Goal: Task Accomplishment & Management: Manage account settings

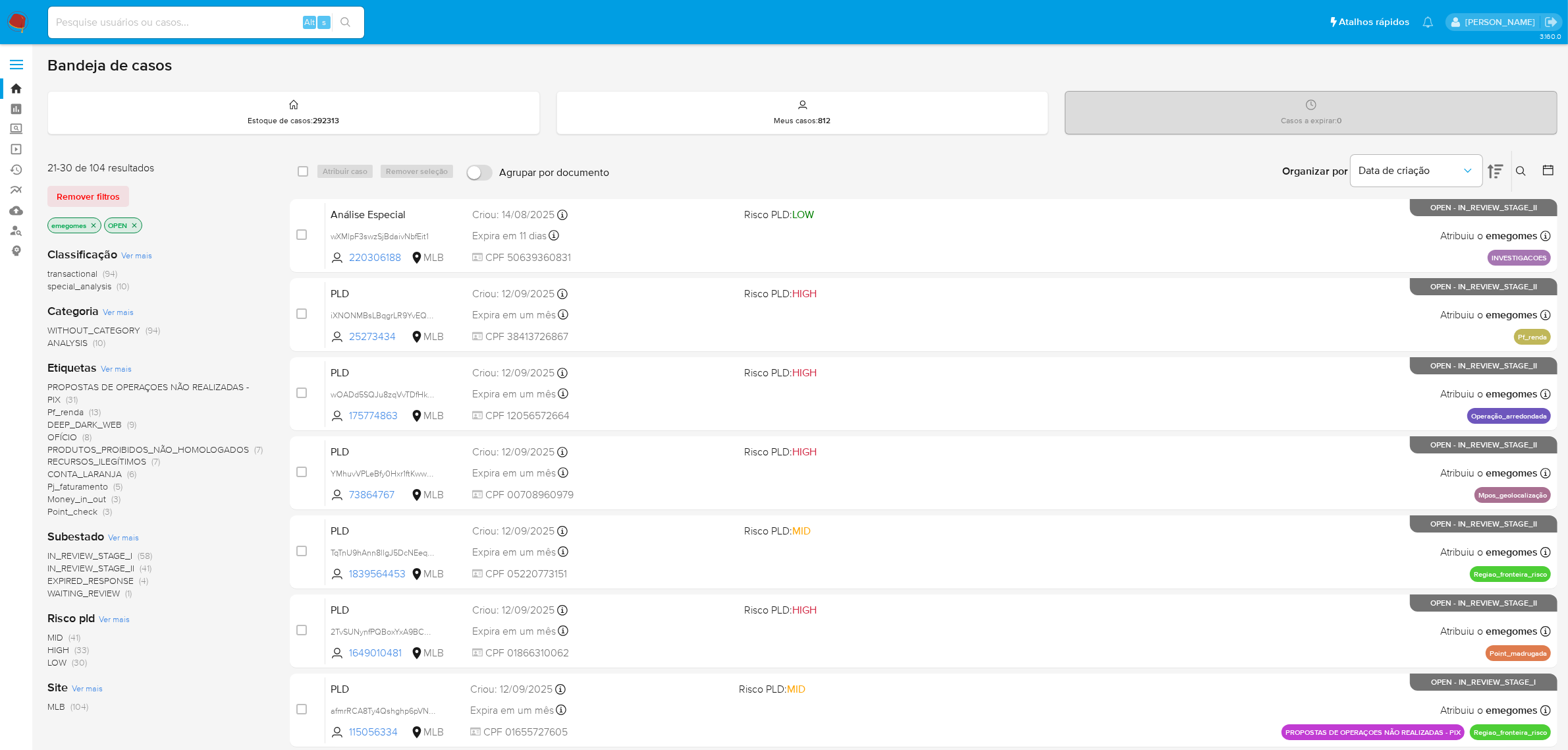
click at [13, 66] on label at bounding box center [16, 64] width 33 height 27
click at [0, 0] on input "checkbox" at bounding box center [0, 0] width 0 height 0
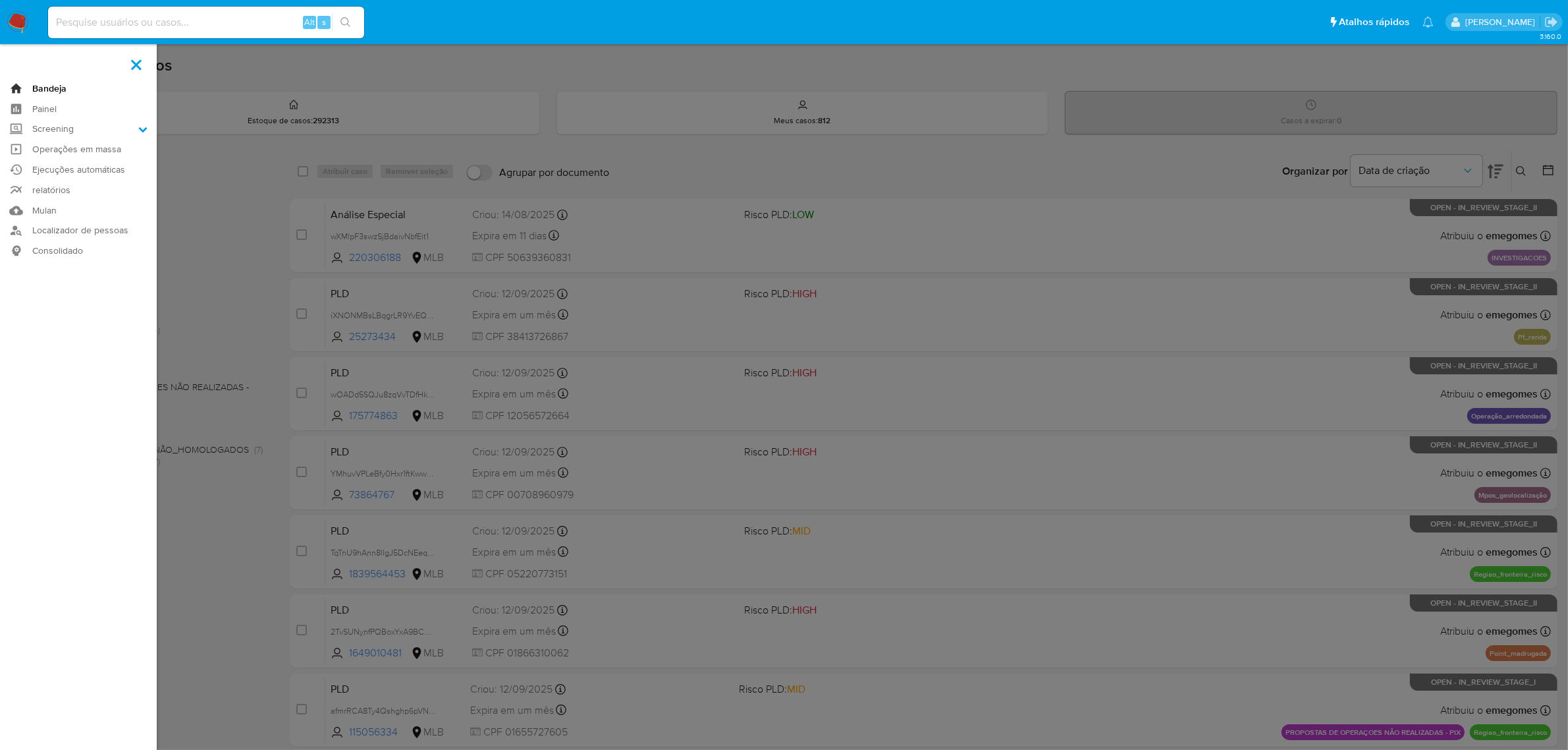
click at [49, 86] on link "Bandeja" at bounding box center [79, 88] width 157 height 20
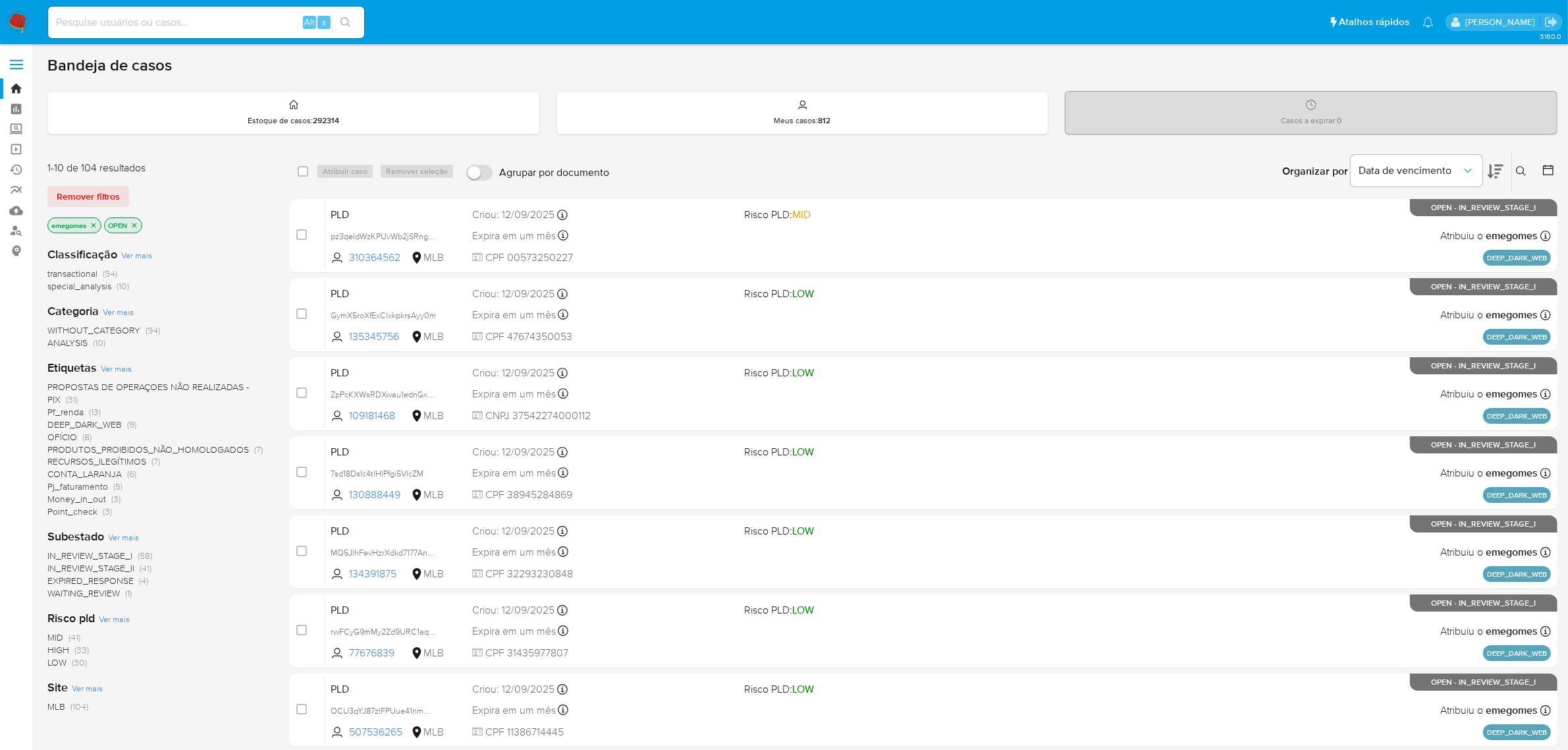
click at [1525, 165] on button at bounding box center [1522, 171] width 22 height 16
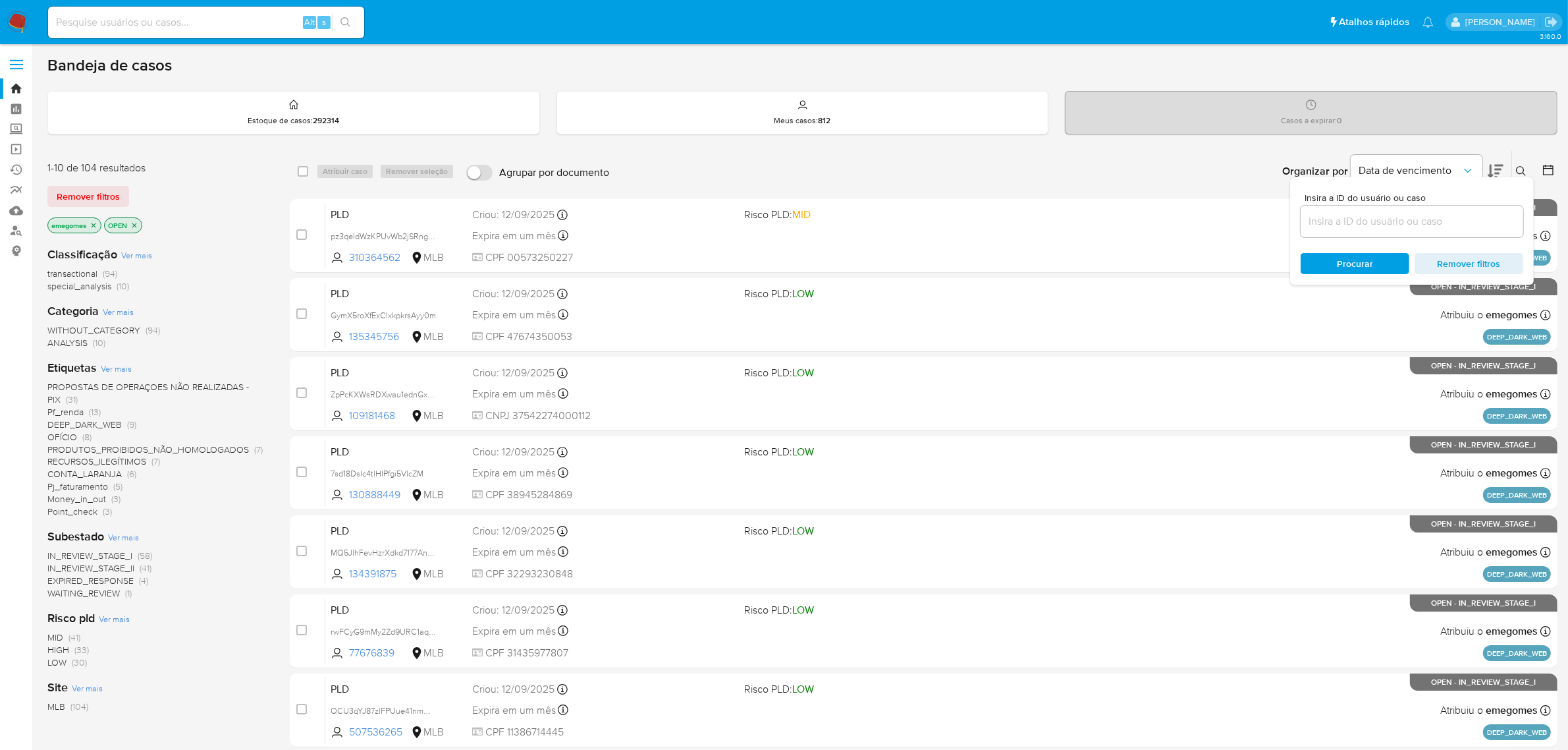
click at [1365, 220] on input at bounding box center [1412, 221] width 222 height 17
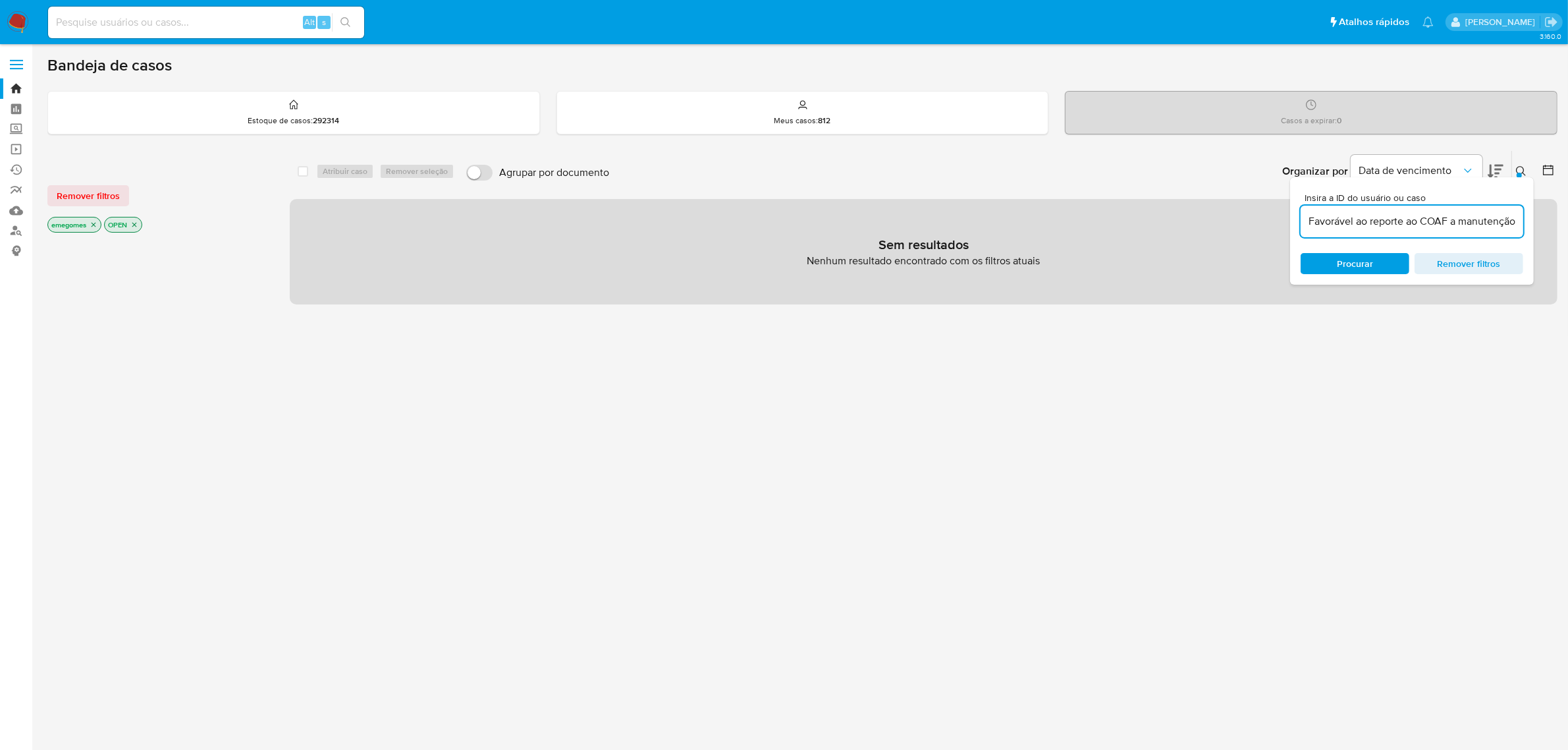
click at [1346, 217] on input "Favorável ao reporte ao COAF a manutenção do relacionamento e a inclusão do nom…" at bounding box center [1412, 221] width 222 height 17
paste input "Z5bvL9ySgI"
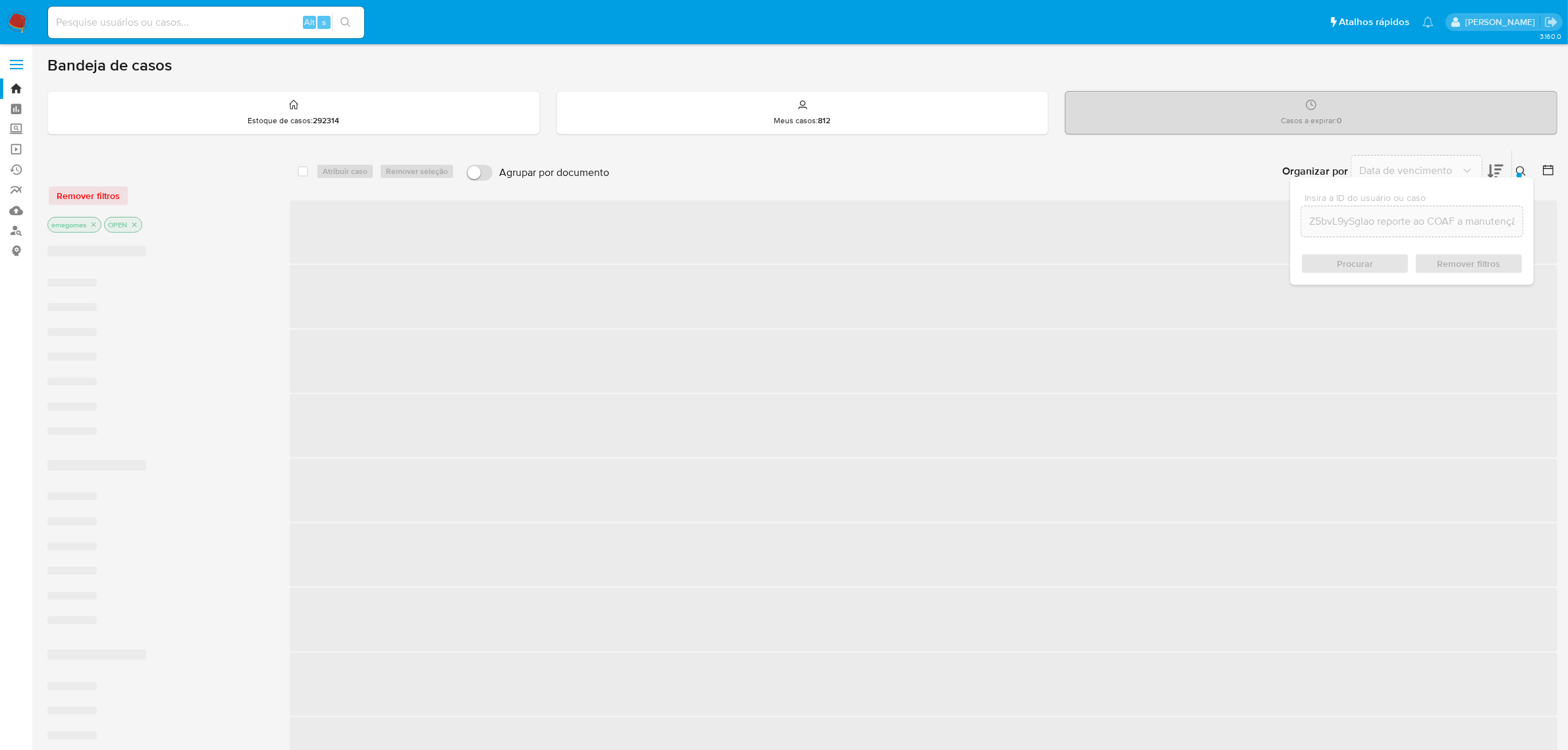
click at [1346, 217] on input "Z5bvL9ySgIao reporte ao COAF a manutenção do relacionamento e a inclusão do nom…" at bounding box center [1412, 221] width 222 height 17
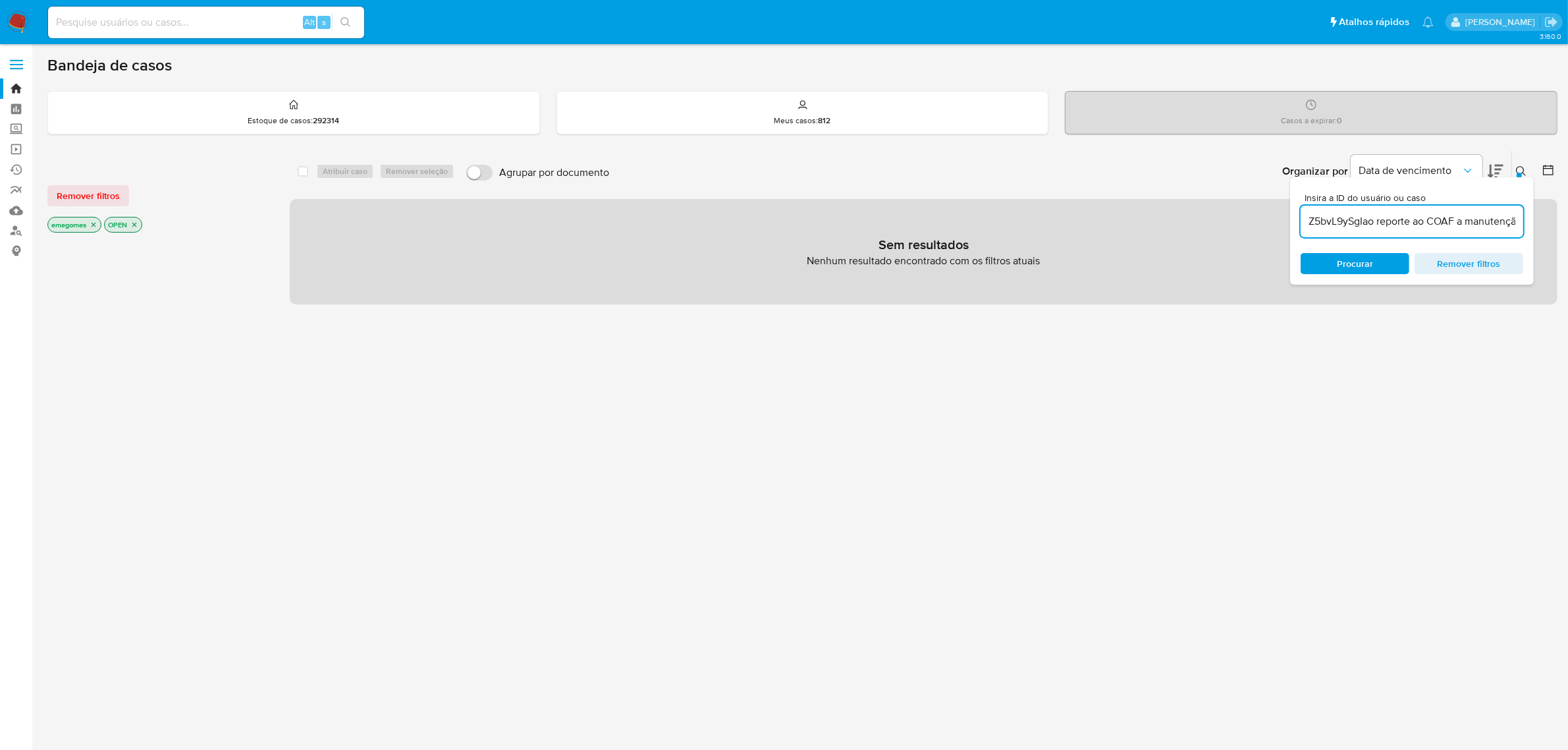
click at [1346, 217] on input "Z5bvL9ySgIao reporte ao COAF a manutenção do relacionamento e a inclusão do nom…" at bounding box center [1412, 221] width 222 height 17
paste input "iX5HQ4VrXmMHHw"
type input "Z5bvL9ySgIiX5HQ4VrXmMHHw"
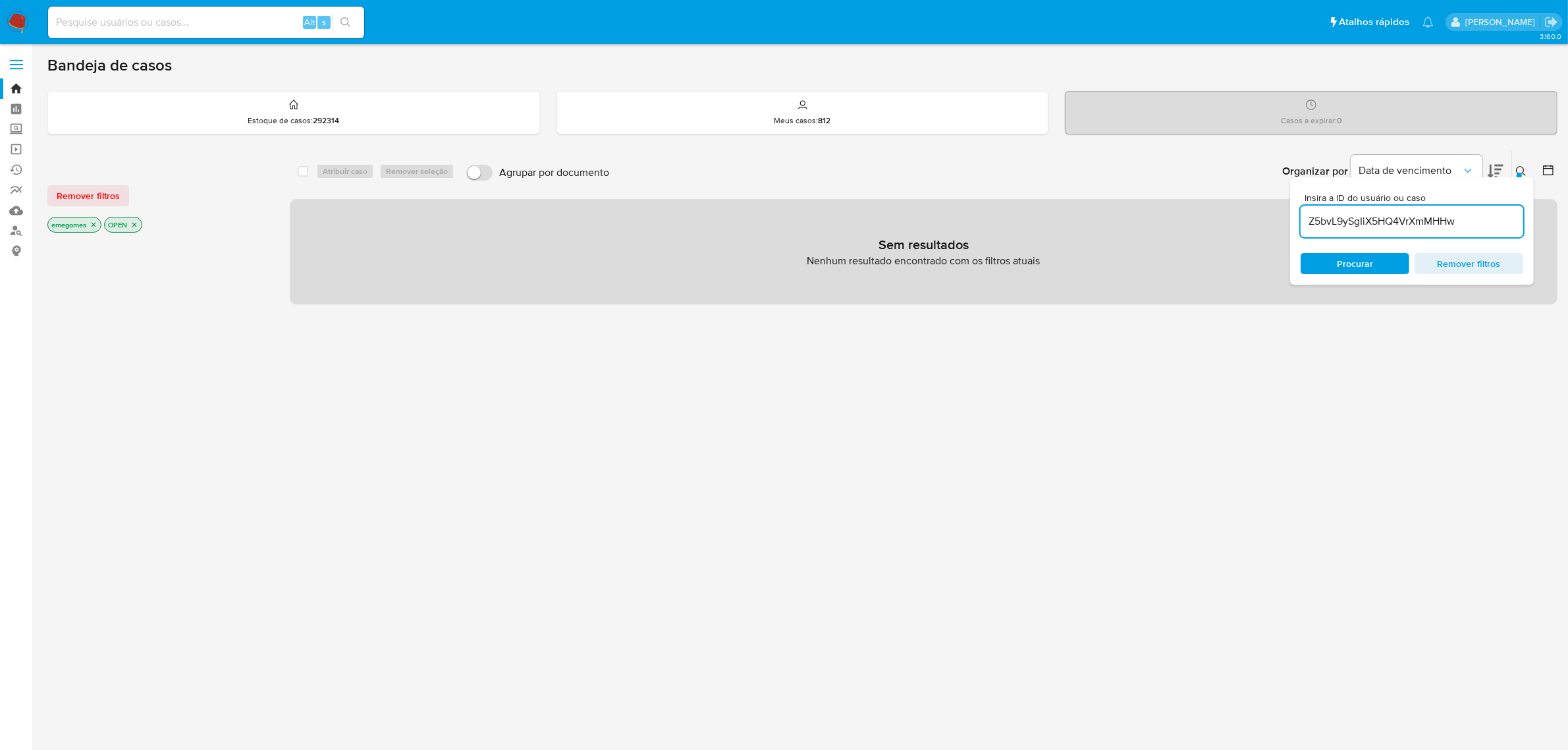
click at [100, 221] on p "emegomes" at bounding box center [74, 225] width 53 height 15
click at [93, 222] on icon "close-filter" at bounding box center [93, 225] width 8 height 8
click at [79, 222] on icon "close-filter" at bounding box center [78, 225] width 5 height 5
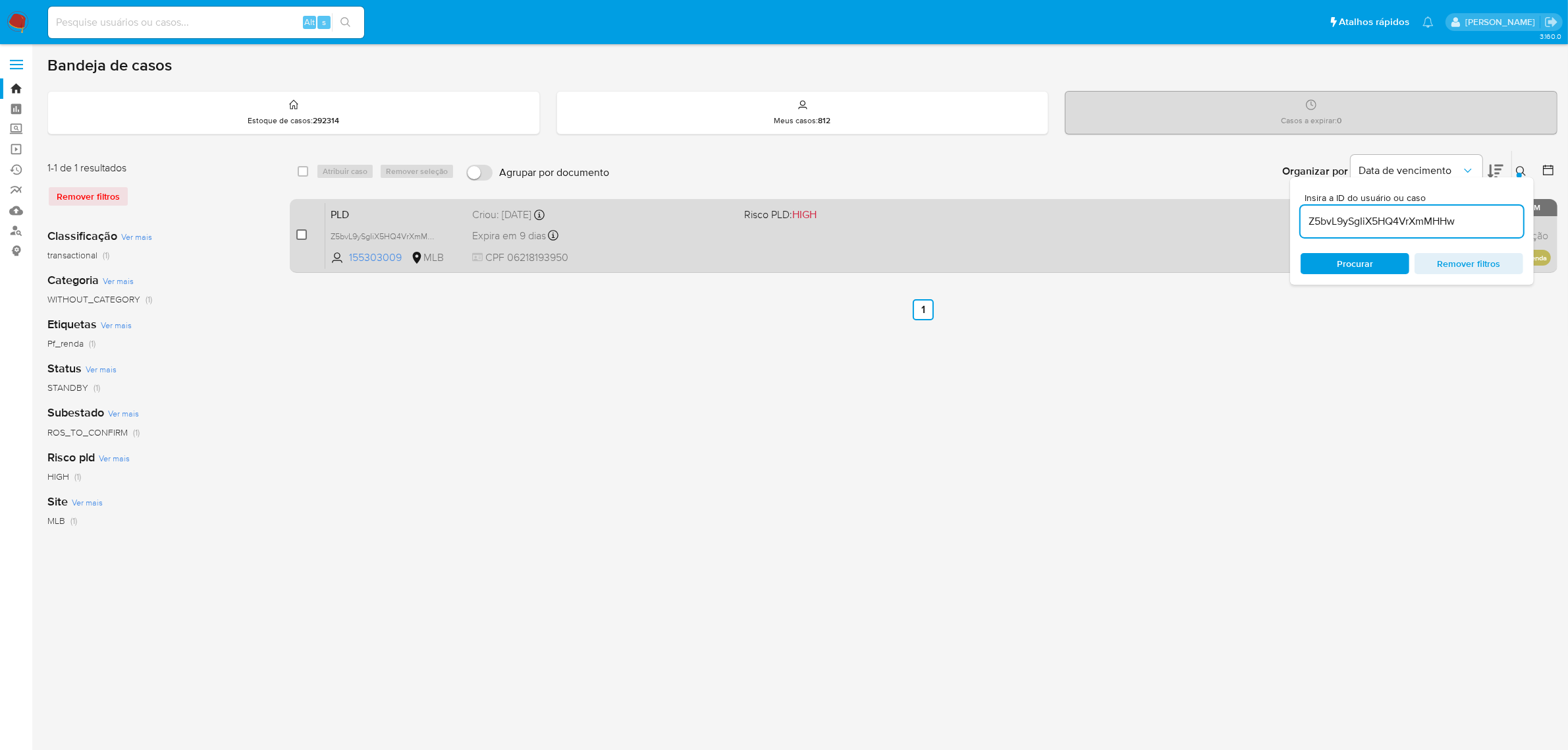
click at [298, 233] on input "checkbox" at bounding box center [302, 234] width 11 height 11
checkbox input "true"
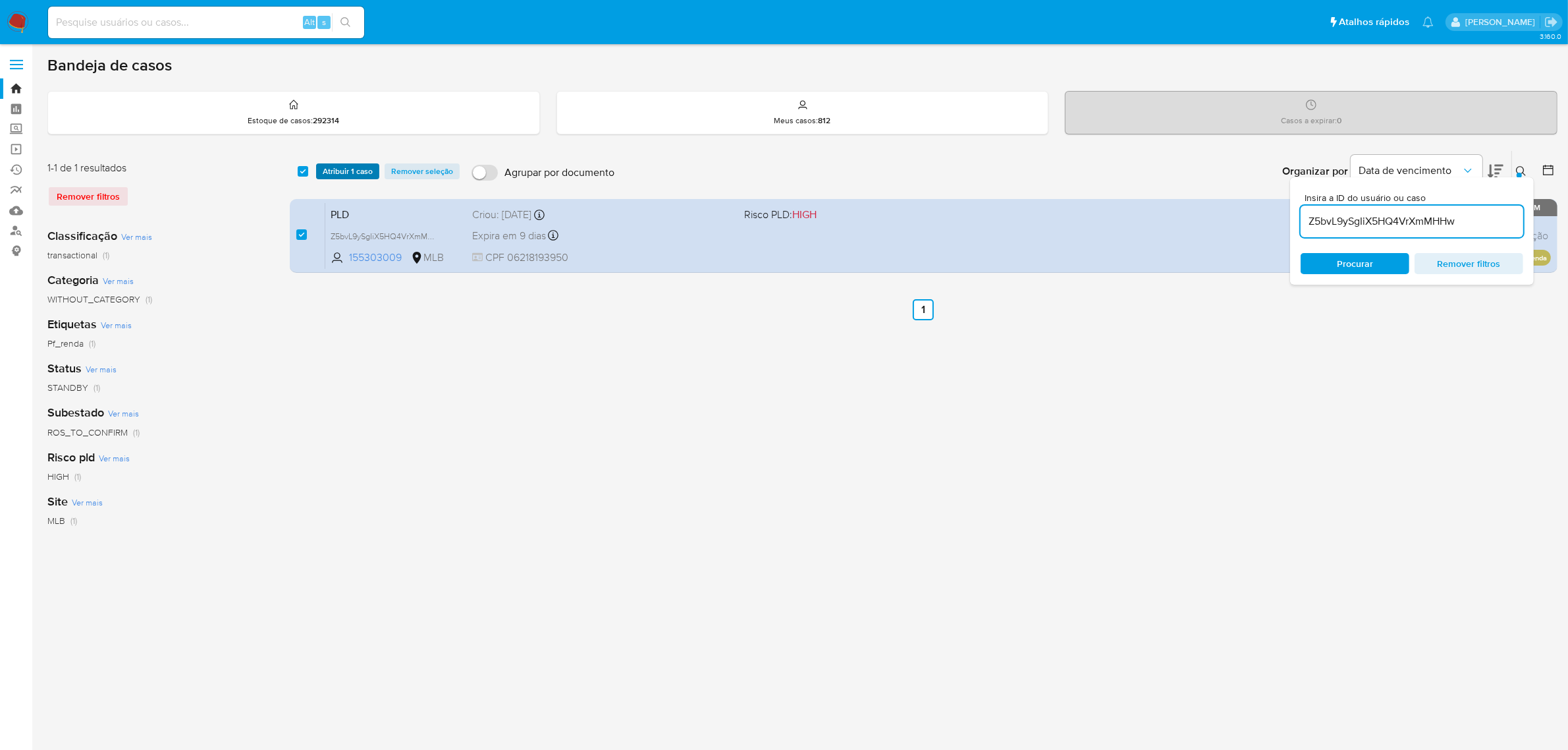
click at [339, 173] on span "Atribuir 1 caso" at bounding box center [347, 171] width 50 height 13
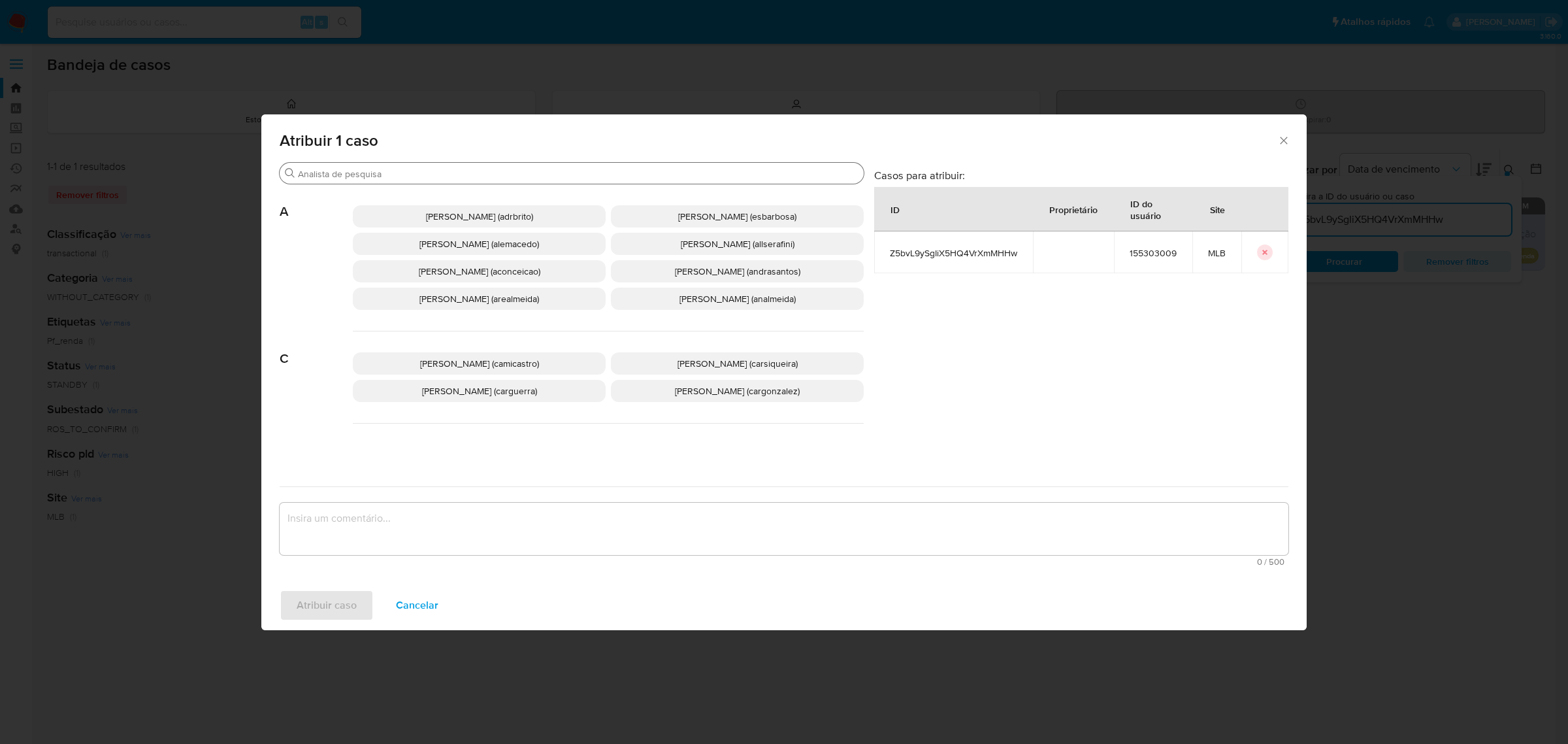
click at [373, 177] on input "Buscar" at bounding box center [578, 173] width 561 height 12
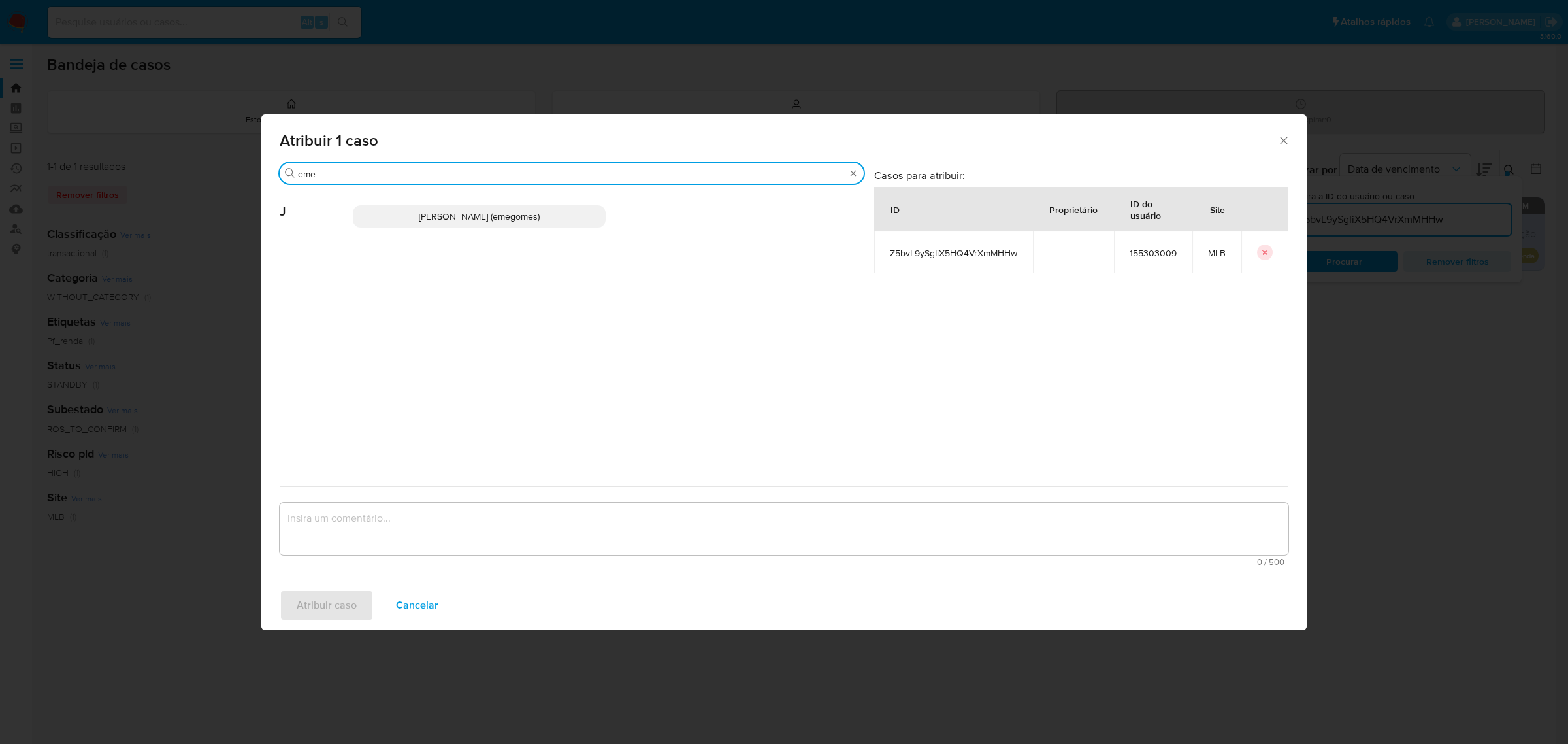
type input "eme"
click at [504, 216] on span "Jose Emerson Gomes Pereira (emegomes)" at bounding box center [479, 216] width 121 height 13
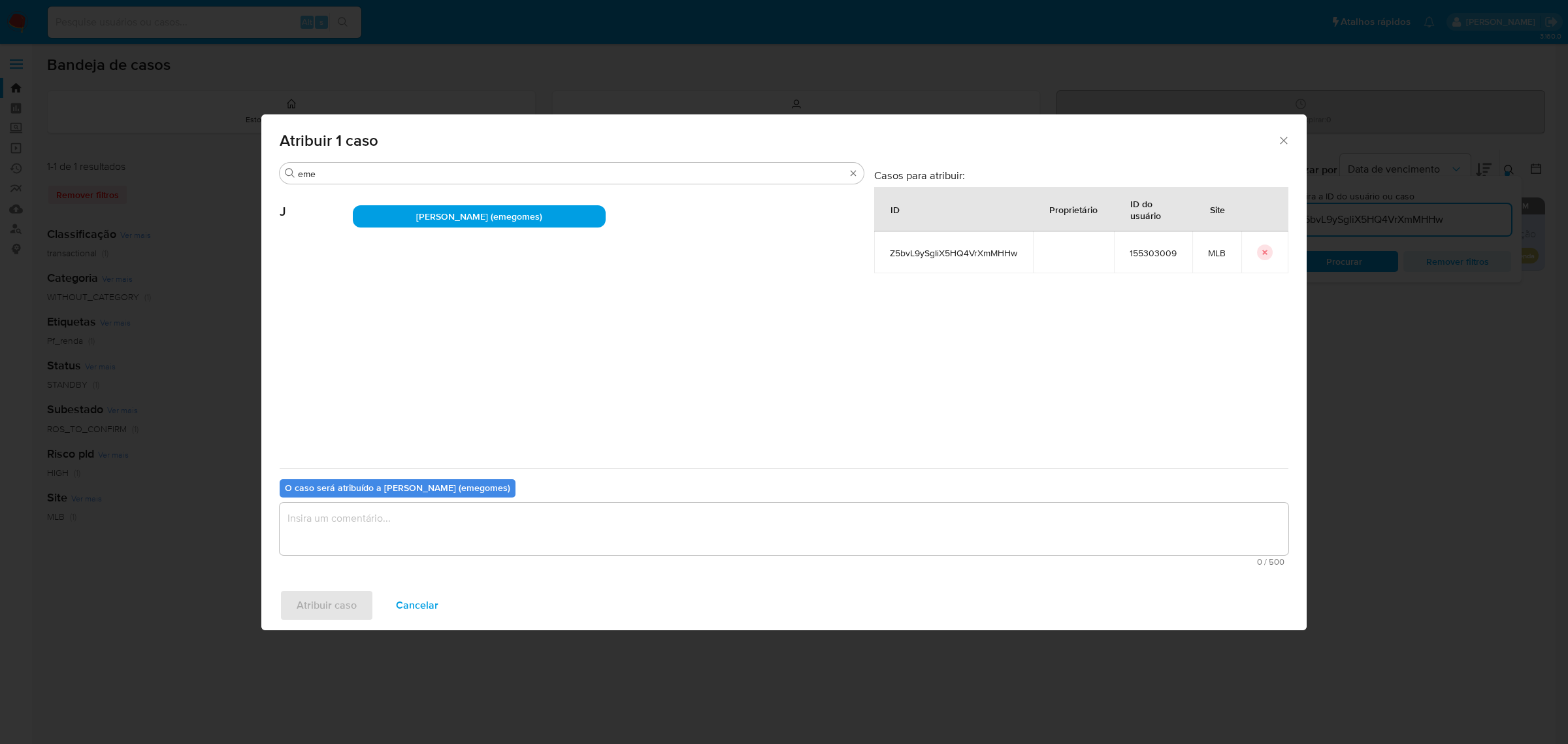
click at [418, 528] on textarea "assign-modal" at bounding box center [784, 528] width 1009 height 52
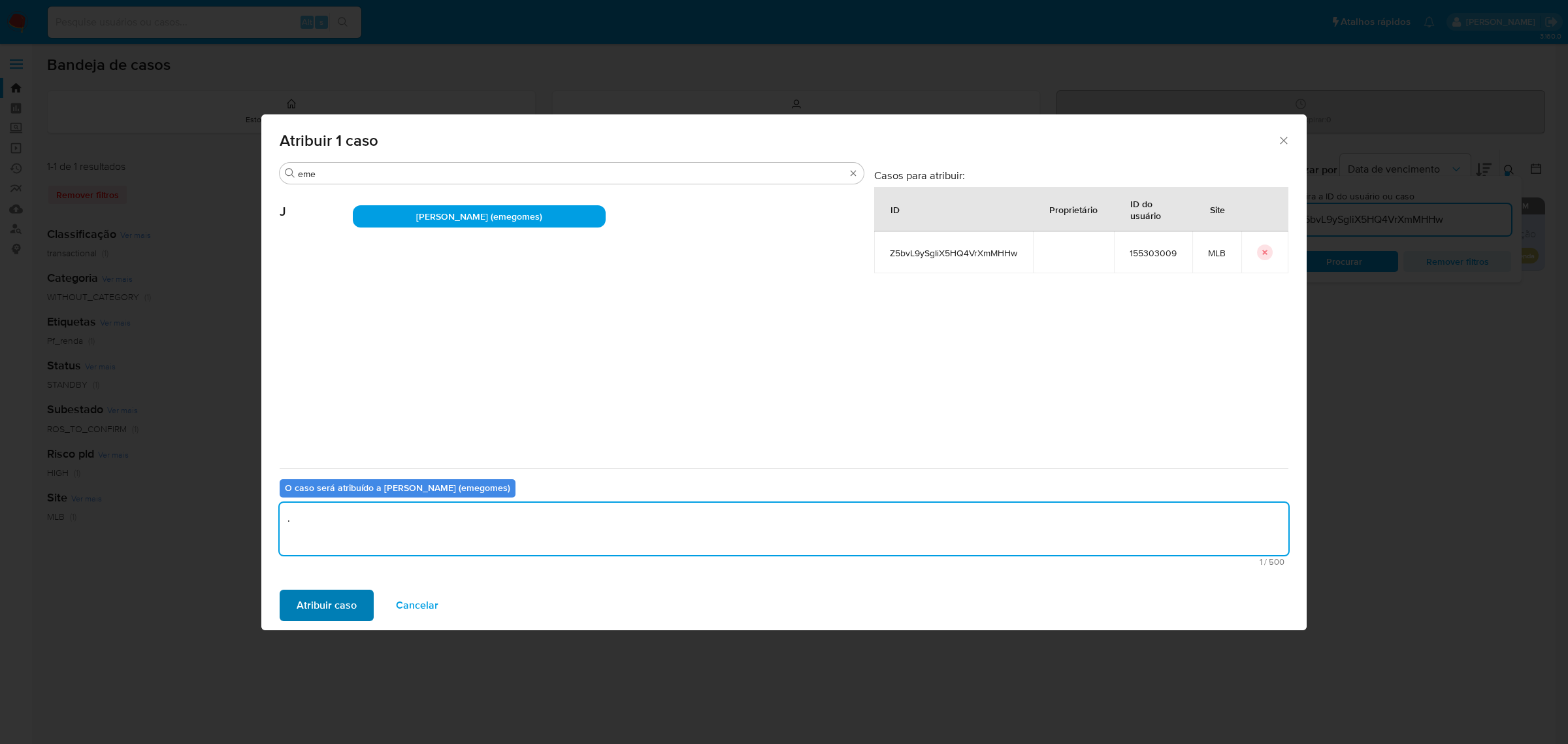
type textarea "."
click at [330, 603] on span "Atribuir caso" at bounding box center [326, 605] width 60 height 29
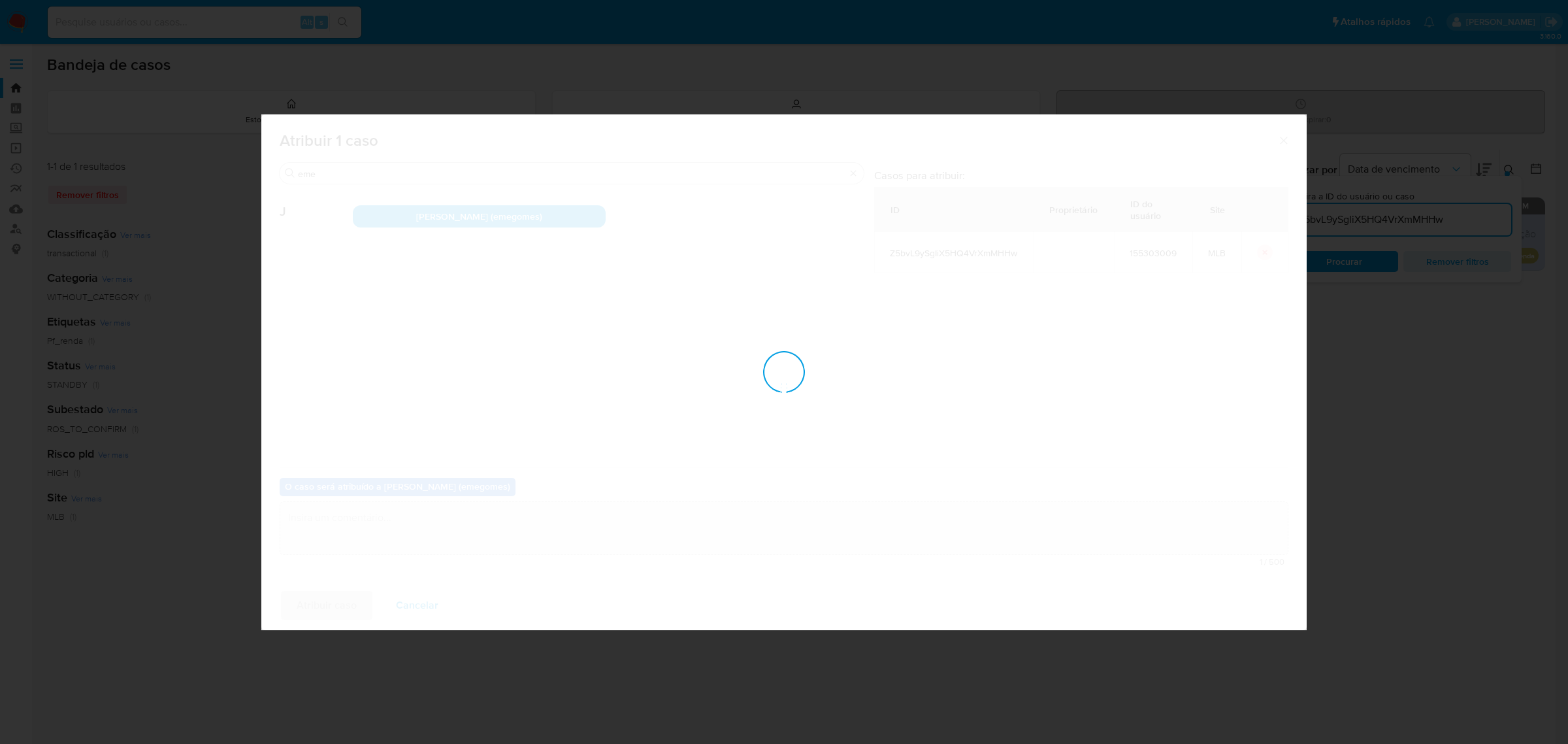
checkbox input "false"
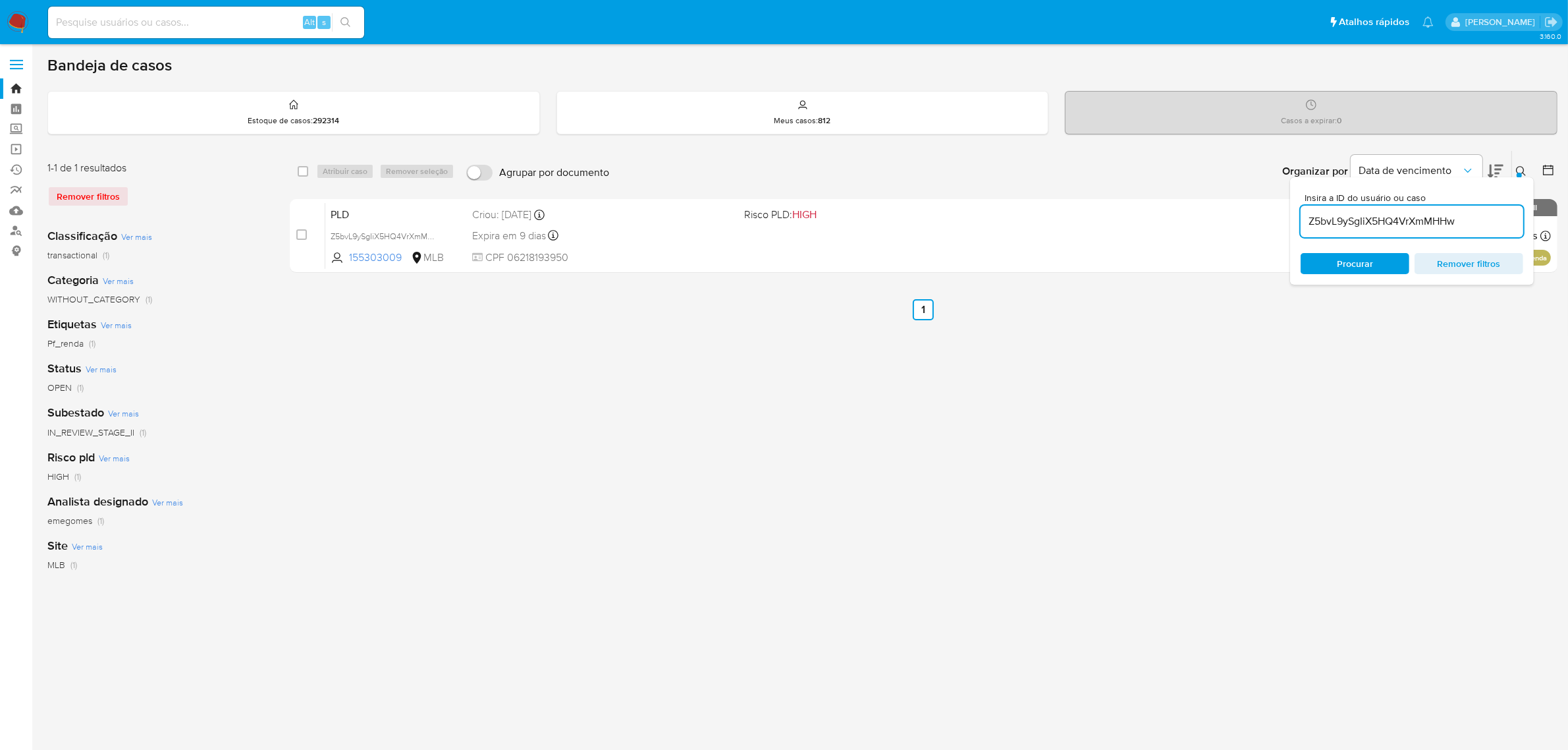
click at [1018, 448] on div "select-all-cases-checkbox Atribuir caso Remover seleção Agrupar por documento O…" at bounding box center [924, 439] width 1268 height 579
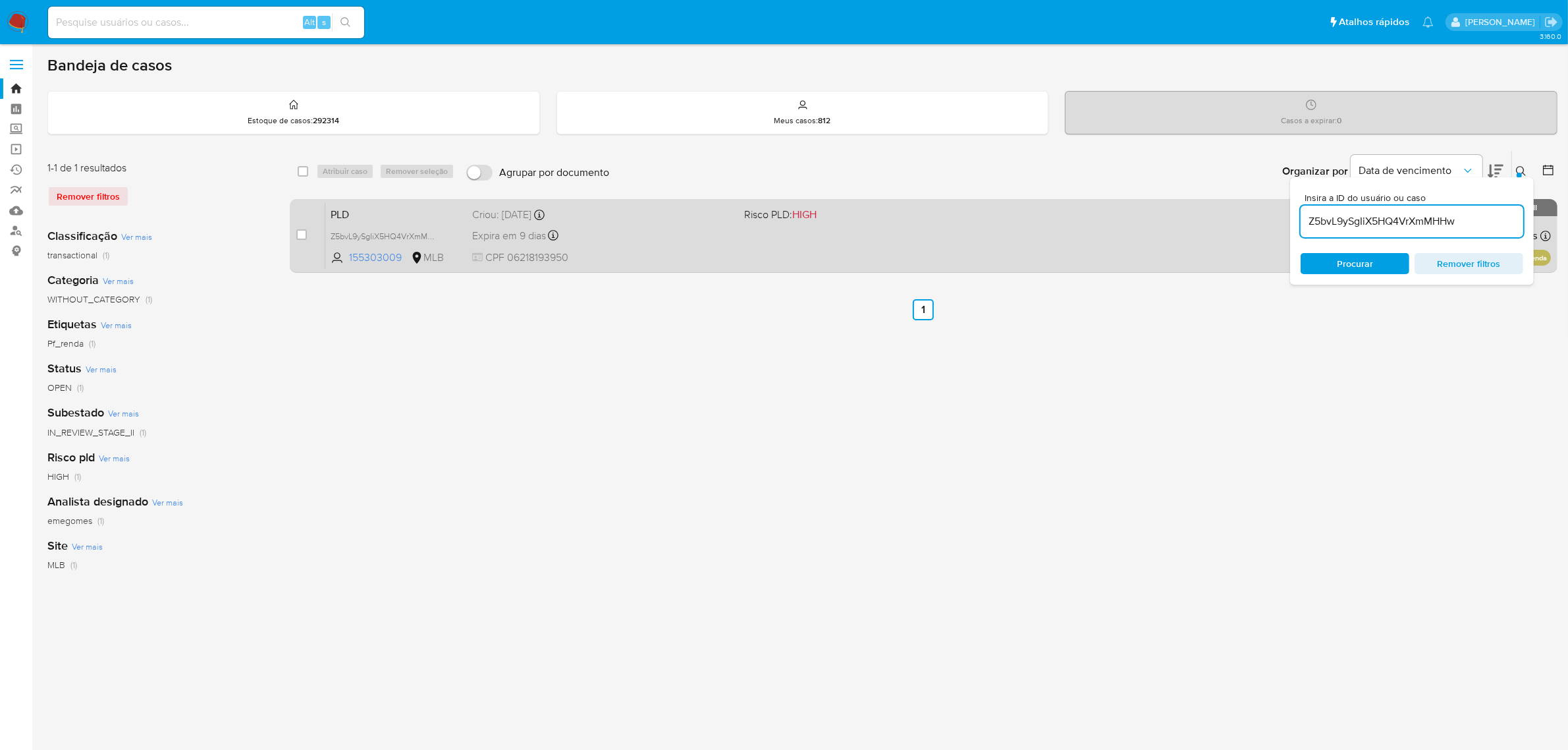
click at [682, 244] on div "PLD Z5bvL9ySgIiX5HQ4VrXmMHHw 155303009 MLB Risco PLD: HIGH Criou: 12/08/2025 Cr…" at bounding box center [938, 235] width 1226 height 67
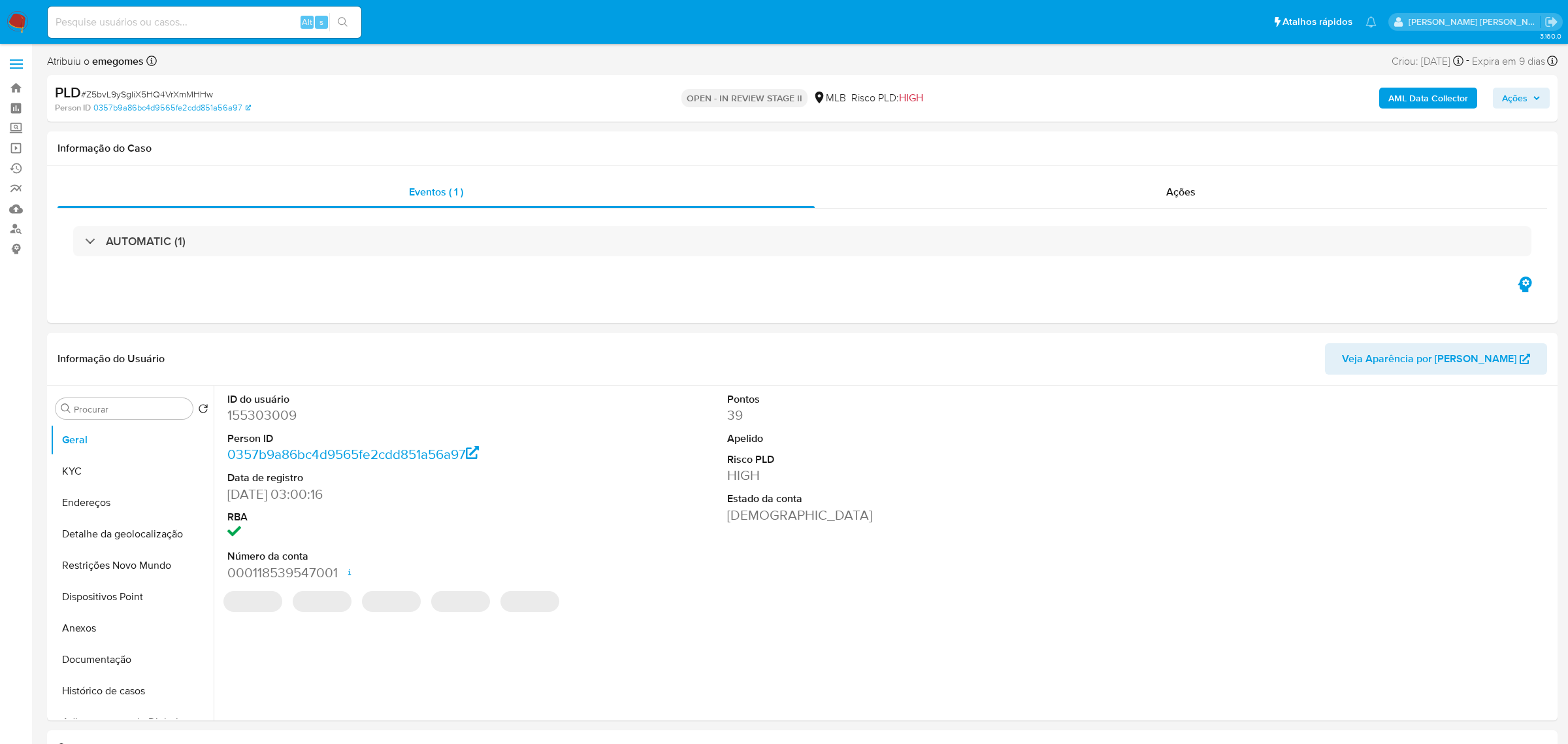
select select "10"
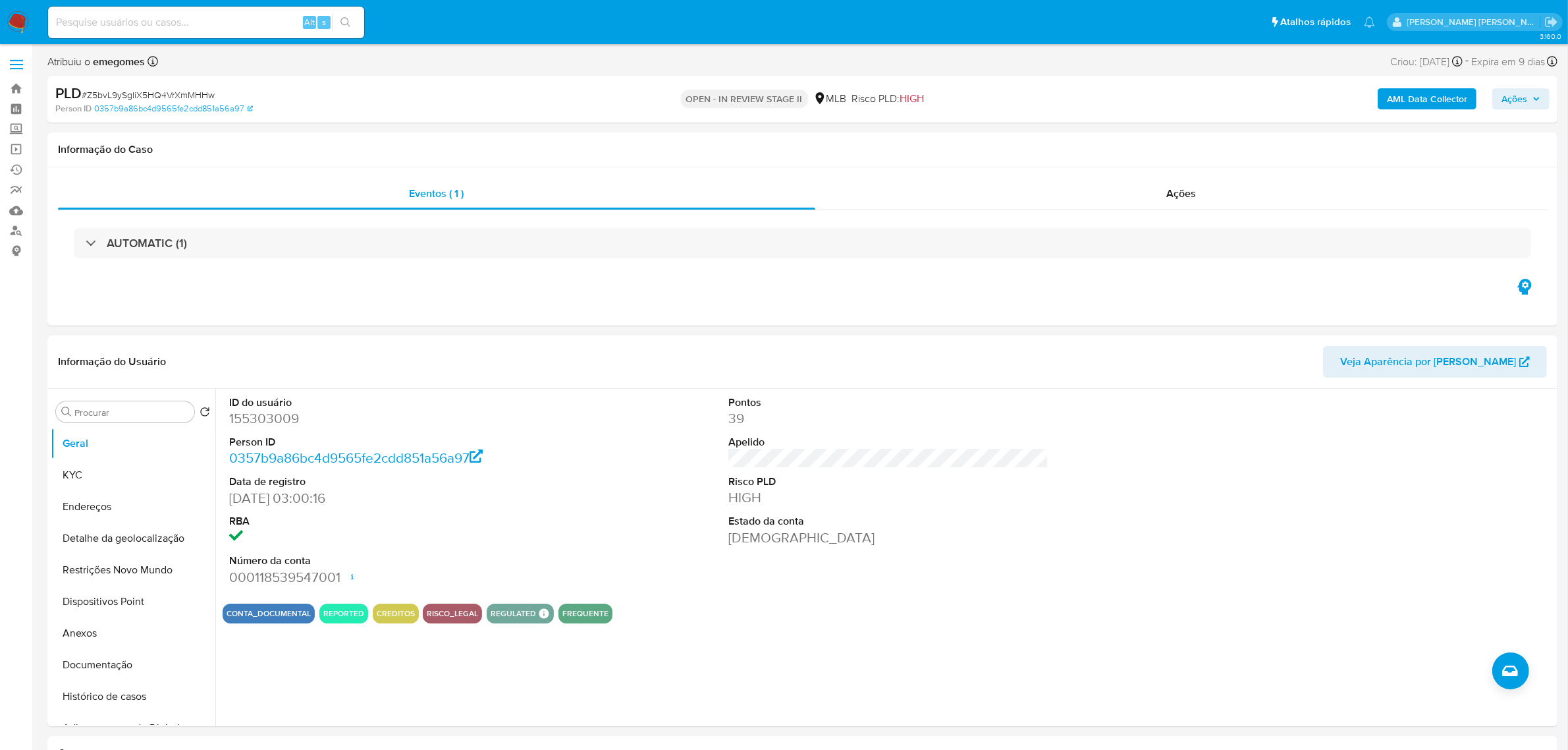
click at [1539, 103] on icon "button" at bounding box center [1536, 98] width 8 height 8
click at [1541, 94] on button "Ações" at bounding box center [1521, 99] width 58 height 21
click at [1098, 133] on span "Resolução do caso" at bounding box center [1138, 141] width 89 height 15
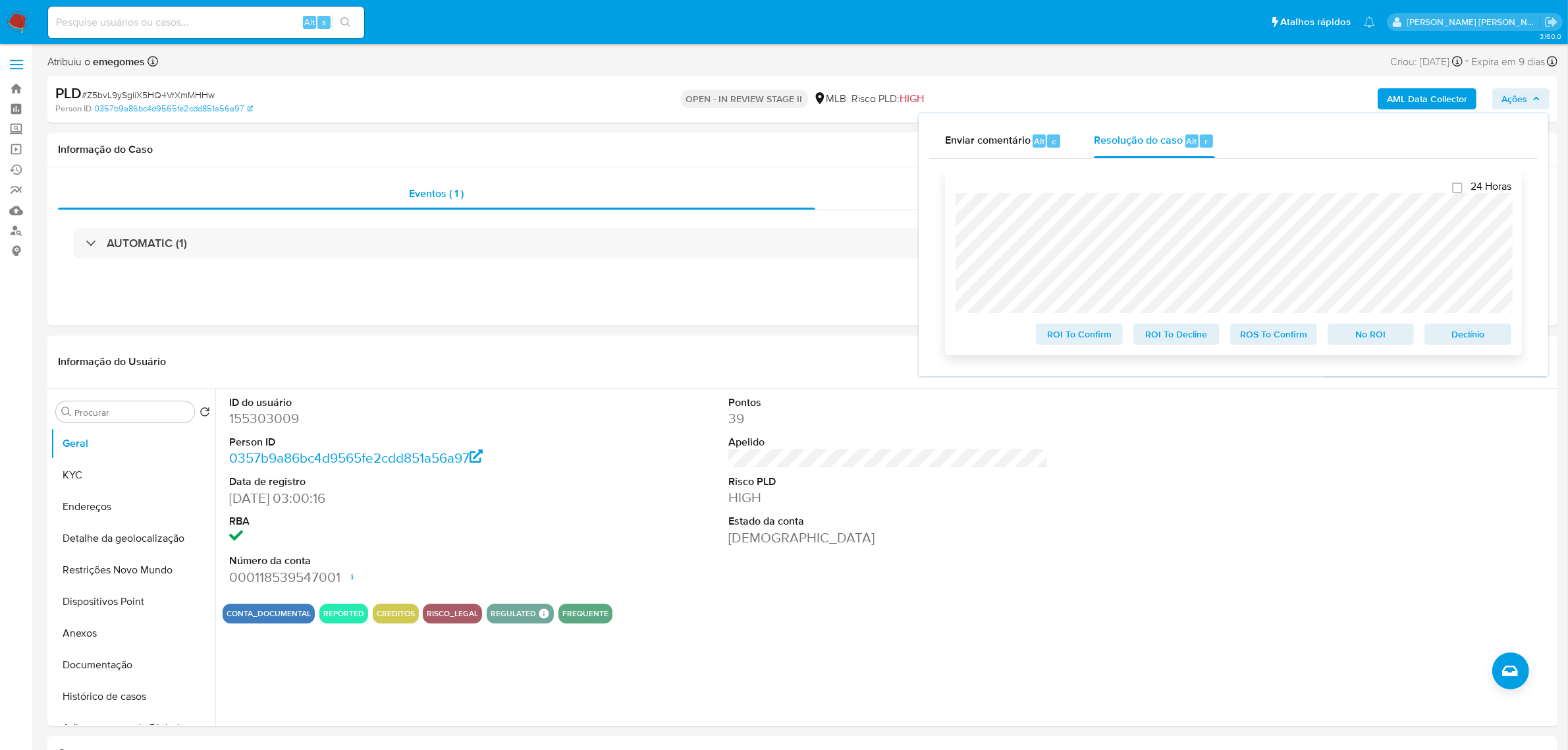
click at [1287, 340] on span "ROS To Confirm" at bounding box center [1273, 334] width 69 height 18
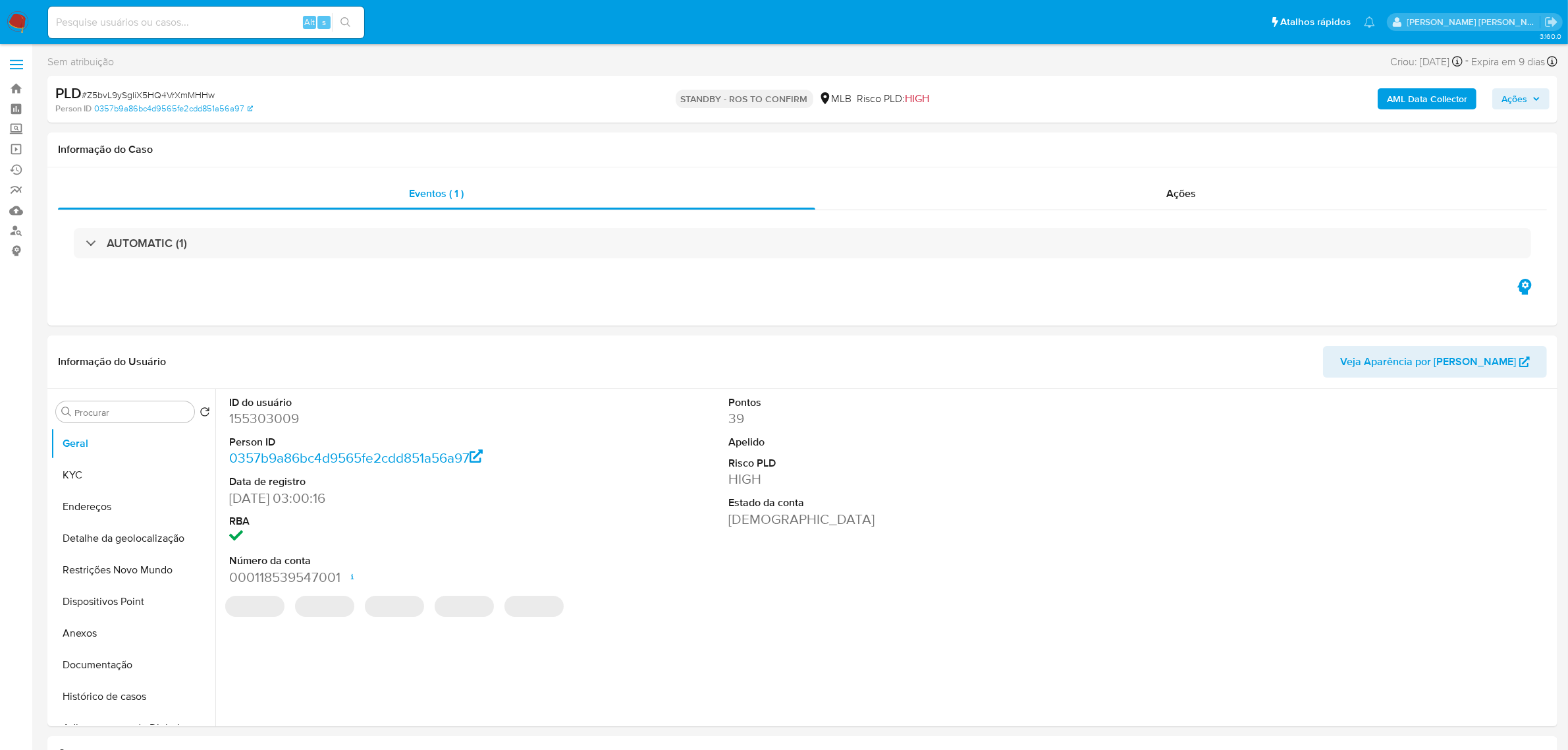
select select "10"
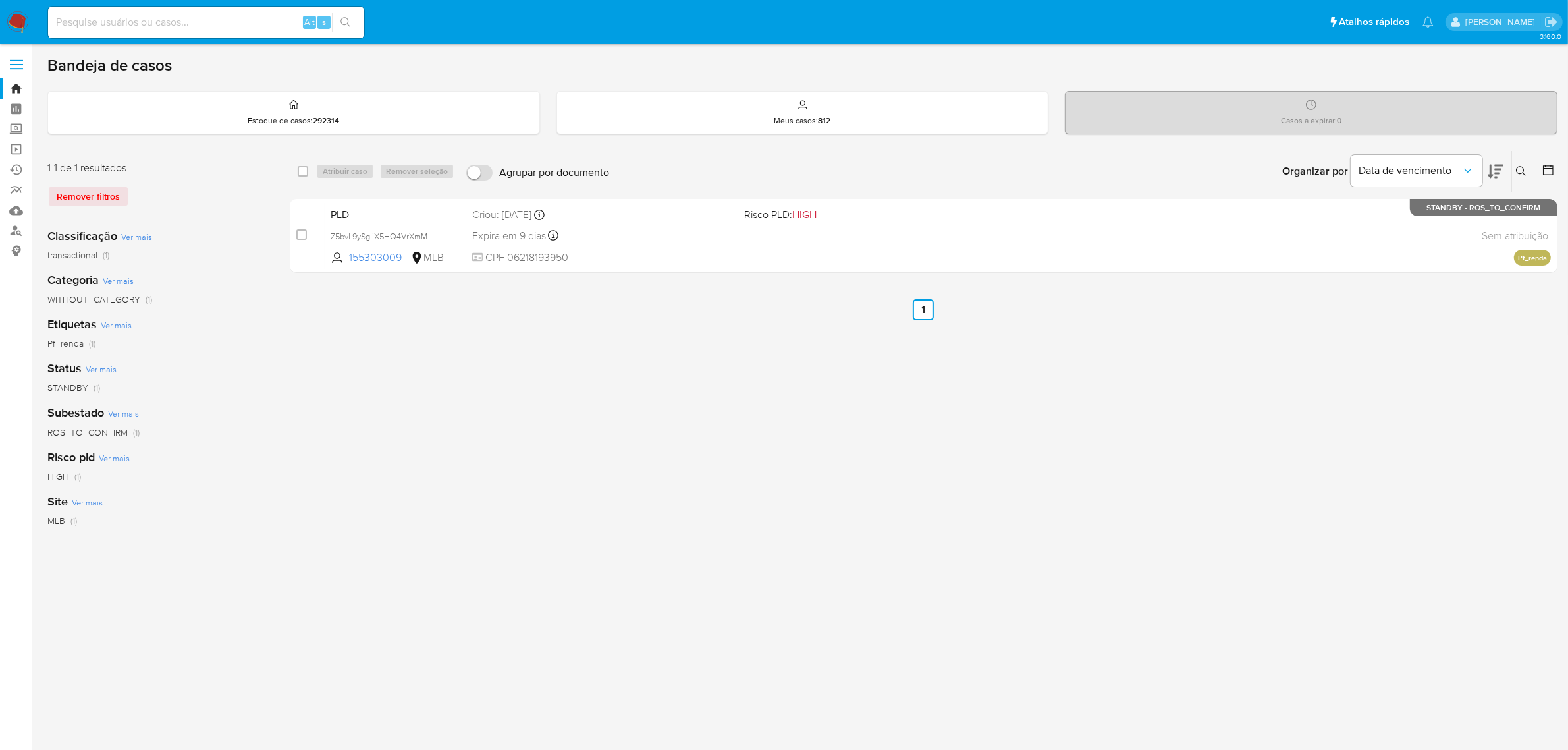
drag, startPoint x: 0, startPoint y: 0, endPoint x: 940, endPoint y: 62, distance: 942.0
click at [940, 62] on div "Bandeja de casos" at bounding box center [802, 65] width 1510 height 20
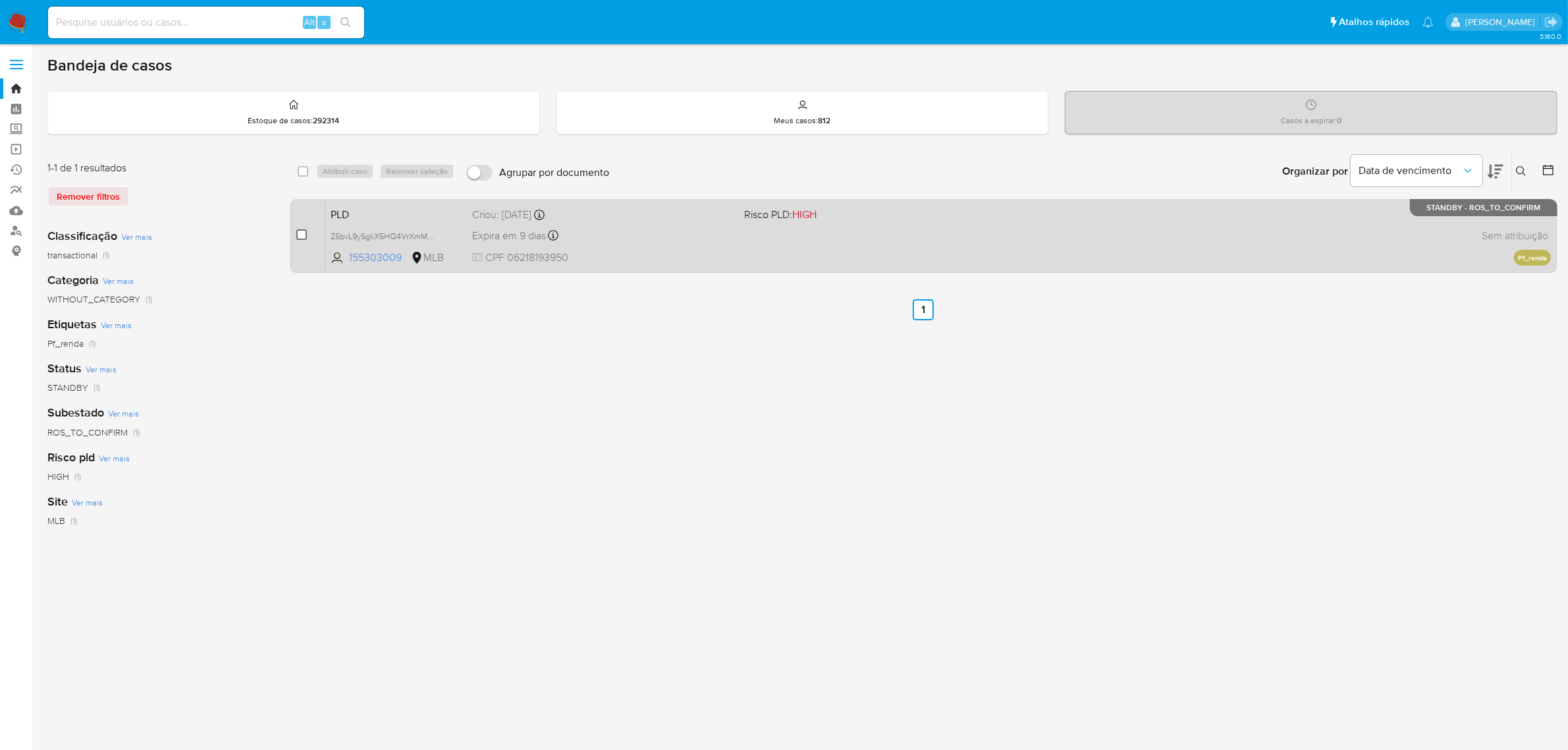
click at [301, 234] on input "checkbox" at bounding box center [302, 234] width 11 height 11
checkbox input "true"
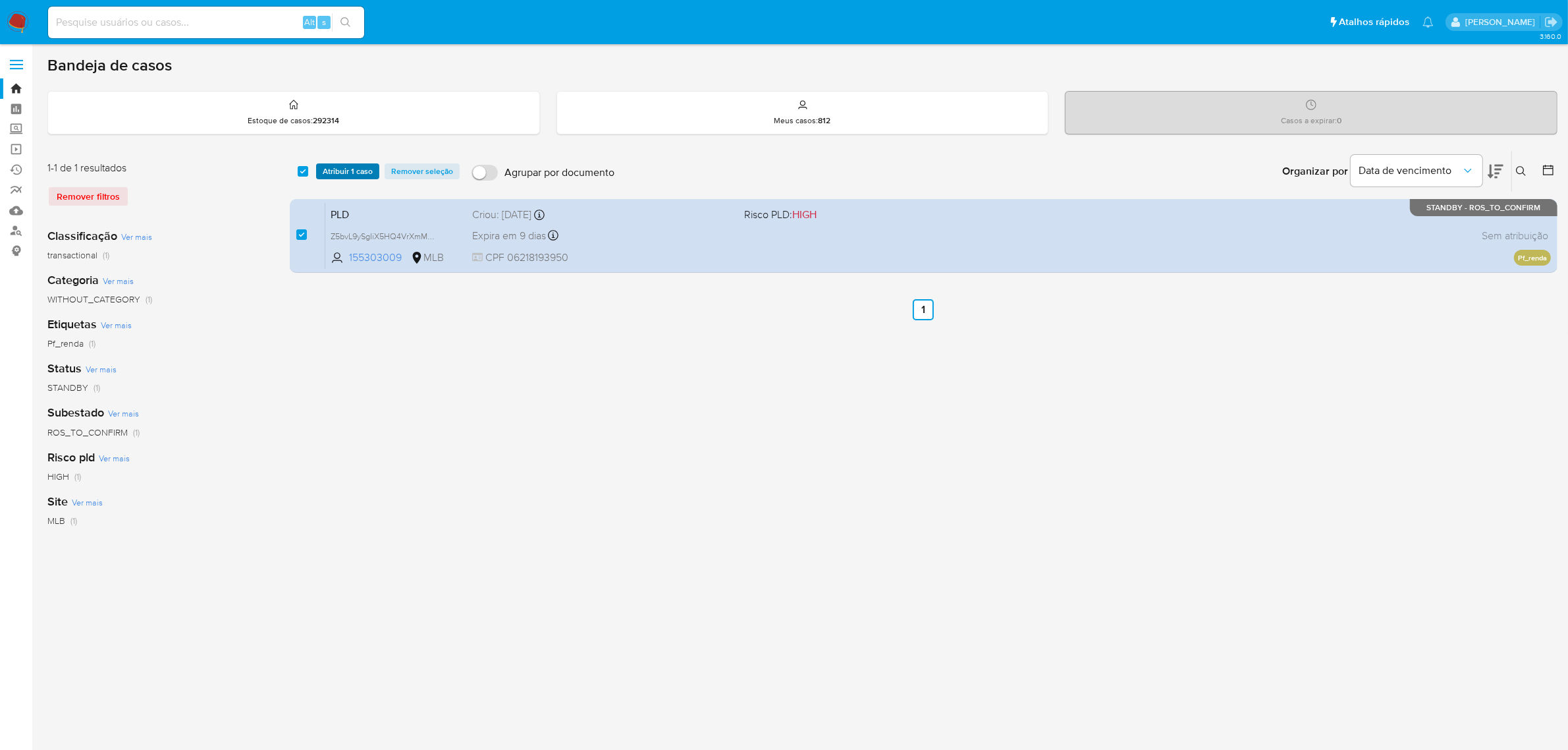
click at [361, 175] on span "Atribuir 1 caso" at bounding box center [347, 171] width 50 height 13
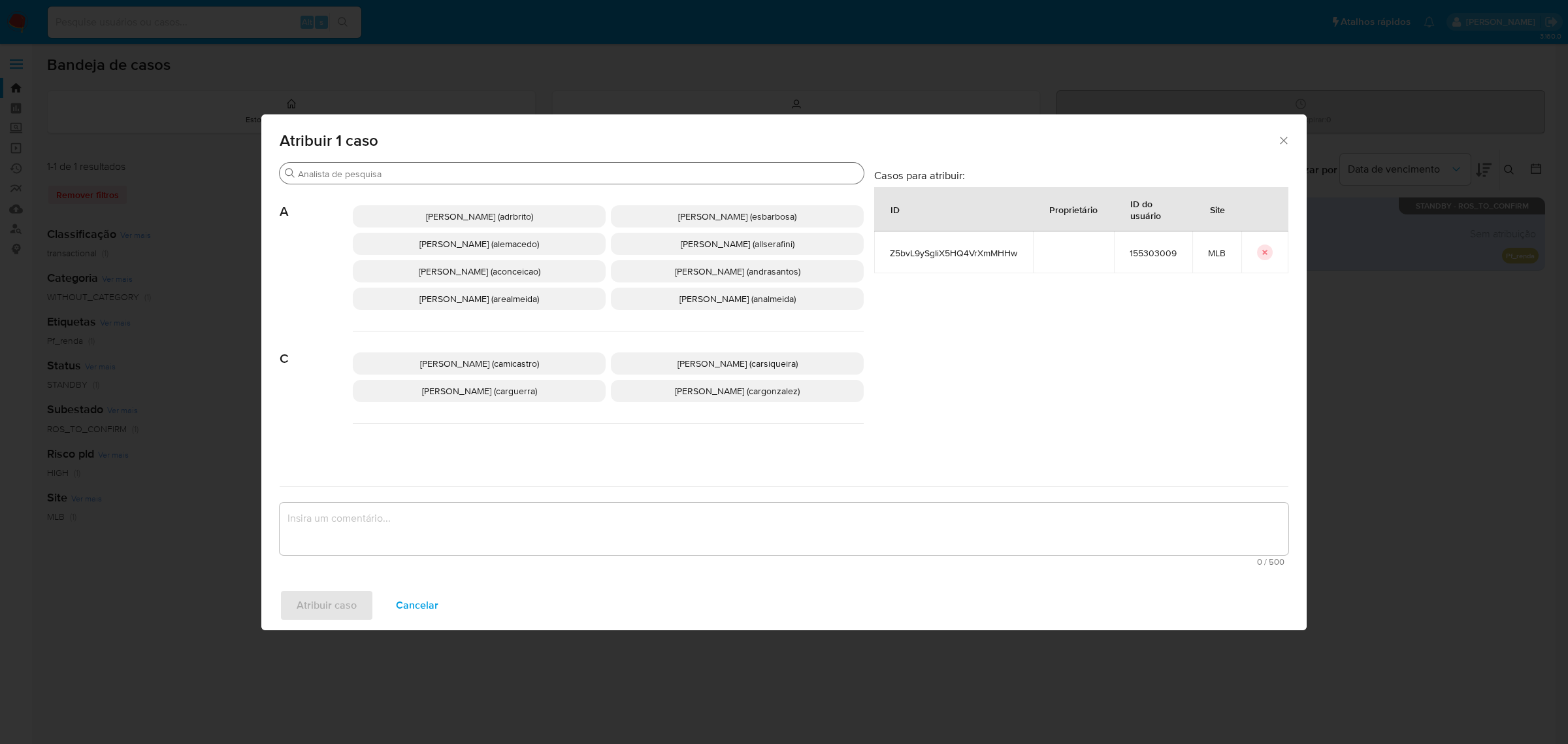
click at [401, 180] on input "Buscar" at bounding box center [578, 173] width 561 height 12
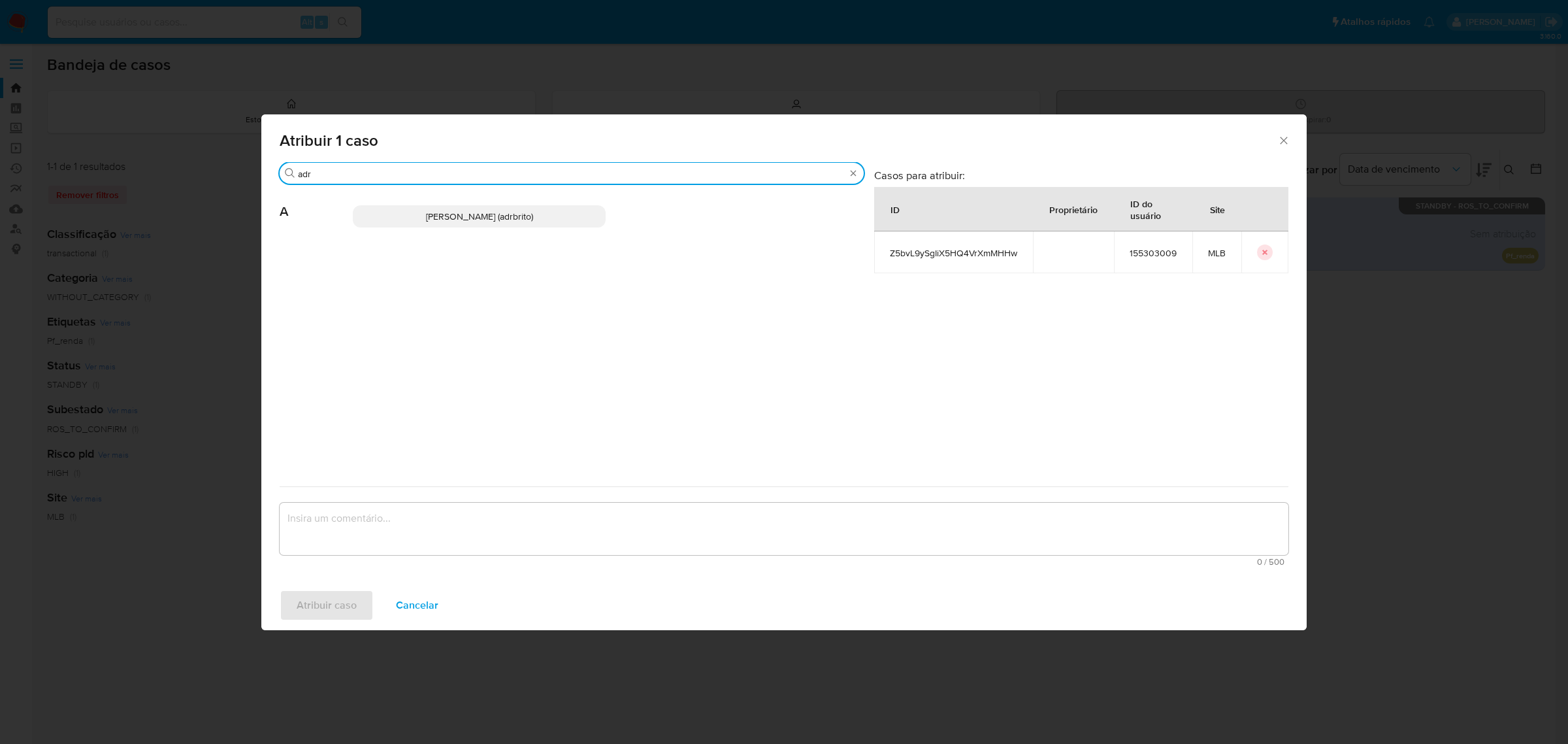
type input "adr"
click at [465, 209] on span "Adriano Azeredo Brito (adrbrito)" at bounding box center [479, 216] width 107 height 13
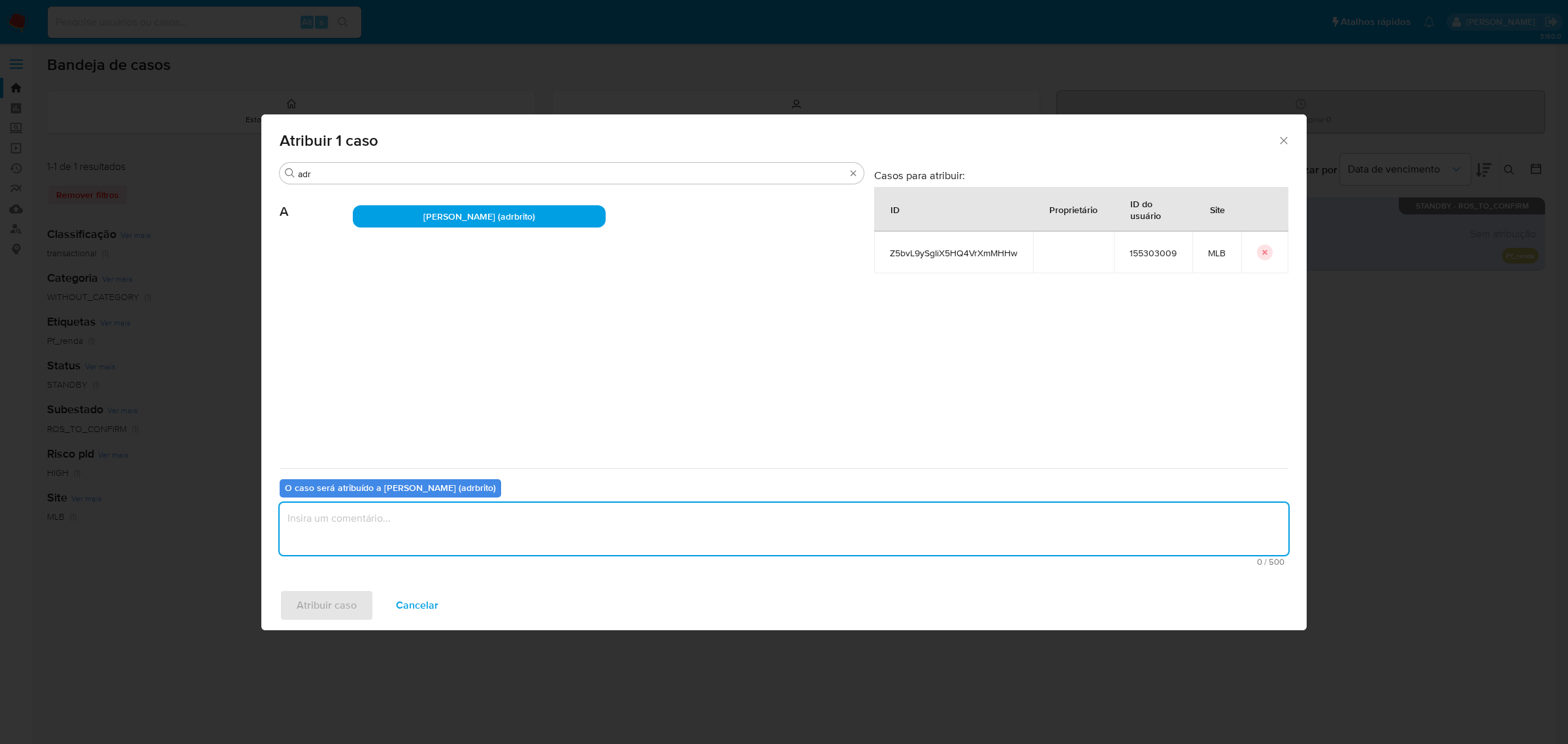
click at [546, 528] on textarea "assign-modal" at bounding box center [784, 528] width 1009 height 52
type textarea "."
click at [330, 608] on span "Atribuir caso" at bounding box center [326, 605] width 60 height 29
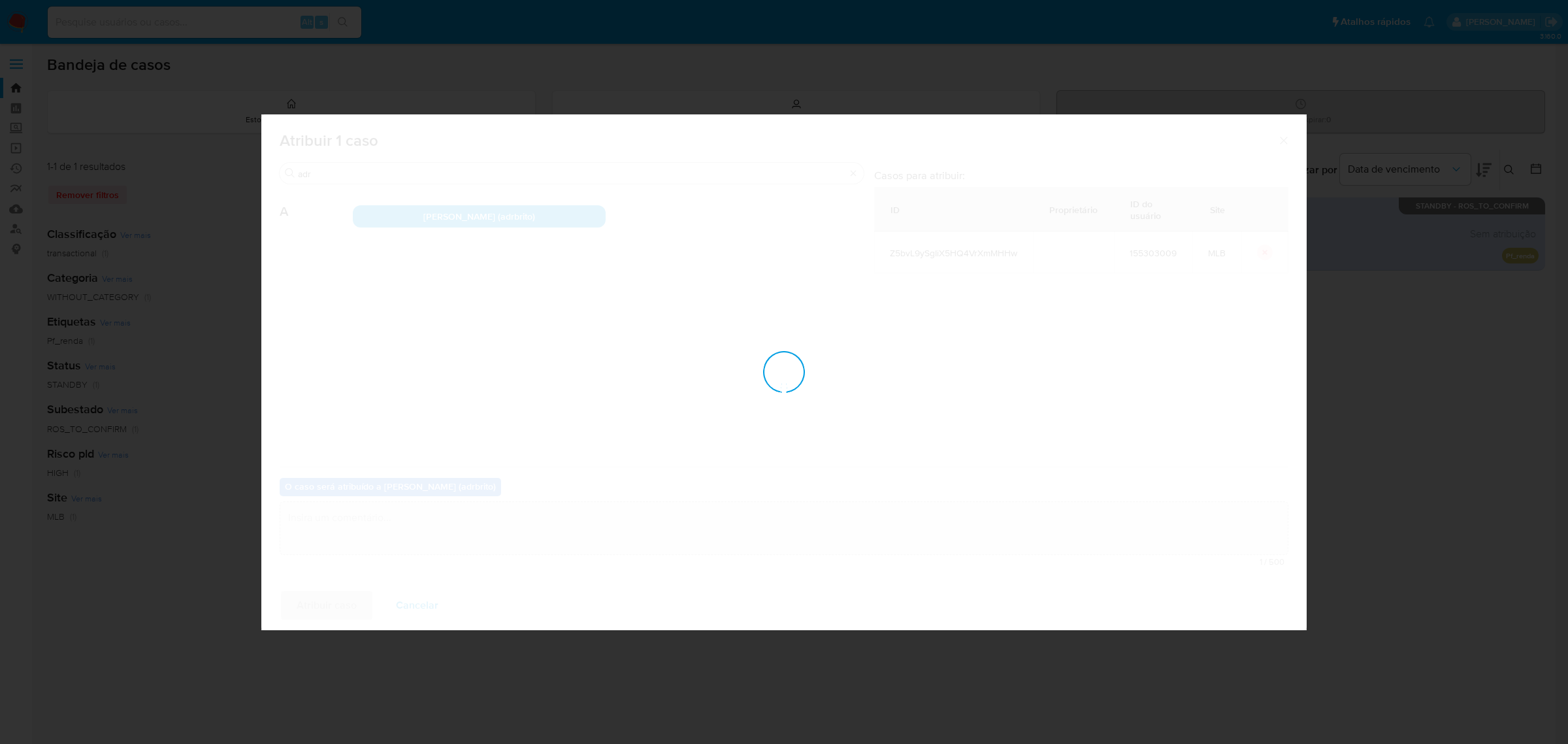
checkbox input "false"
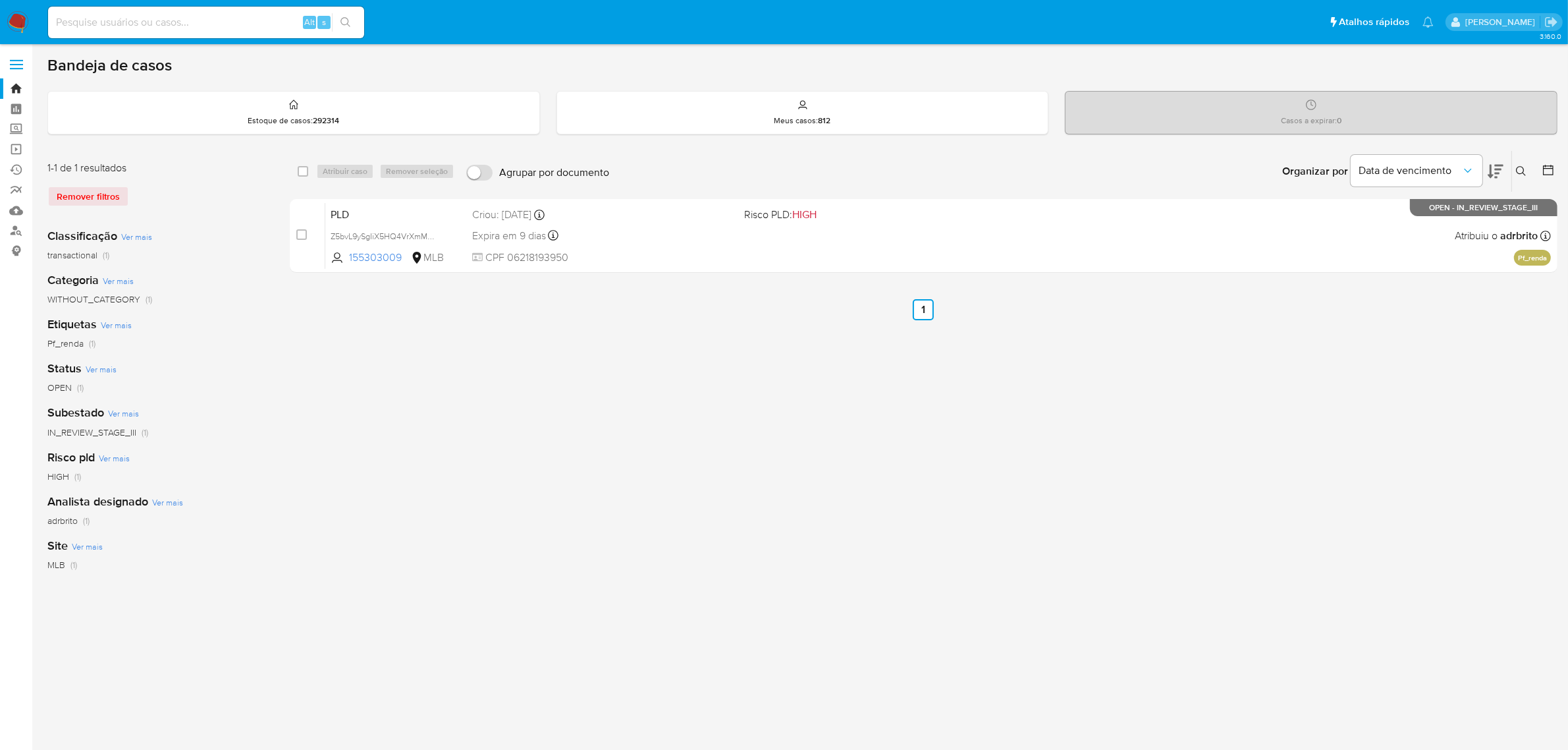
click at [23, 68] on label at bounding box center [16, 64] width 33 height 27
click at [0, 0] on input "checkbox" at bounding box center [0, 0] width 0 height 0
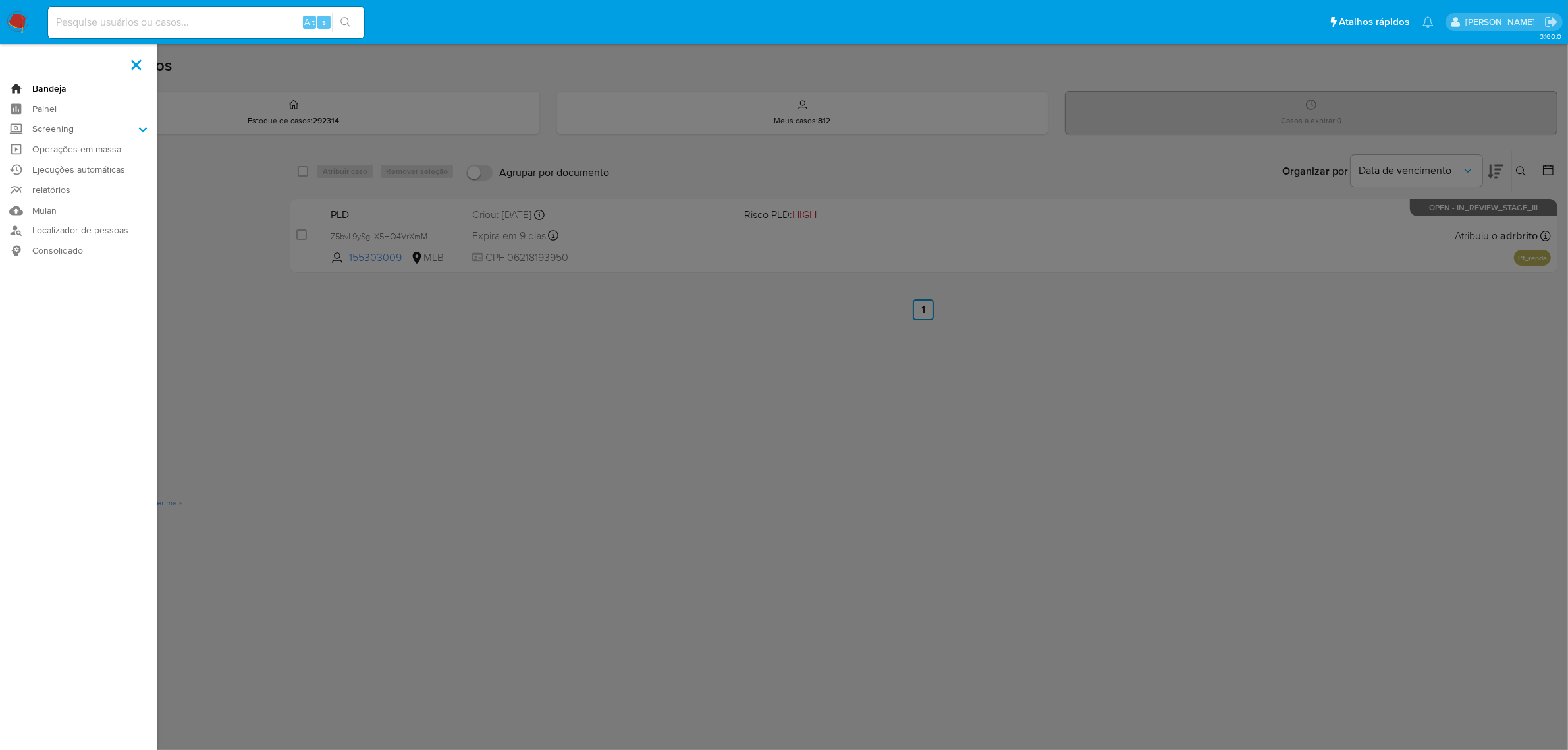
click at [48, 91] on link "Bandeja" at bounding box center [79, 88] width 157 height 20
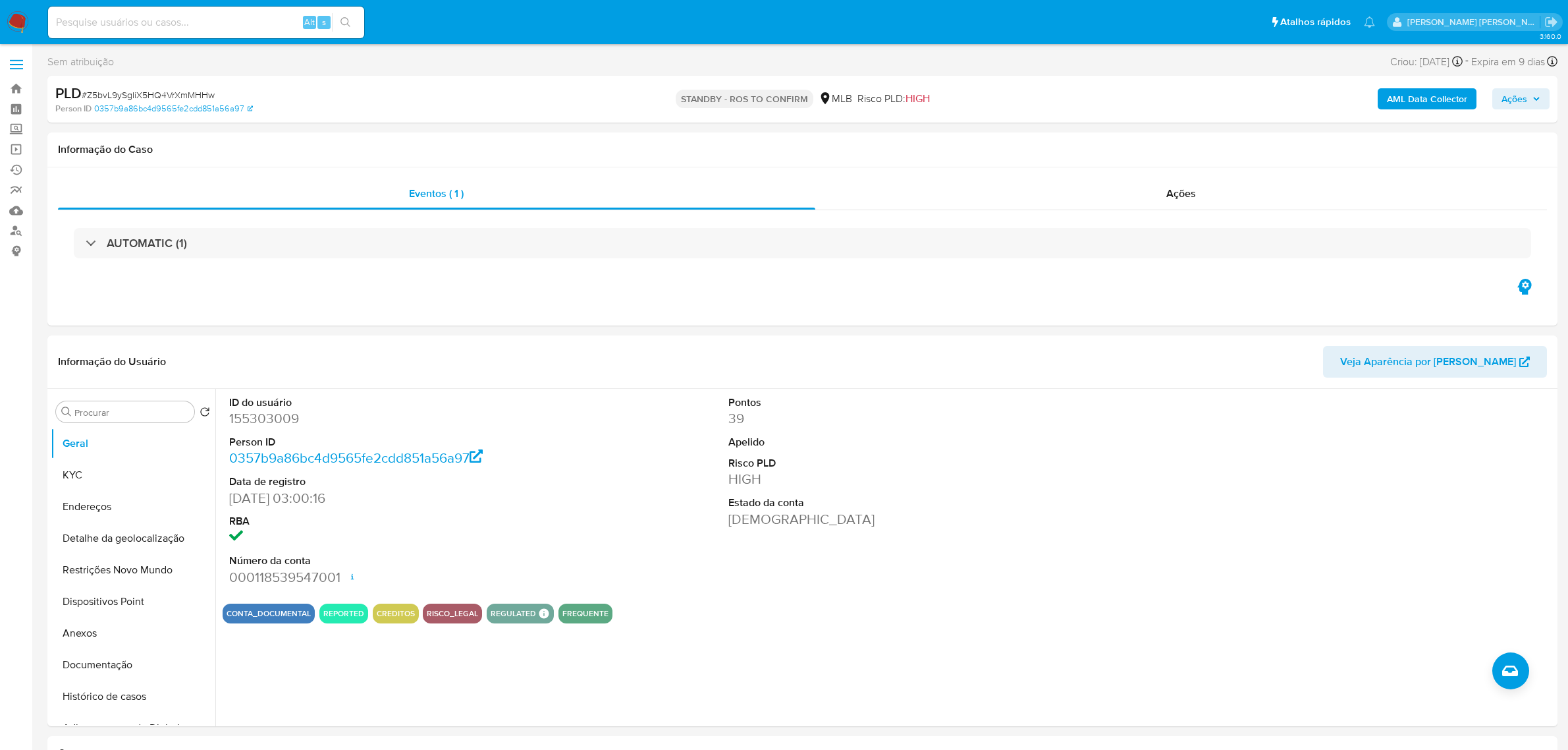
select select "10"
click at [23, 67] on label at bounding box center [16, 64] width 33 height 27
click at [0, 0] on input "checkbox" at bounding box center [0, 0] width 0 height 0
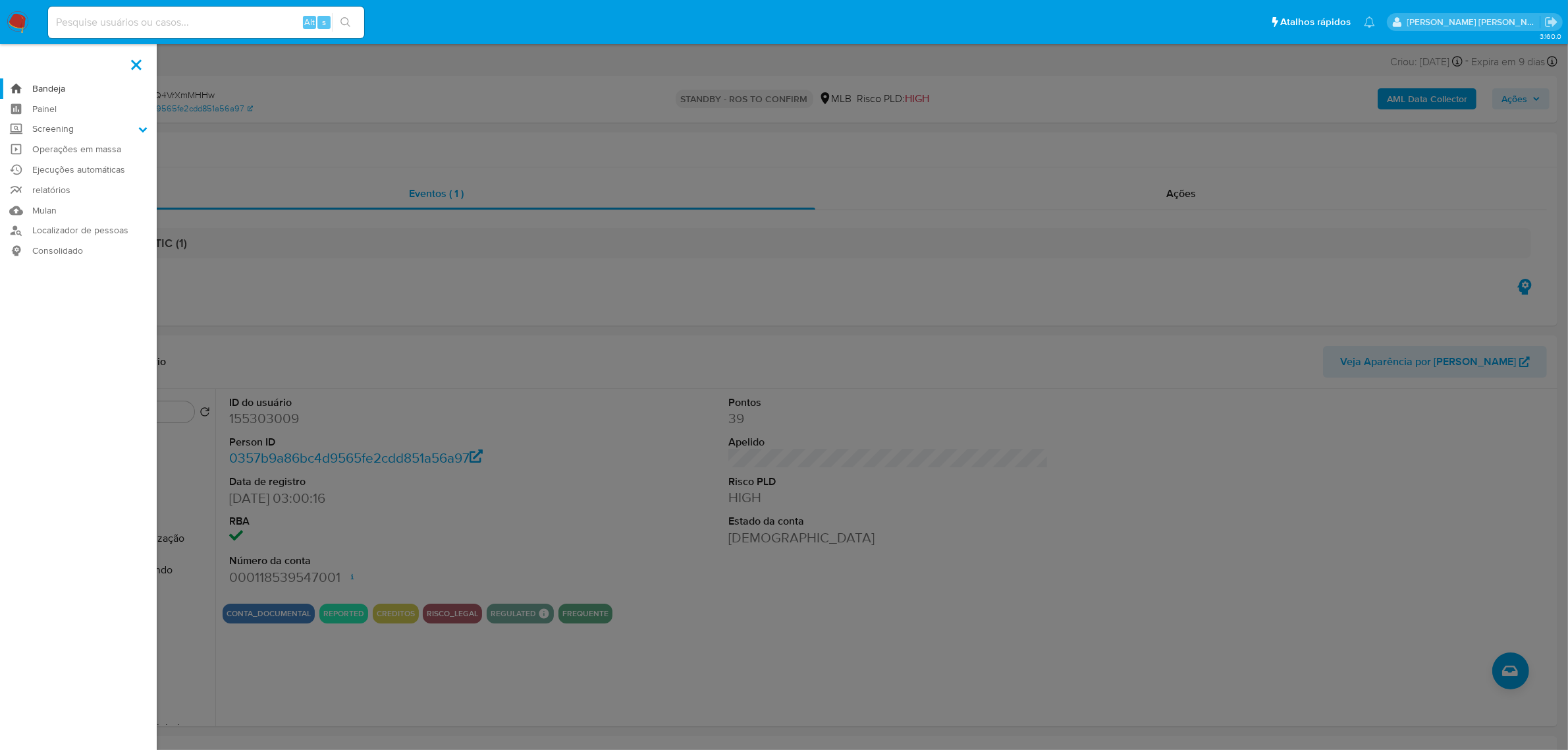
click at [50, 89] on link "Bandeja" at bounding box center [79, 88] width 157 height 20
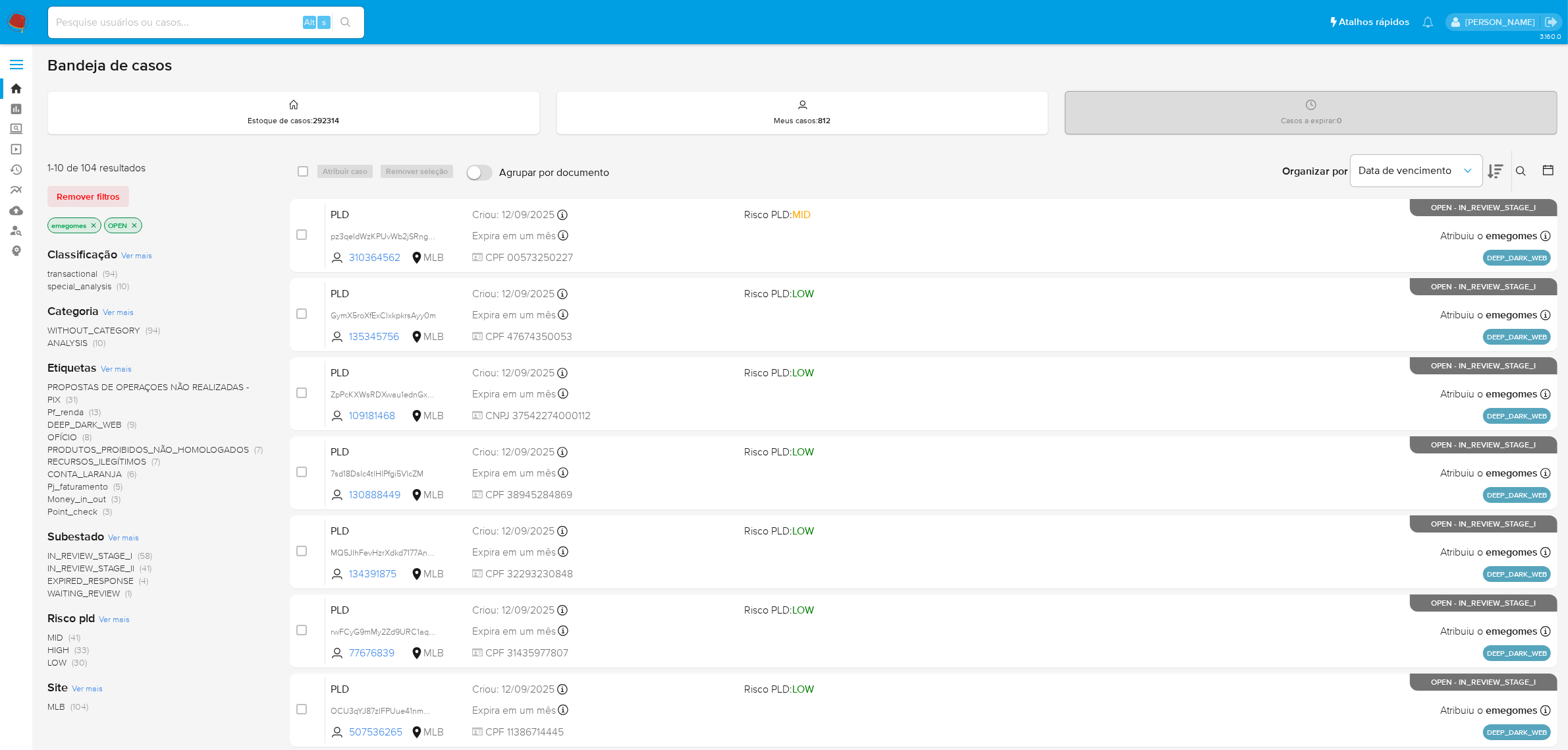
click at [94, 224] on icon "close-filter" at bounding box center [93, 225] width 8 height 8
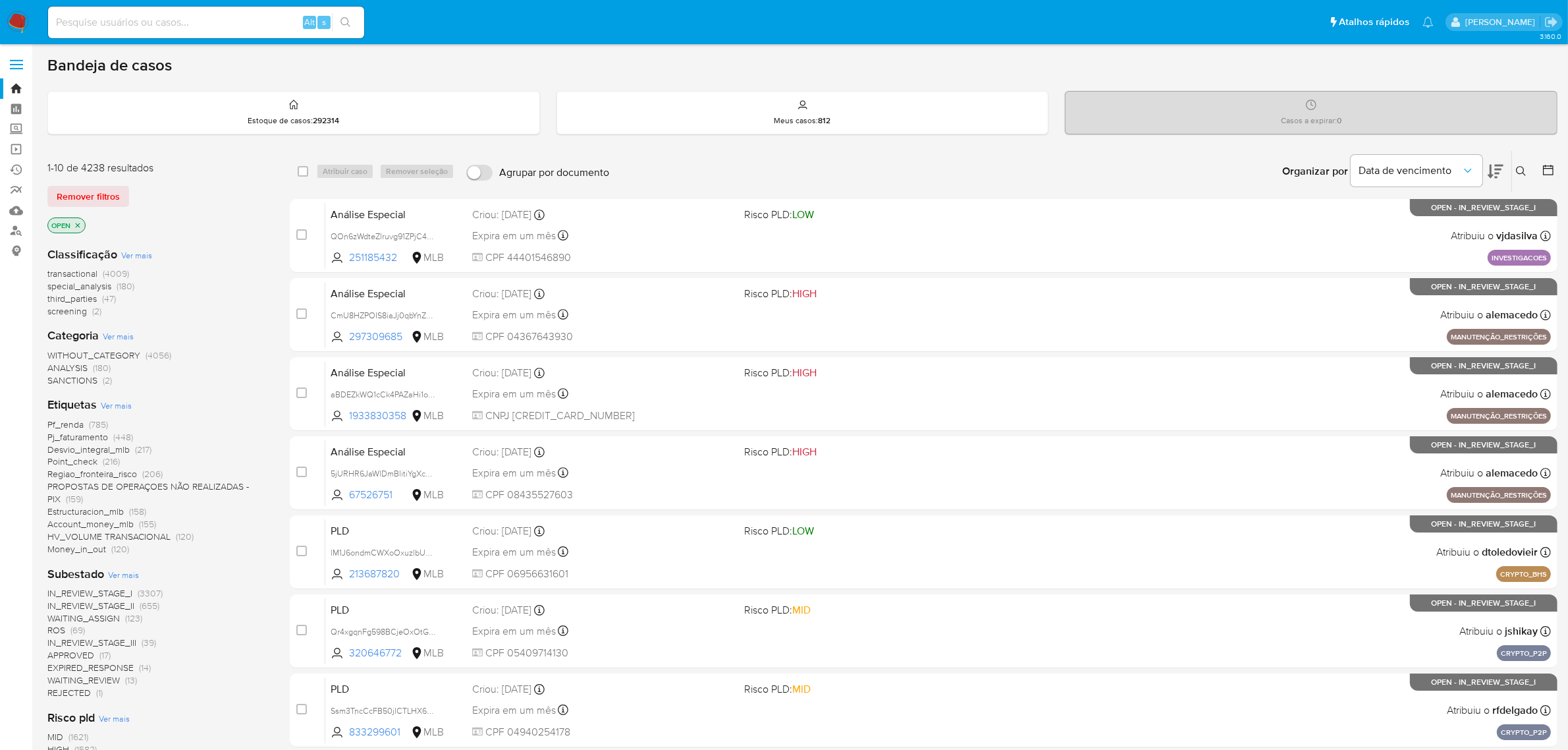
click at [79, 225] on icon "close-filter" at bounding box center [78, 225] width 5 height 5
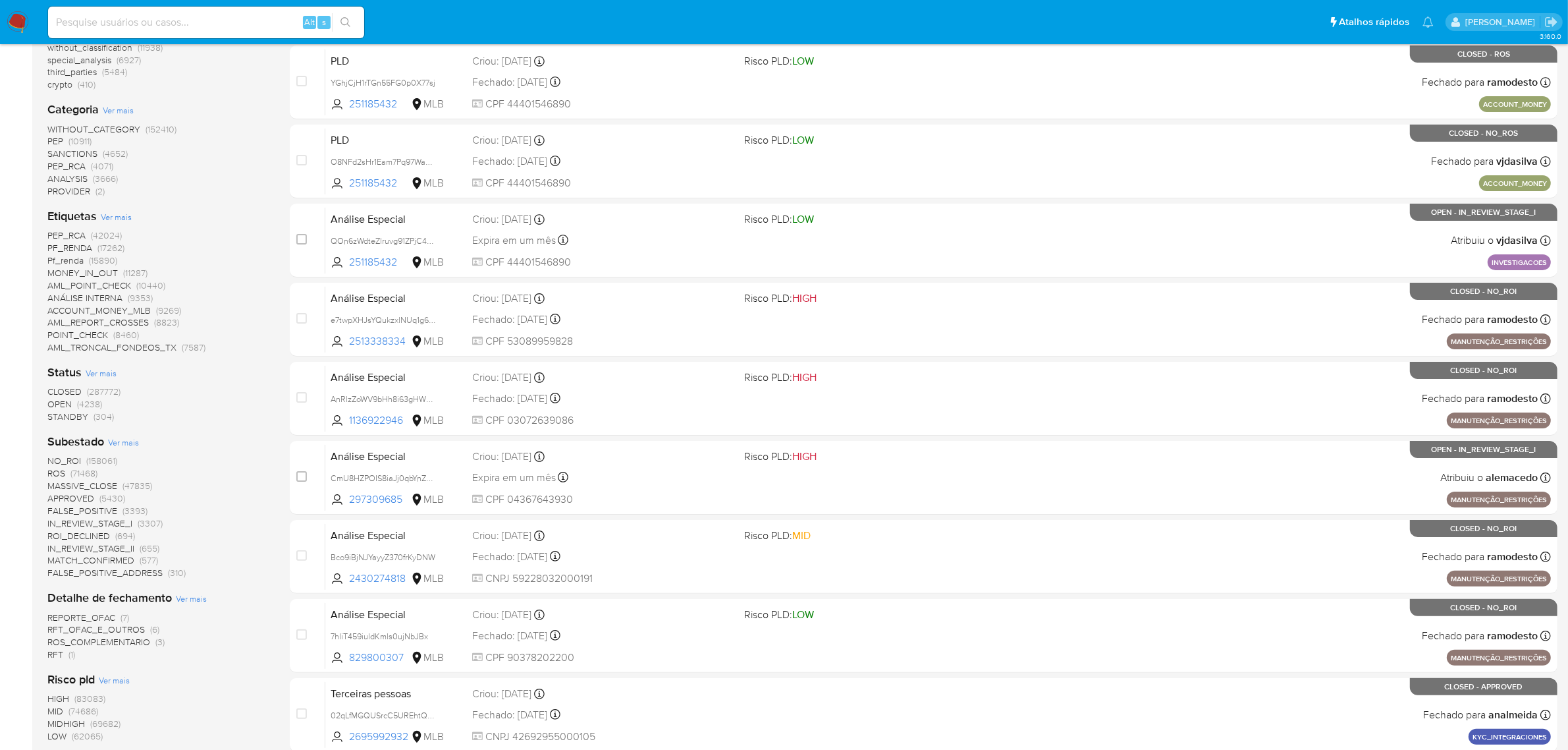
scroll to position [330, 0]
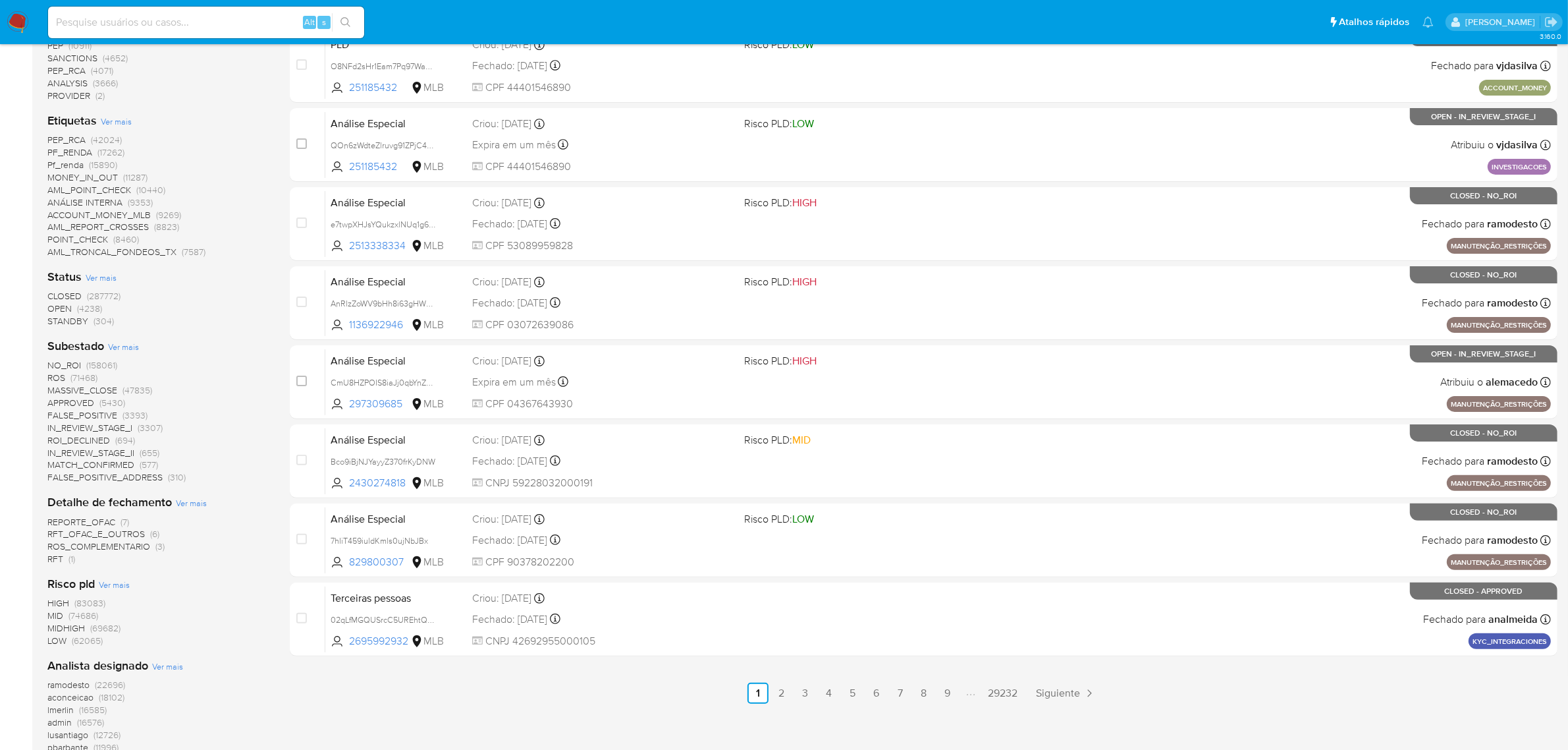
click at [58, 309] on span "OPEN" at bounding box center [60, 308] width 25 height 13
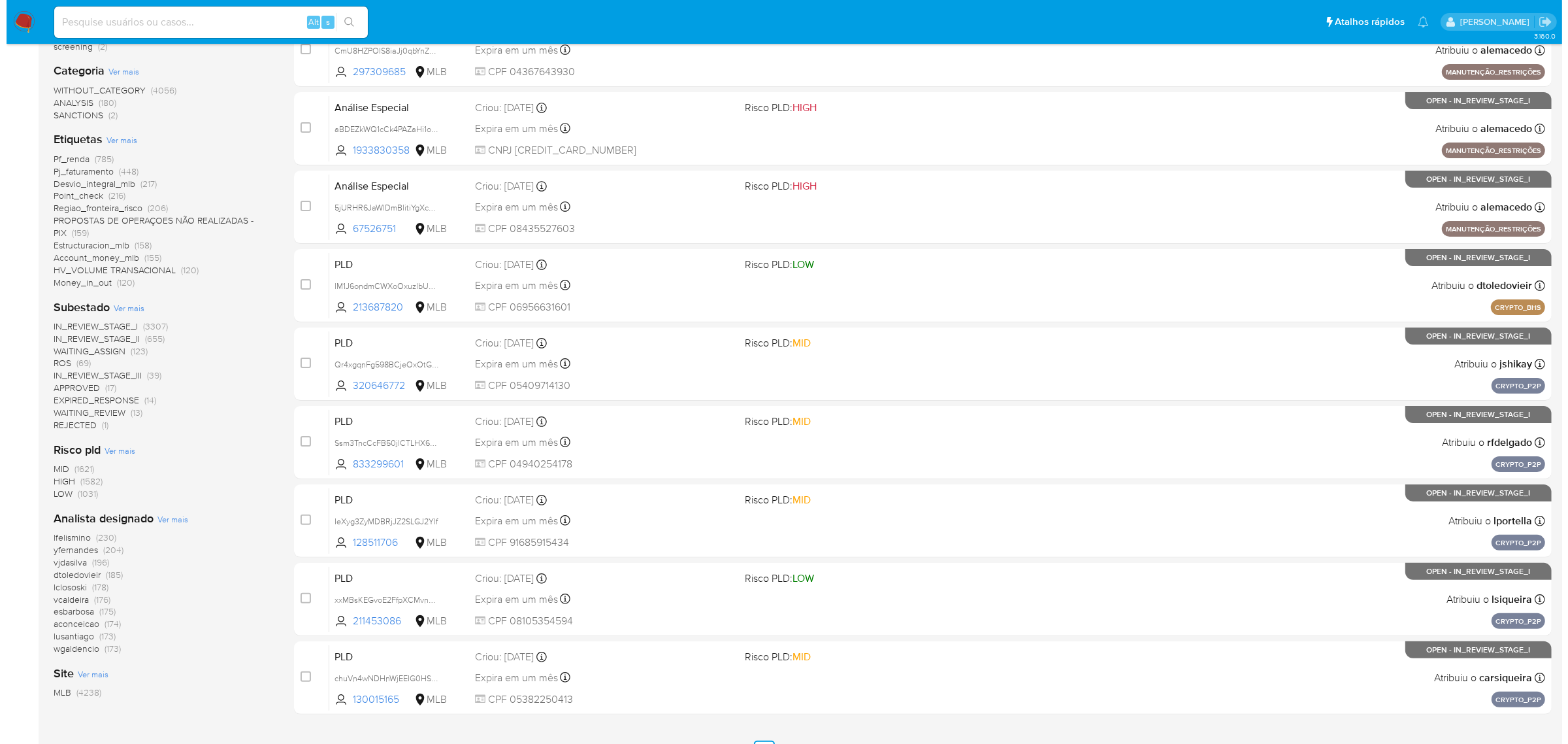
scroll to position [164, 0]
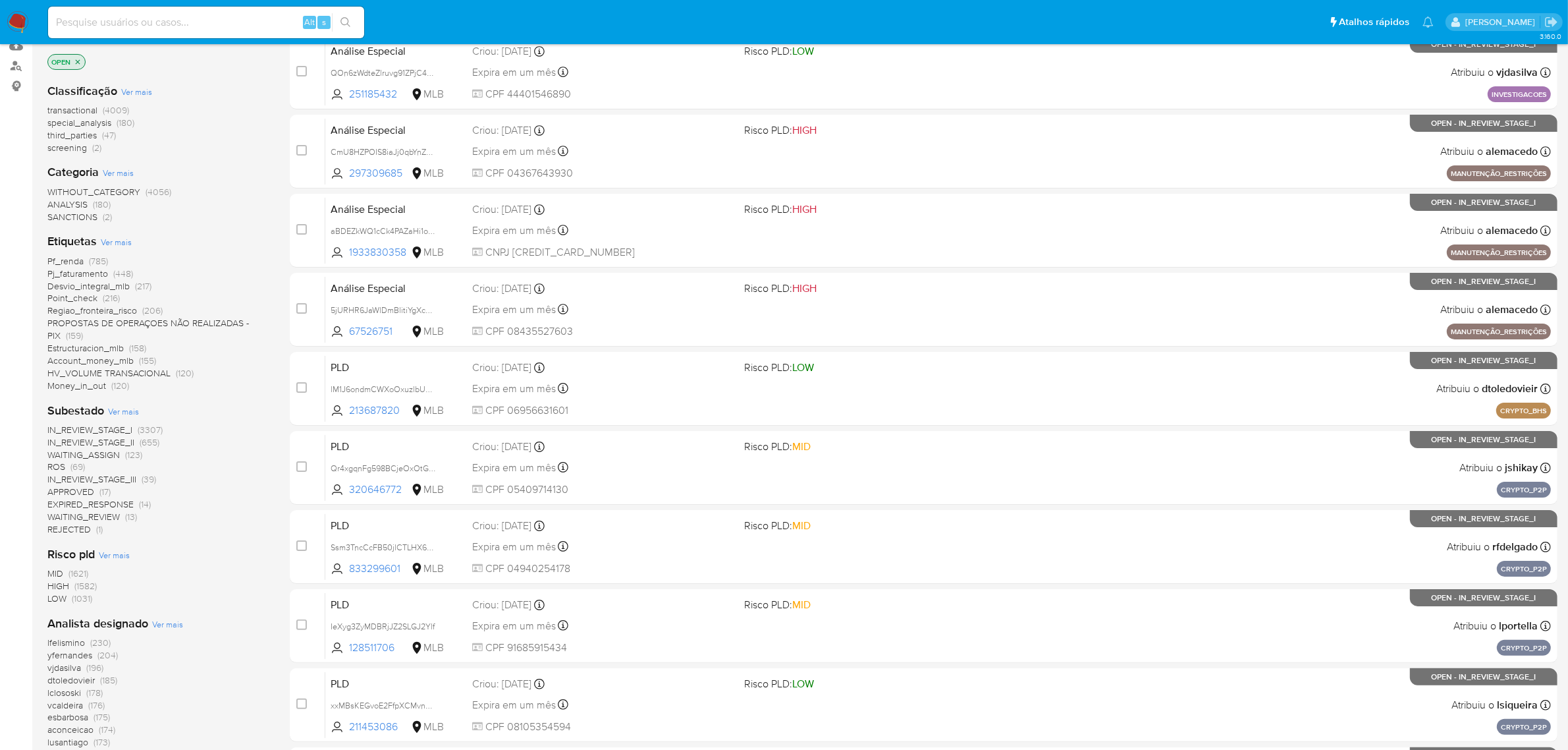
click at [132, 408] on span "Ver mais" at bounding box center [123, 411] width 31 height 12
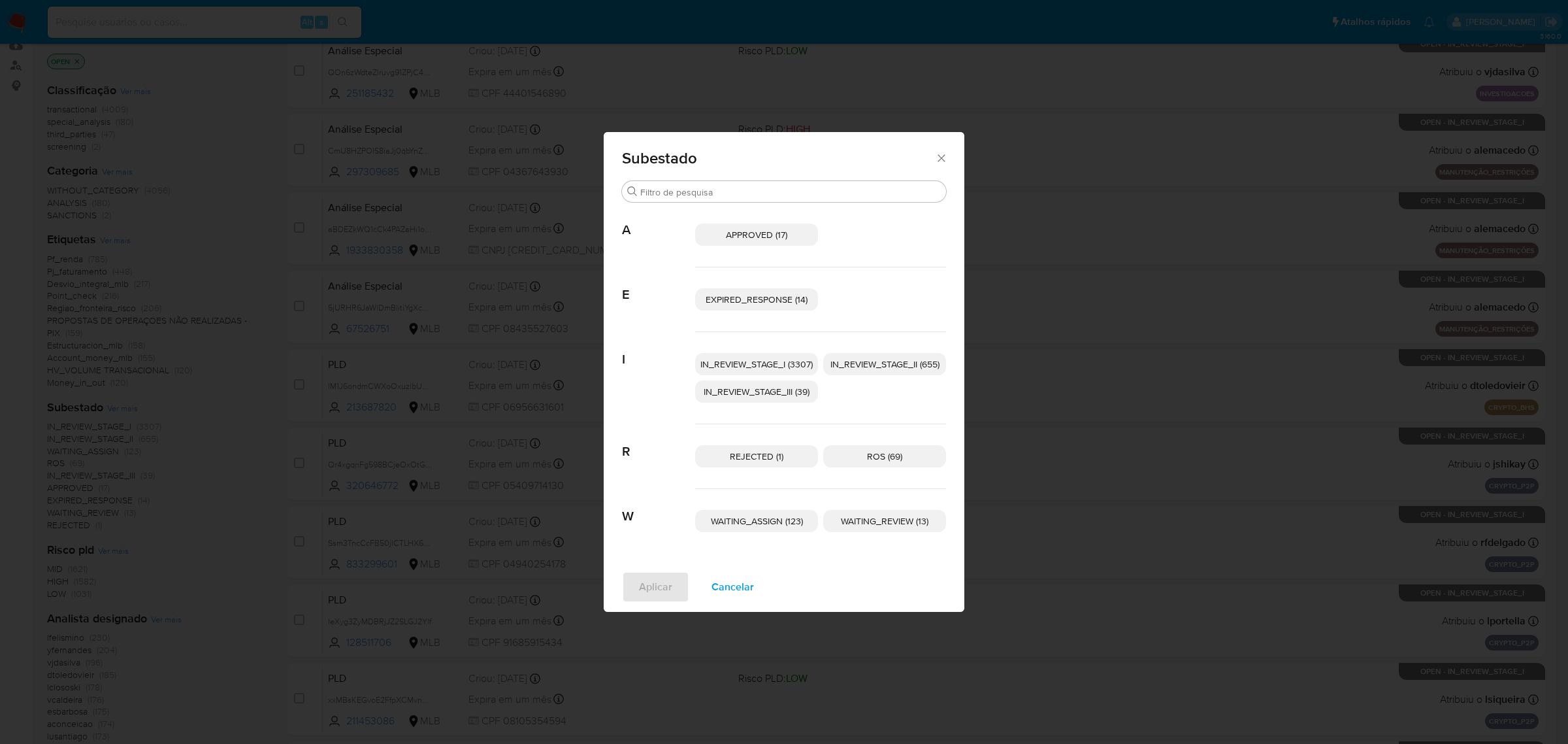
click at [931, 156] on span "Subestado" at bounding box center [778, 158] width 313 height 16
drag, startPoint x: 938, startPoint y: 155, endPoint x: 920, endPoint y: 156, distance: 18.0
click at [938, 154] on icon "Fechar" at bounding box center [941, 158] width 13 height 13
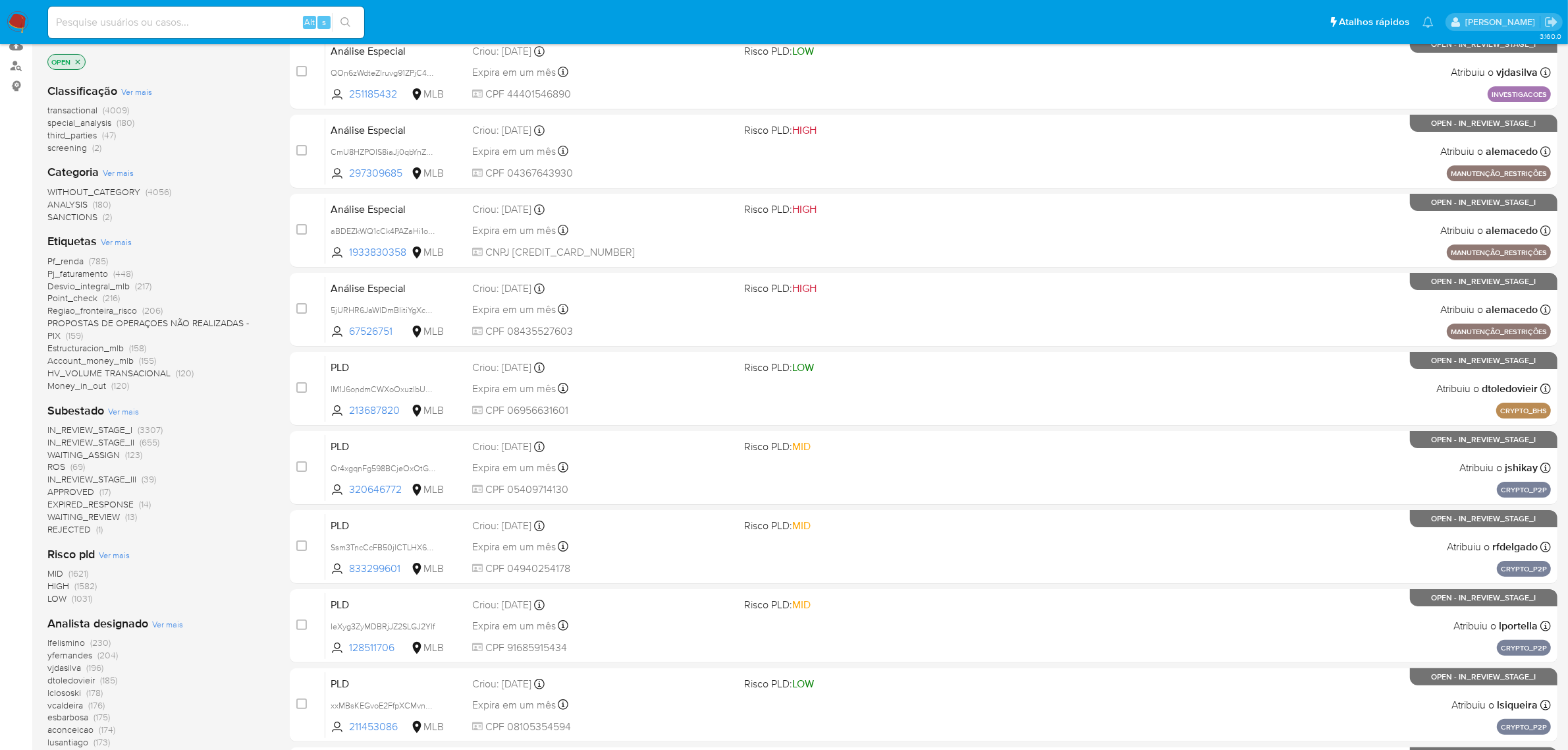
click at [105, 241] on span "Ver mais" at bounding box center [116, 241] width 31 height 12
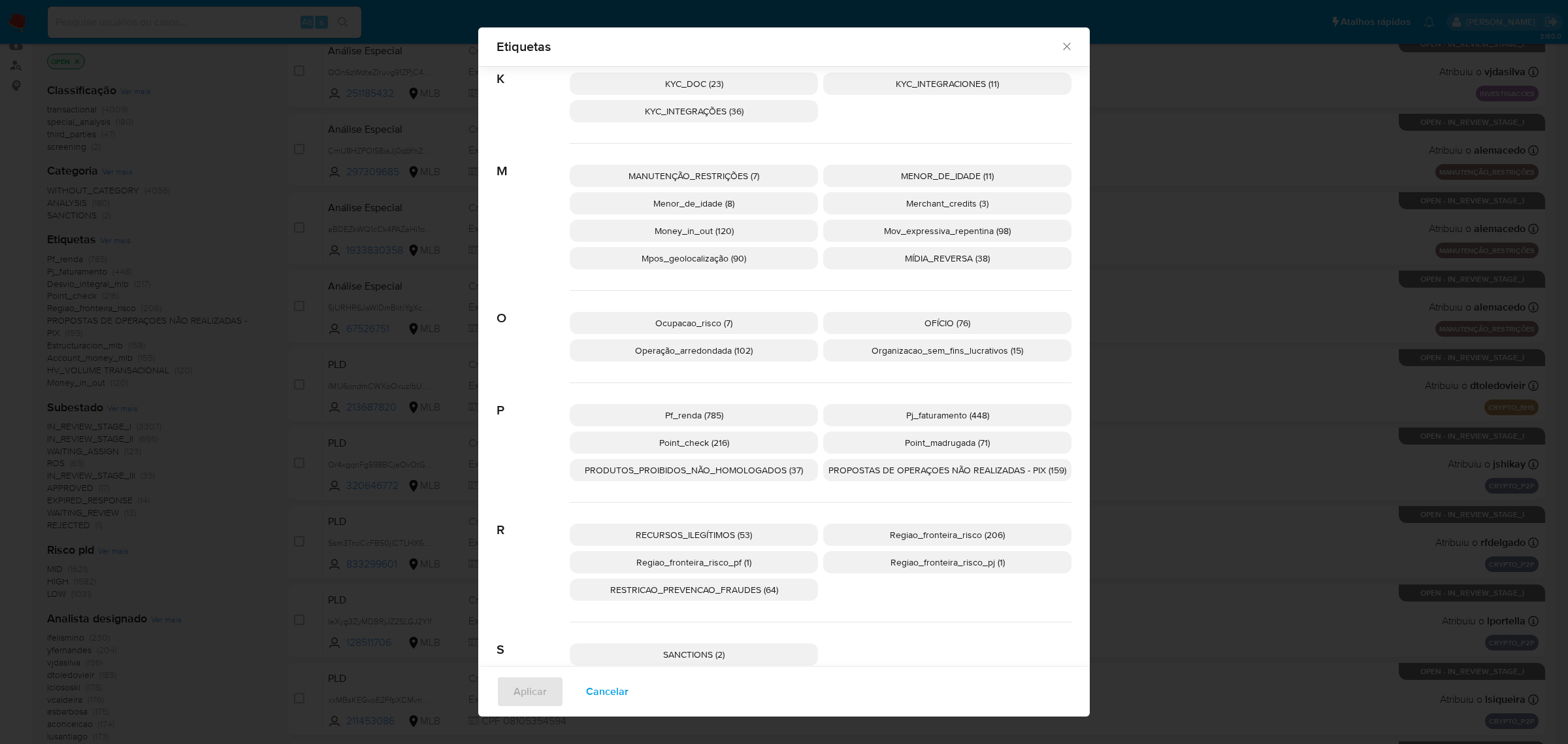
scroll to position [1006, 0]
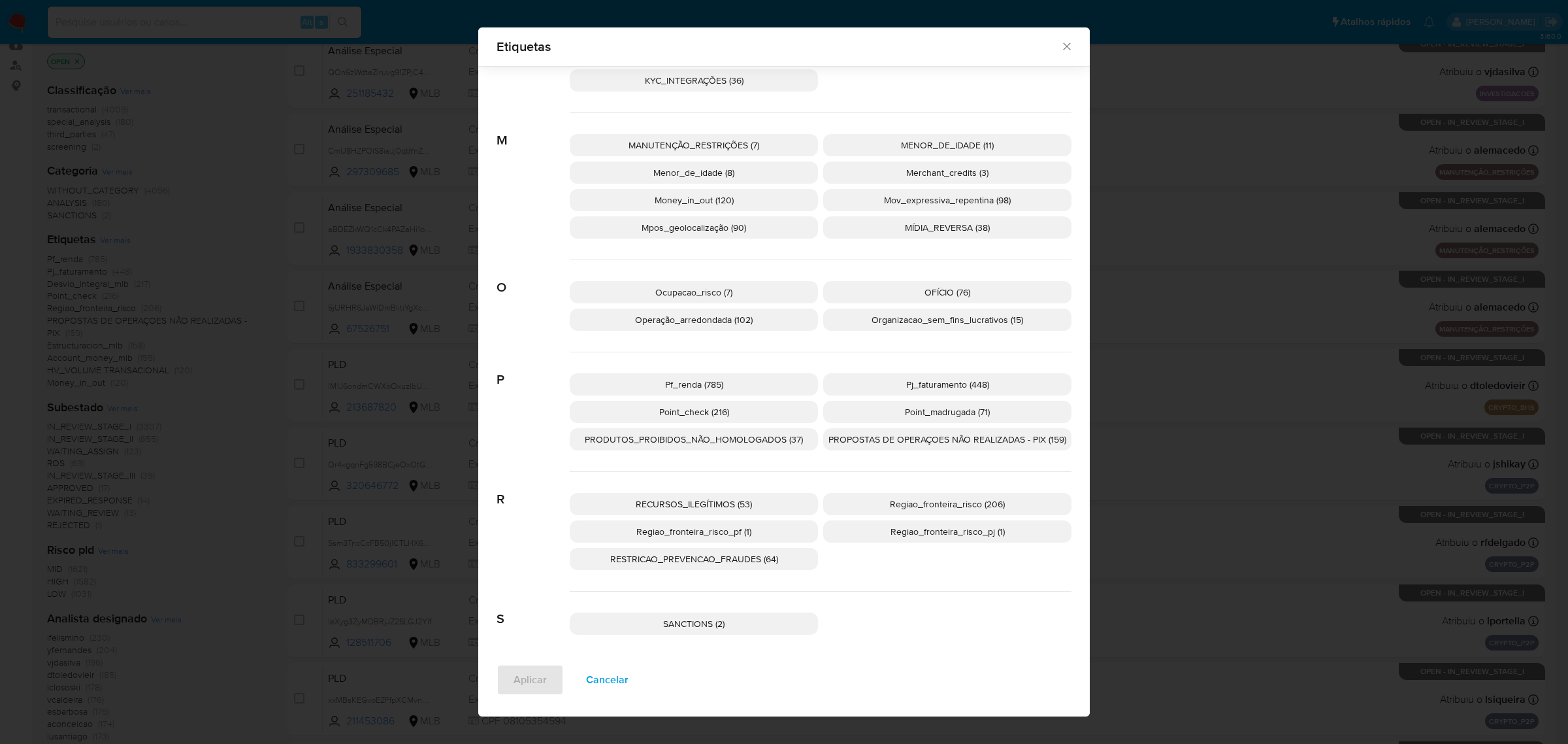
click at [895, 505] on span "Regiao_fronteira_risco (206)" at bounding box center [947, 504] width 115 height 13
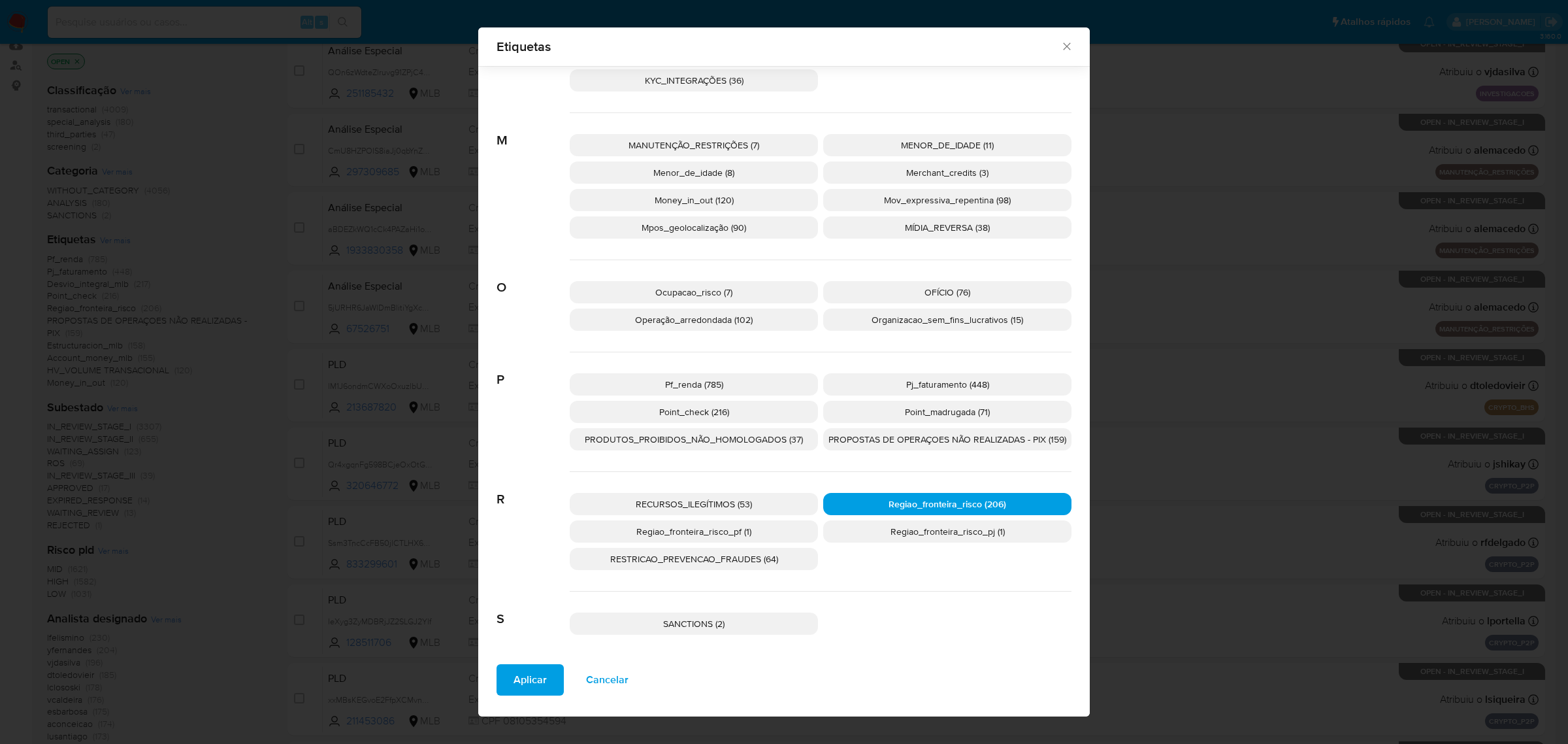
click at [527, 673] on span "Aplicar" at bounding box center [530, 679] width 33 height 29
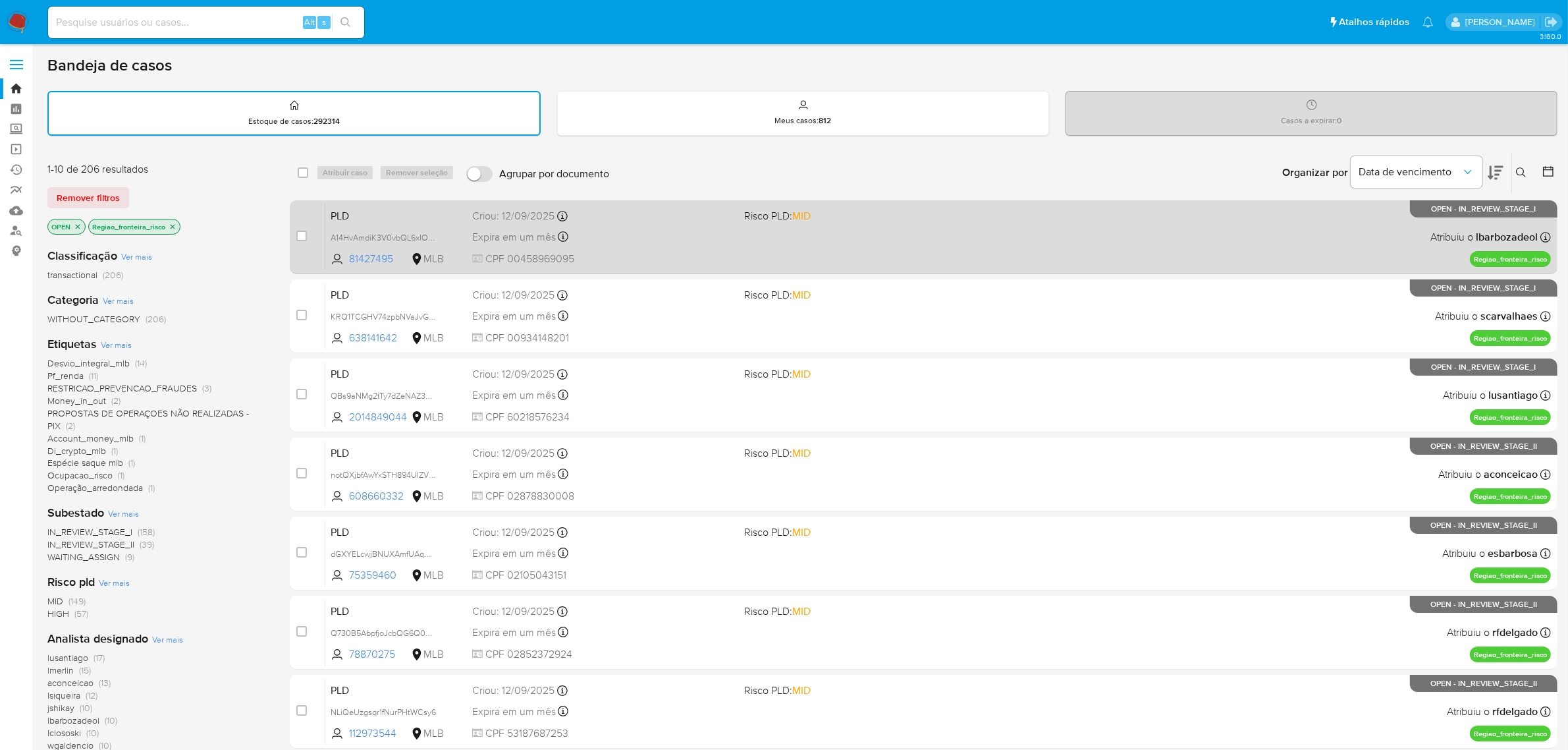
click at [702, 225] on div "PLD A14HvAmdiK3V0vbQL6xIOgwr 81427495 MLB Risco PLD: MID Criou: [DATE] Criou: […" at bounding box center [938, 236] width 1226 height 67
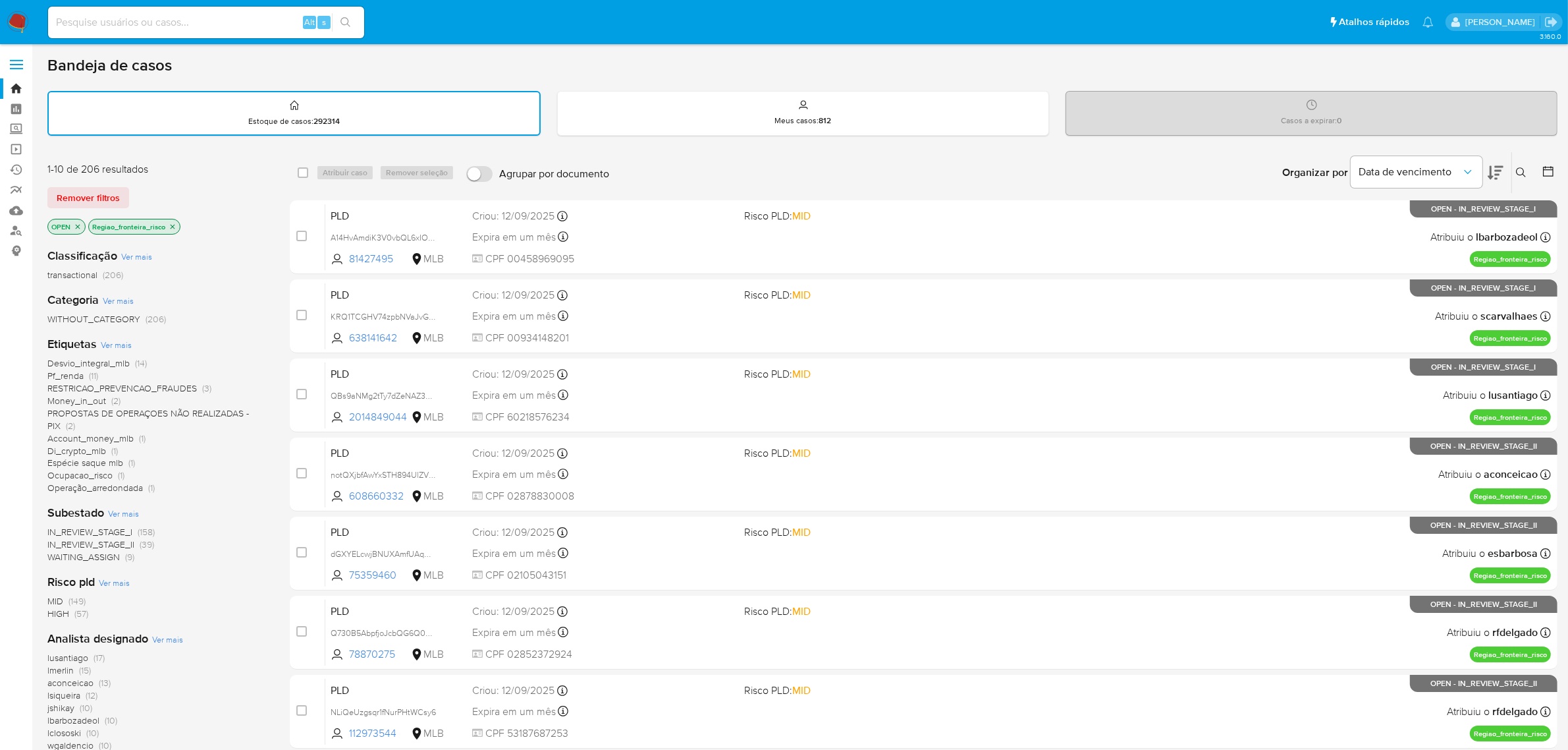
click at [119, 340] on span "Ver mais" at bounding box center [116, 344] width 31 height 12
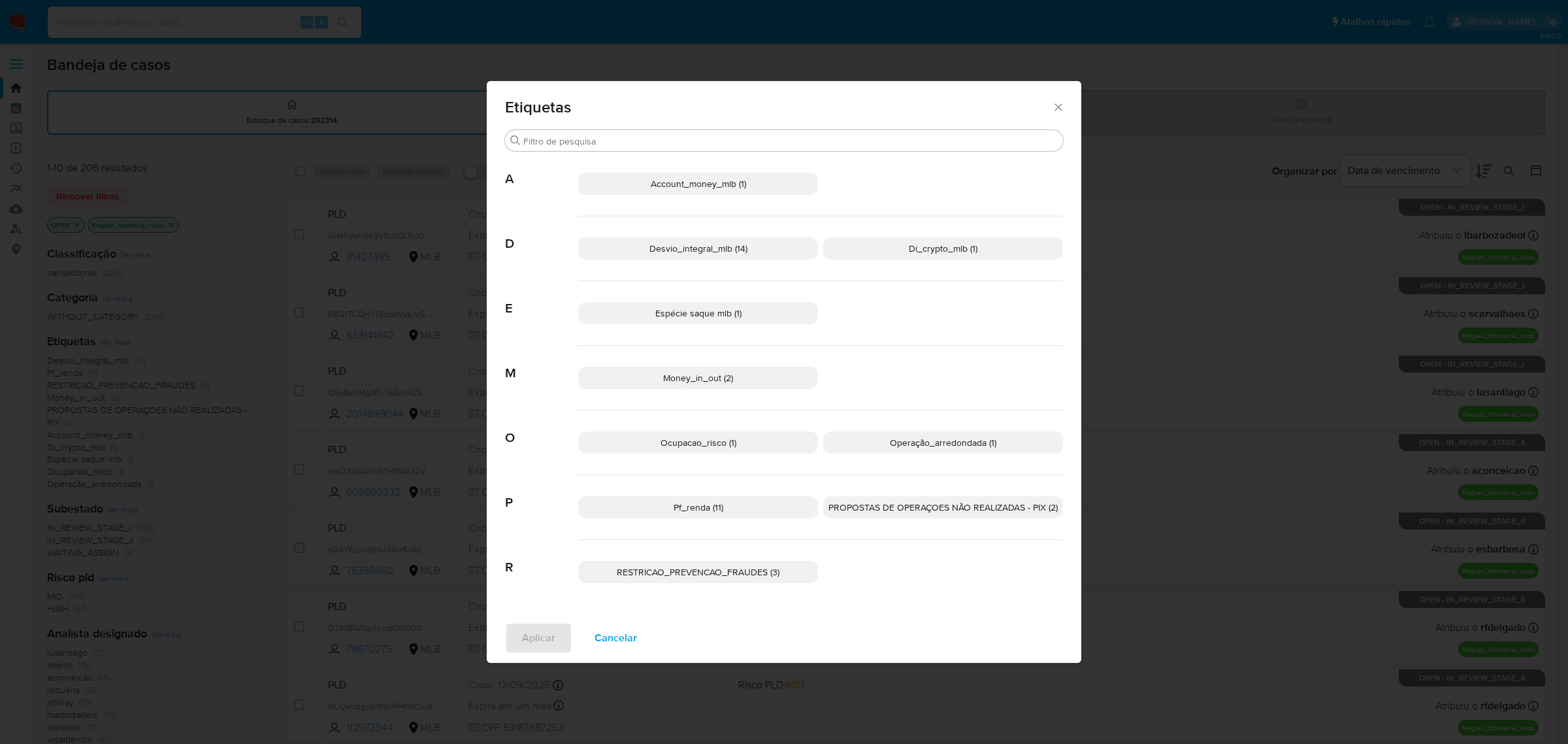
click at [1057, 106] on icon "Fechar" at bounding box center [1058, 107] width 13 height 13
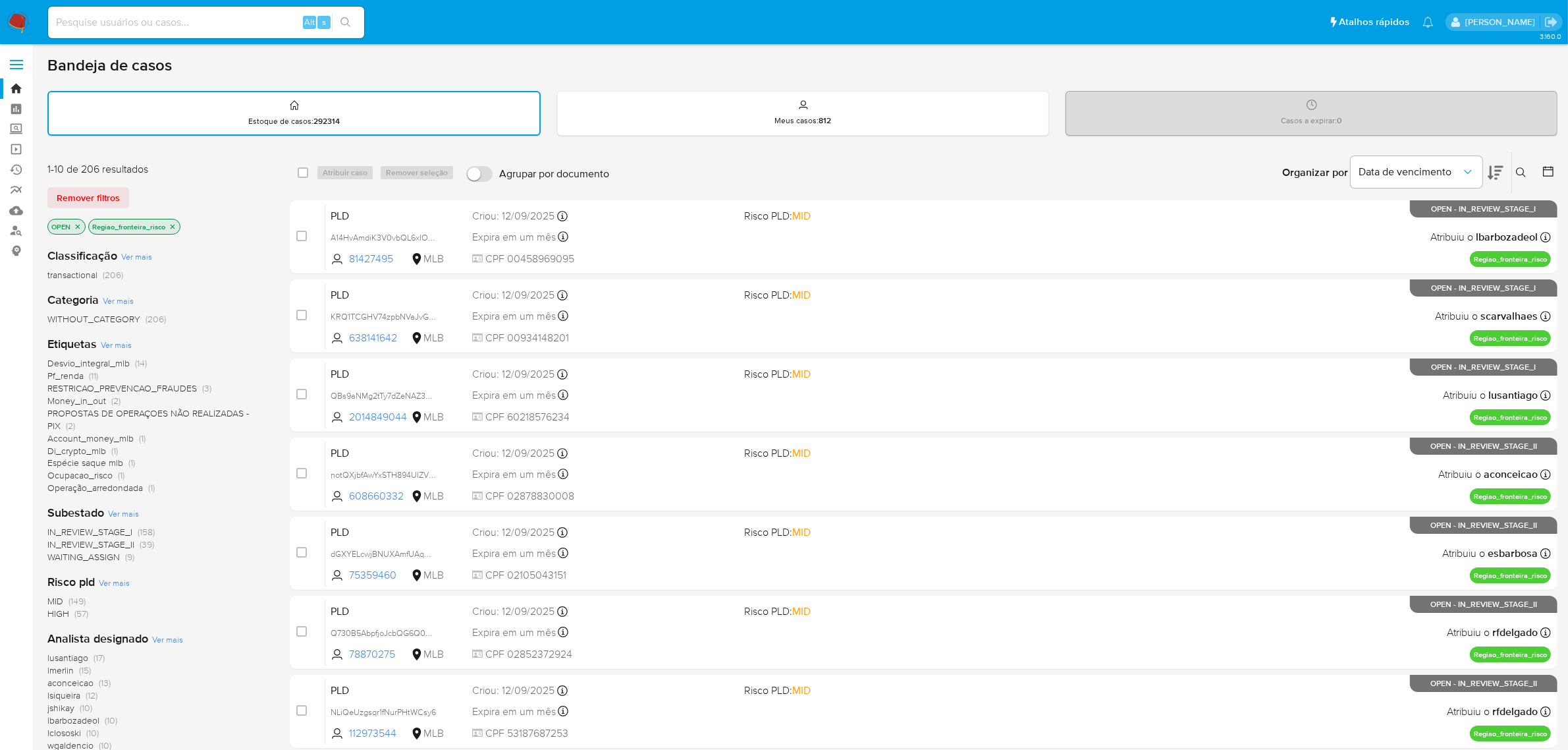
click at [175, 225] on icon "close-filter" at bounding box center [172, 226] width 8 height 8
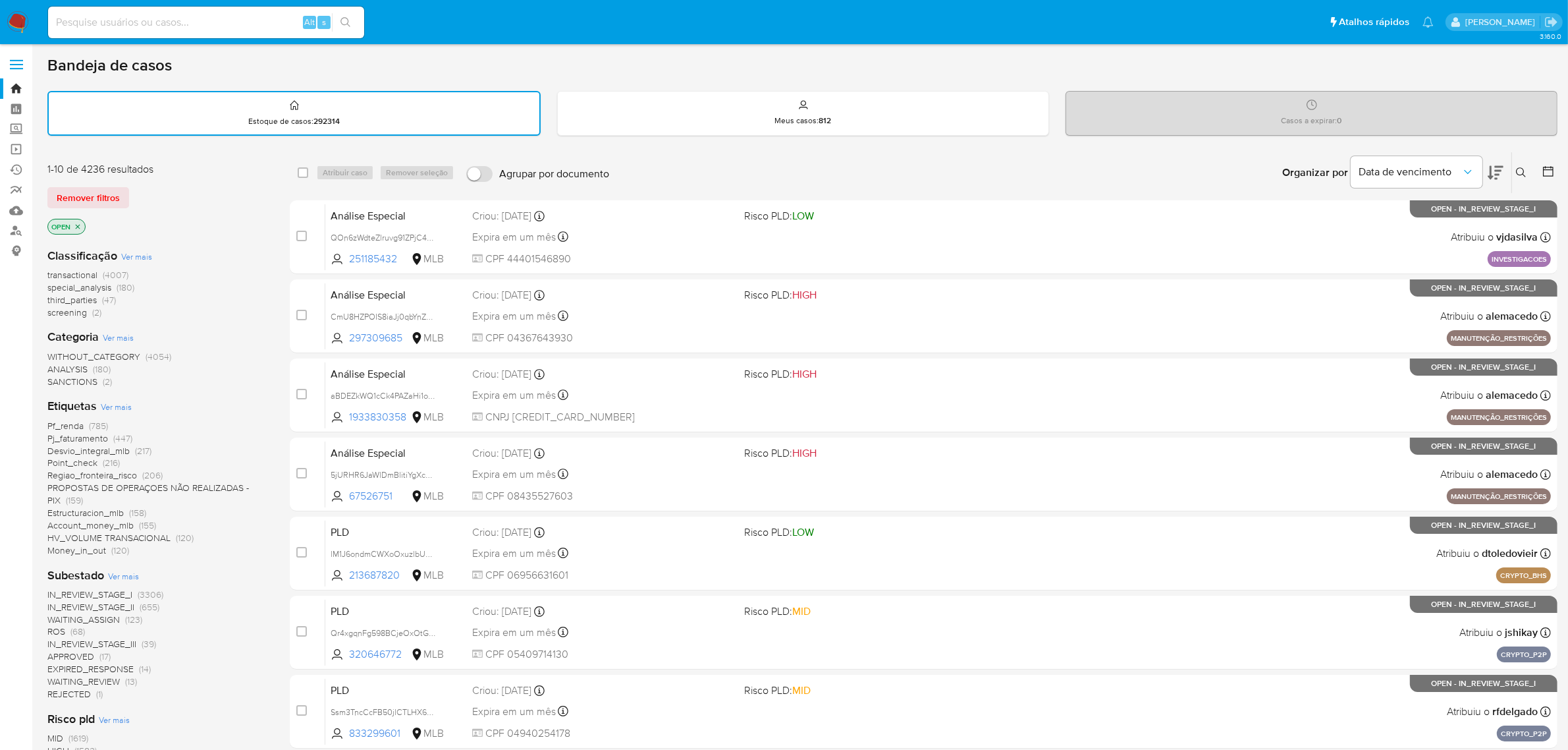
click at [116, 410] on span "Ver mais" at bounding box center [116, 406] width 31 height 12
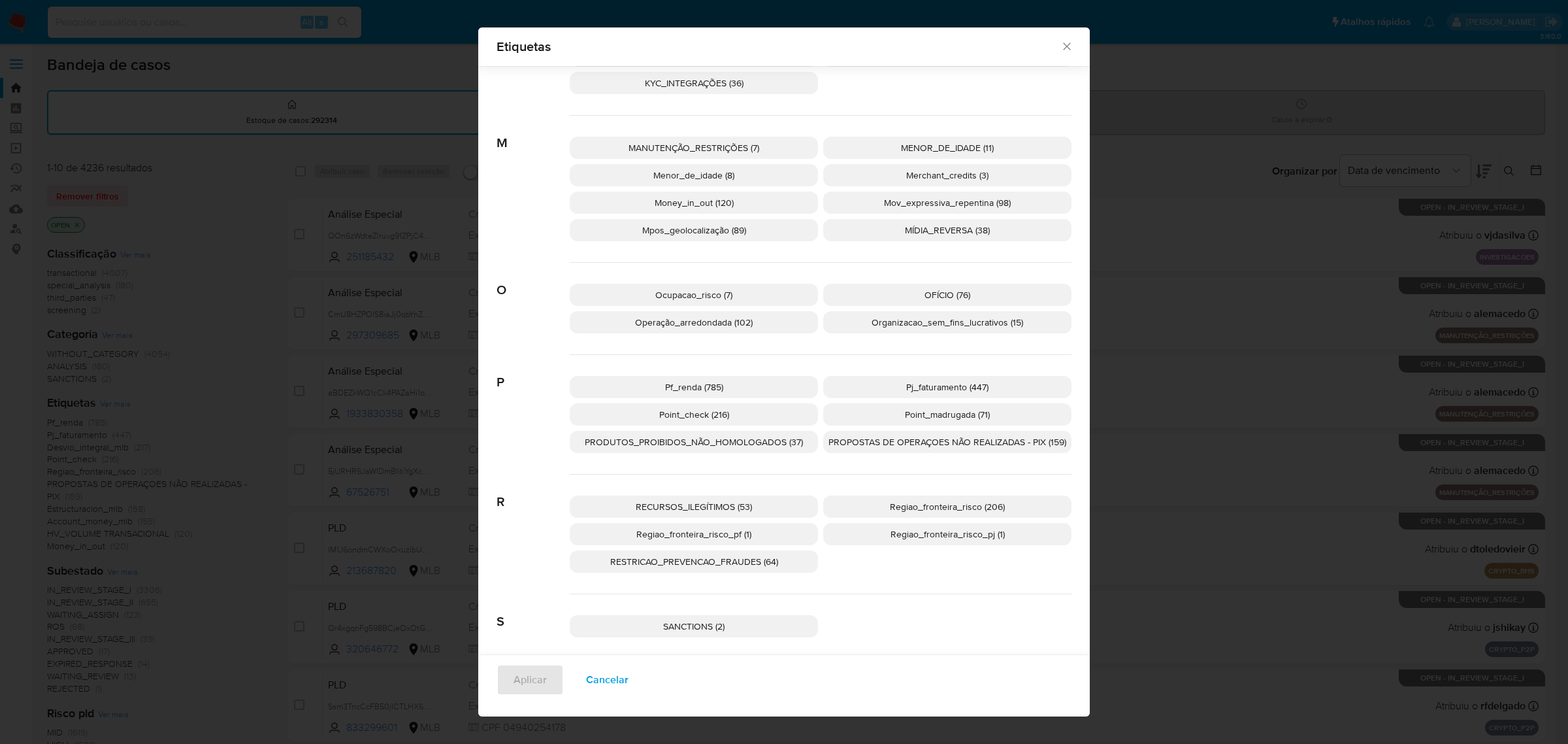
scroll to position [1006, 0]
click at [1063, 47] on icon "Fechar" at bounding box center [1066, 47] width 7 height 7
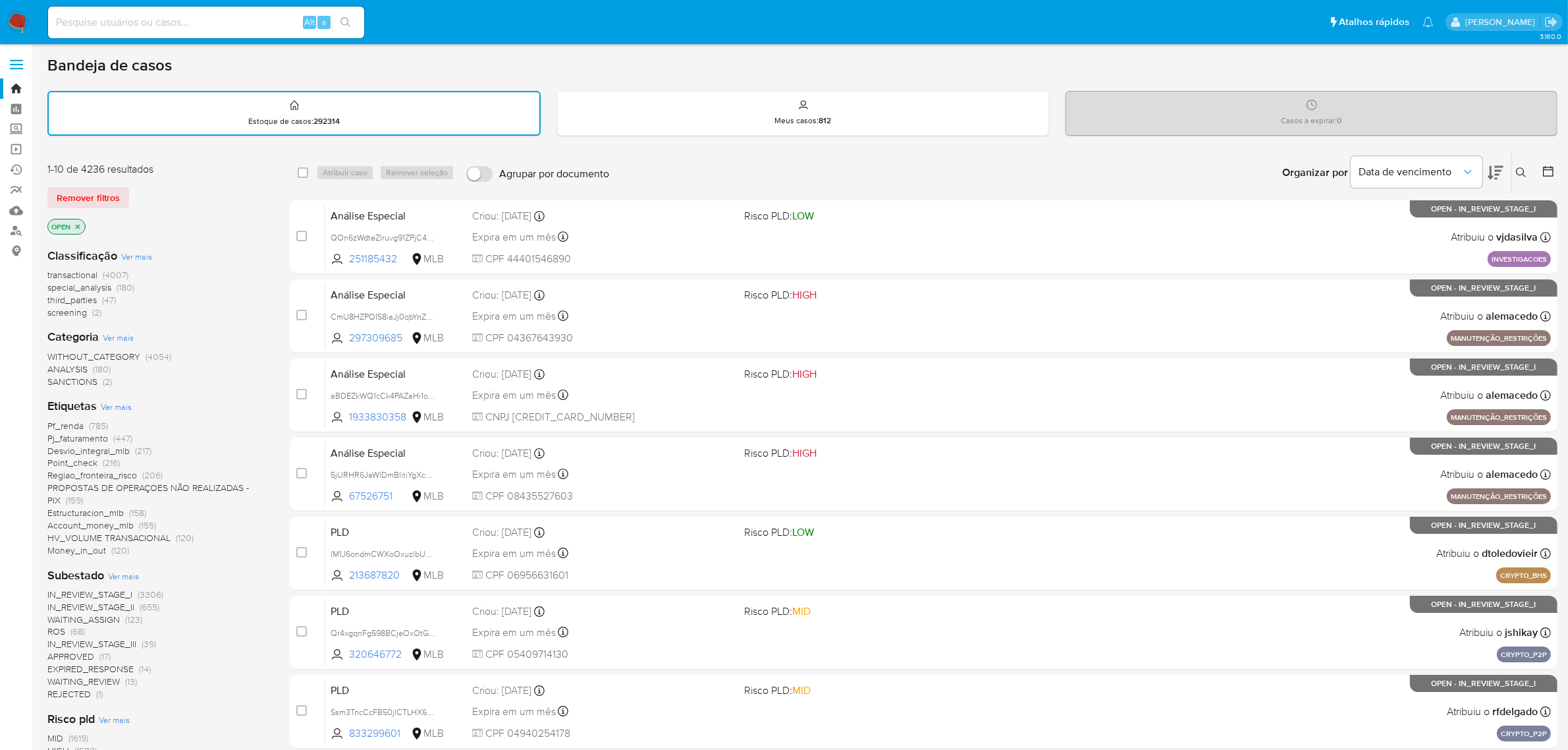
click at [110, 403] on span "Ver mais" at bounding box center [116, 406] width 31 height 12
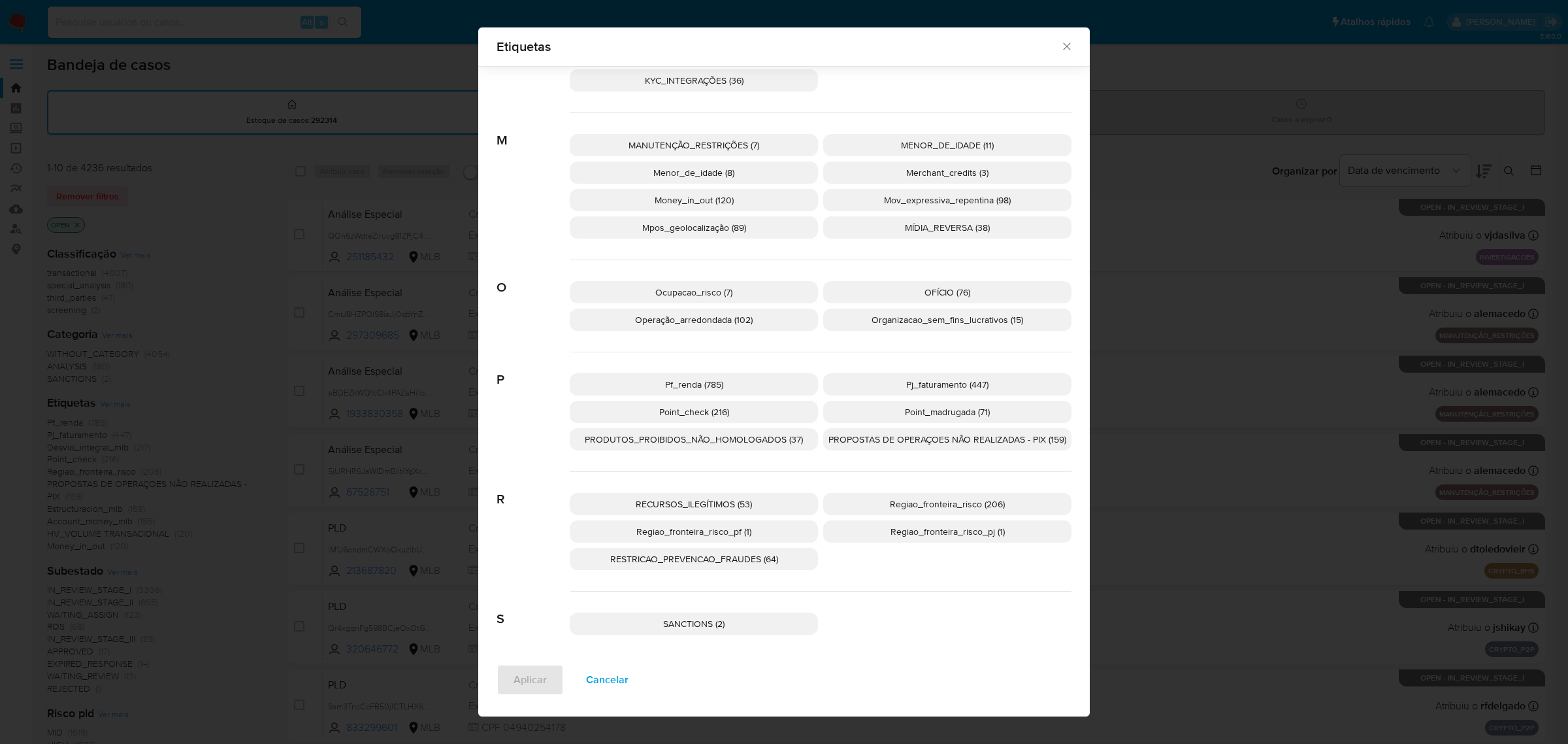
click at [231, 64] on div "Etiquetas Buscar A Account_money_mlb (155) Aml_cuenta_recien_abierta_mlb (116) …" at bounding box center [784, 372] width 1568 height 744
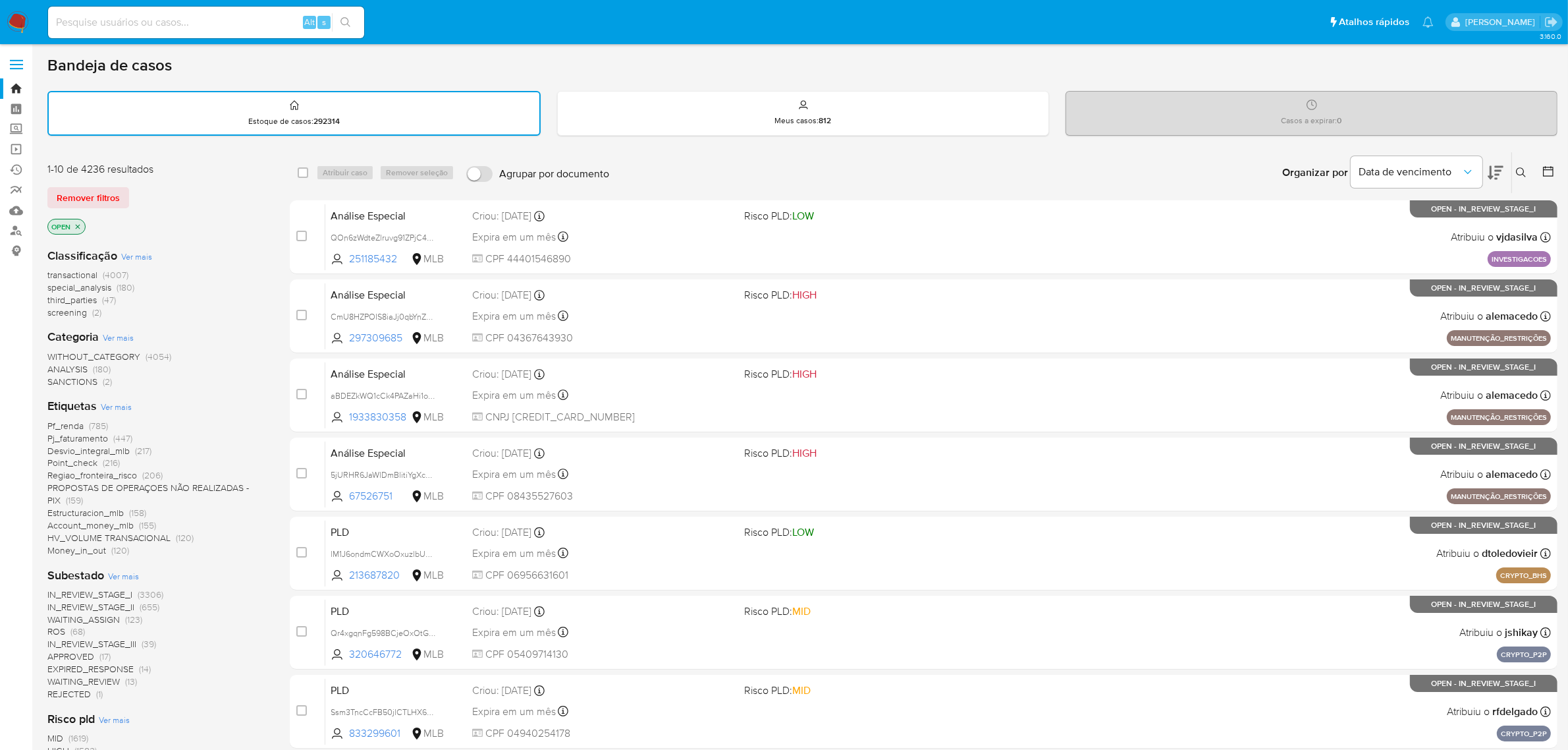
click at [231, 27] on input at bounding box center [206, 22] width 316 height 17
paste input "NymK1pcOW0OamwpPXKnYAAzV"
type input "NymK1pcOW0OamwpPXKnYAAzV"
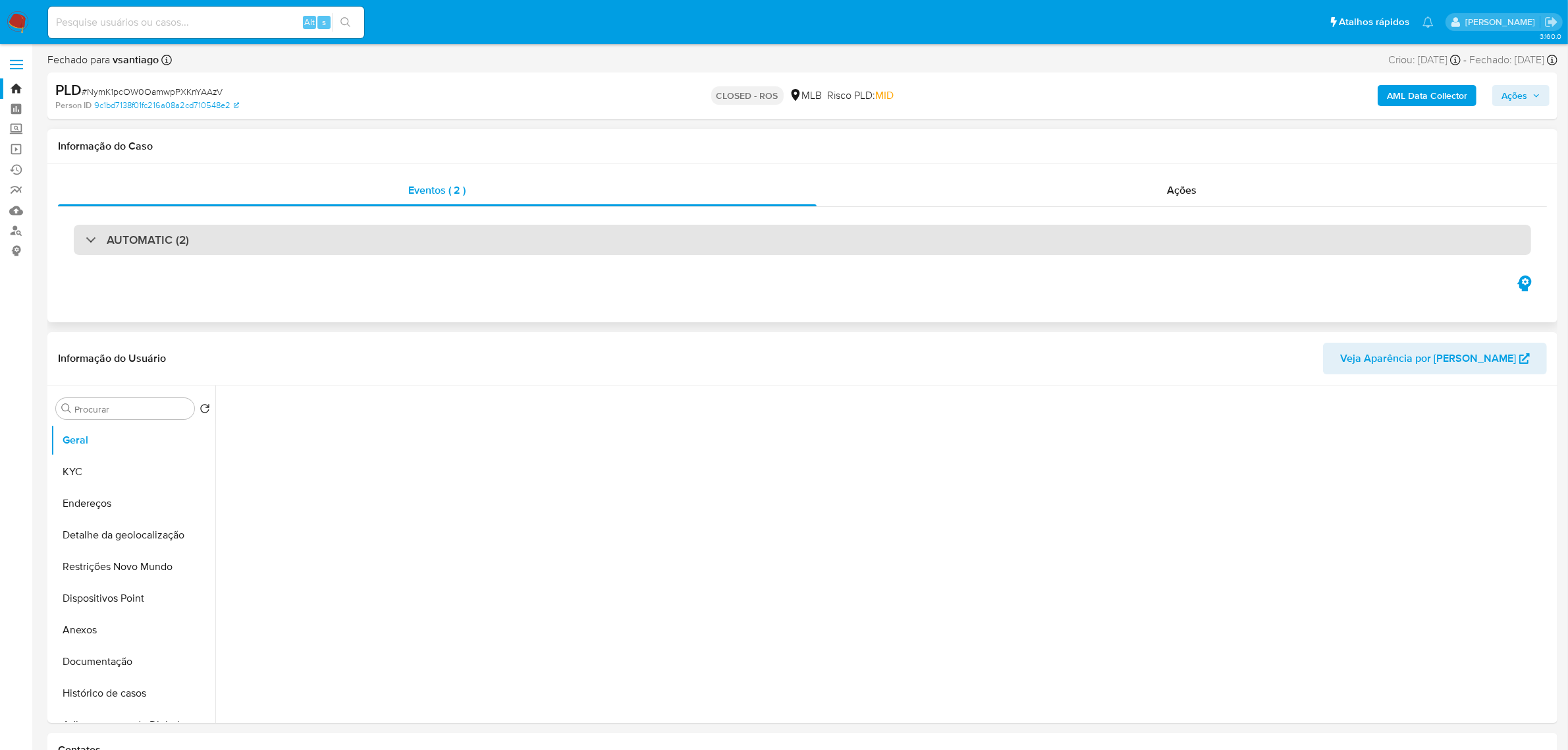
select select "10"
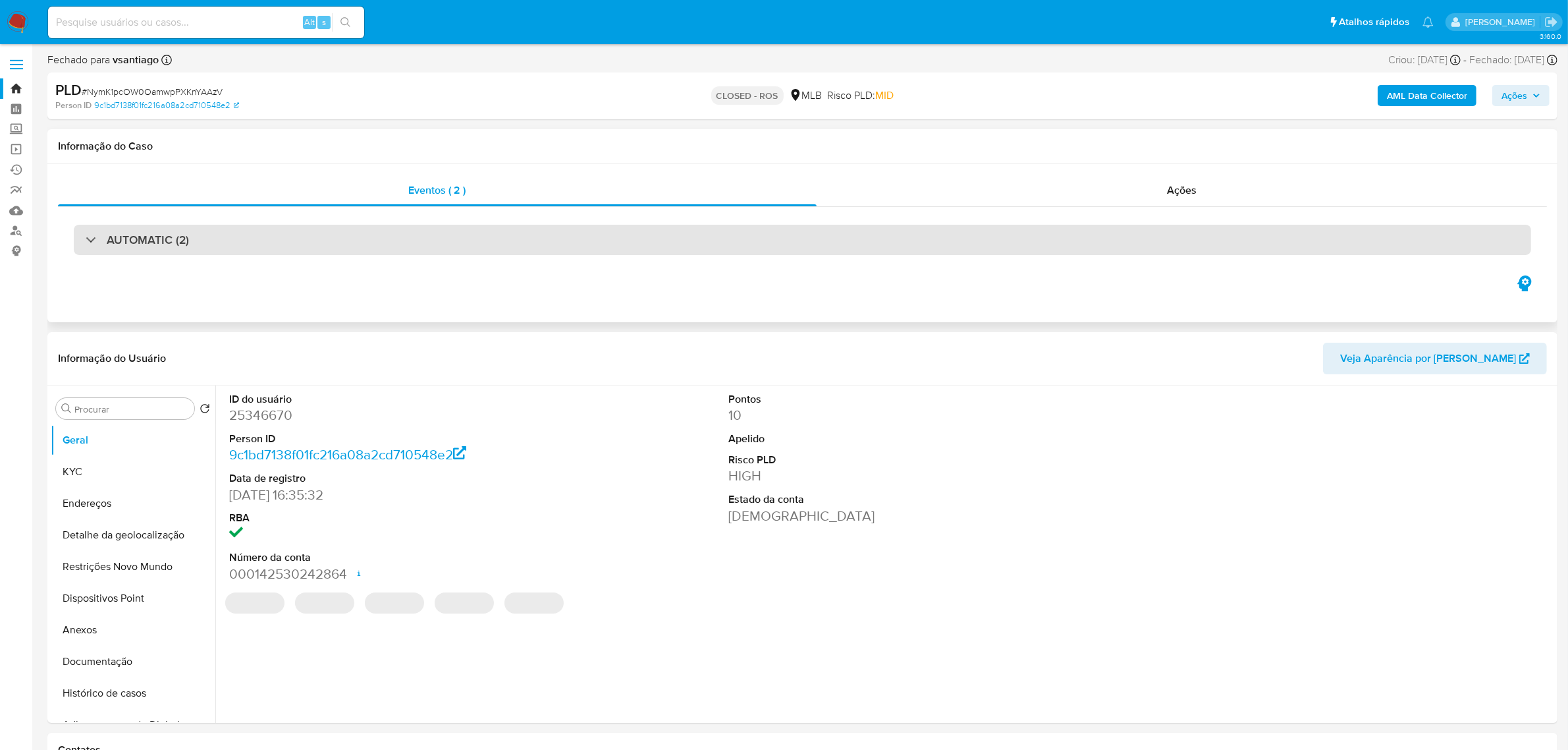
click at [255, 232] on div "AUTOMATIC (2)" at bounding box center [802, 239] width 1457 height 30
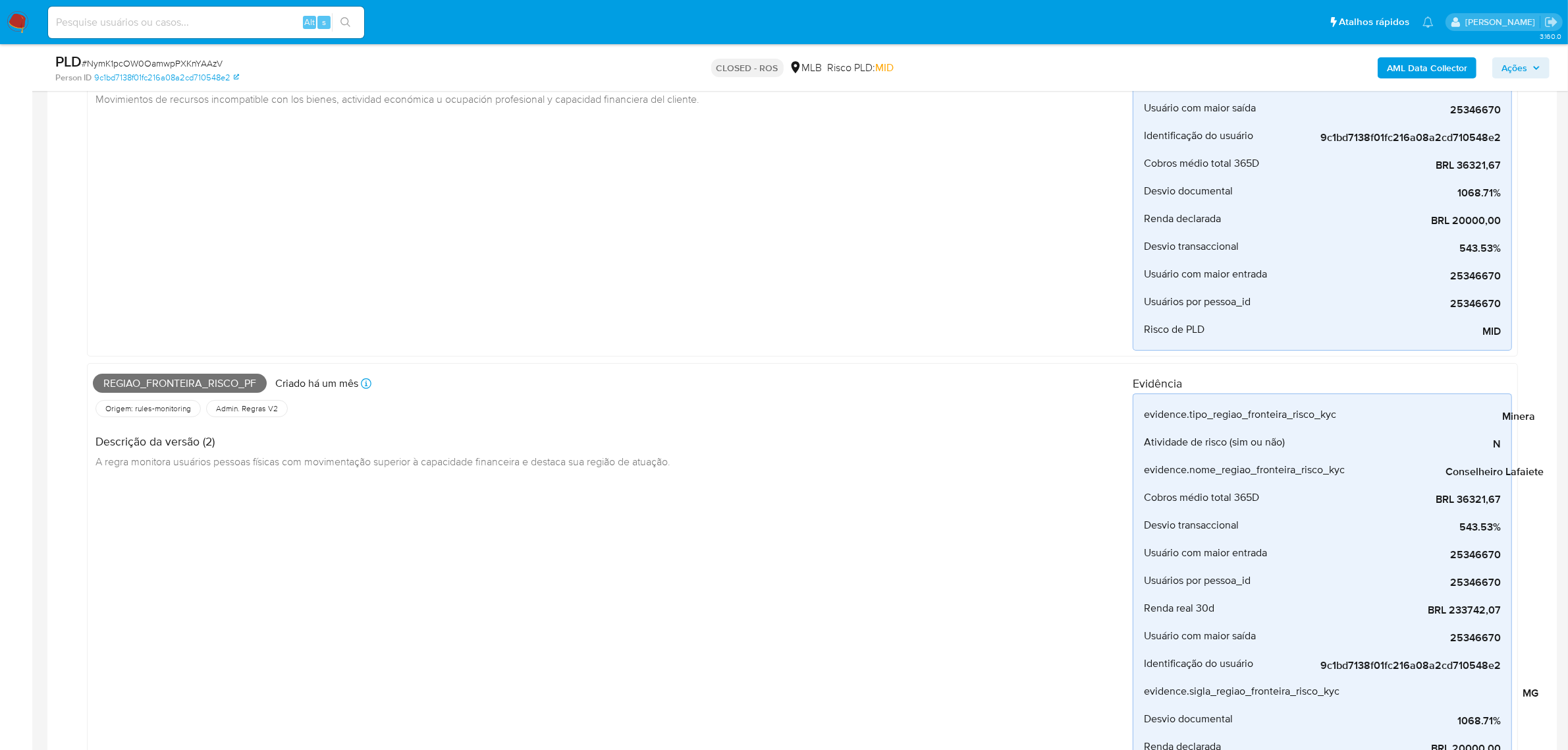
scroll to position [247, 0]
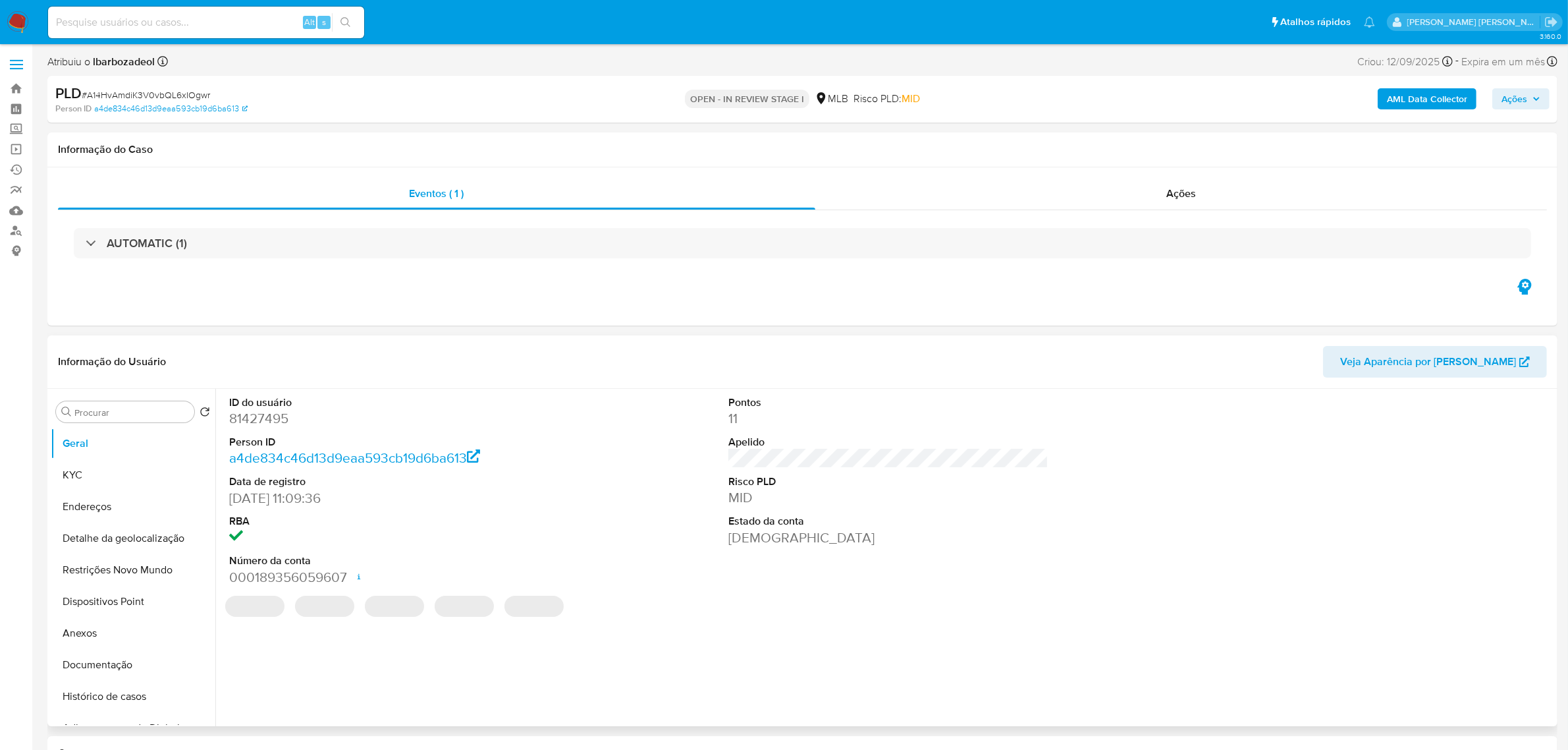
select select "10"
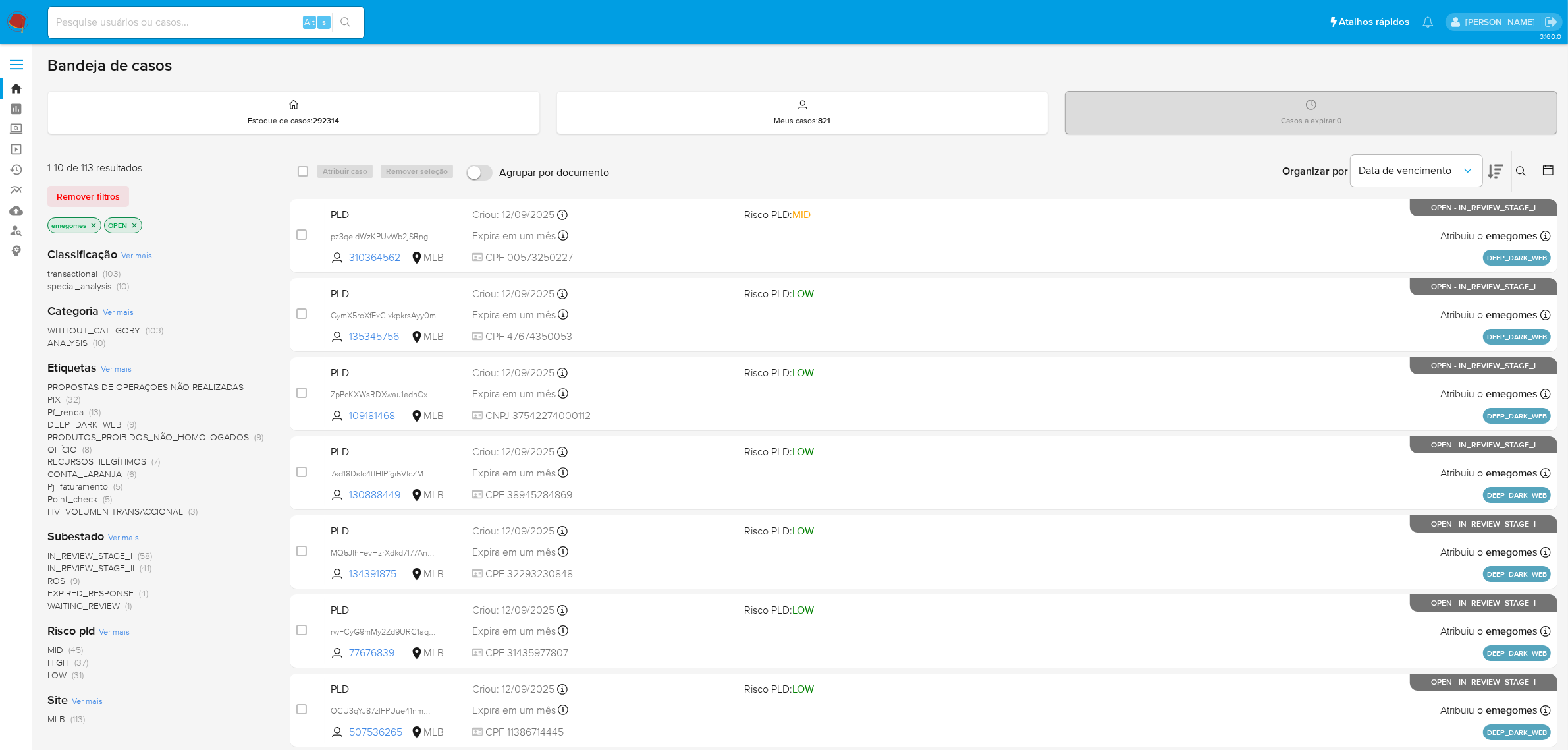
click at [110, 27] on input at bounding box center [206, 22] width 316 height 17
type input "v"
paste input "NymK1pcOW0OamwpPXKnYAAzV"
type input "NymK1pcOW0OamwpPXKnYAAzV"
click at [92, 224] on icon "close-filter" at bounding box center [93, 225] width 8 height 8
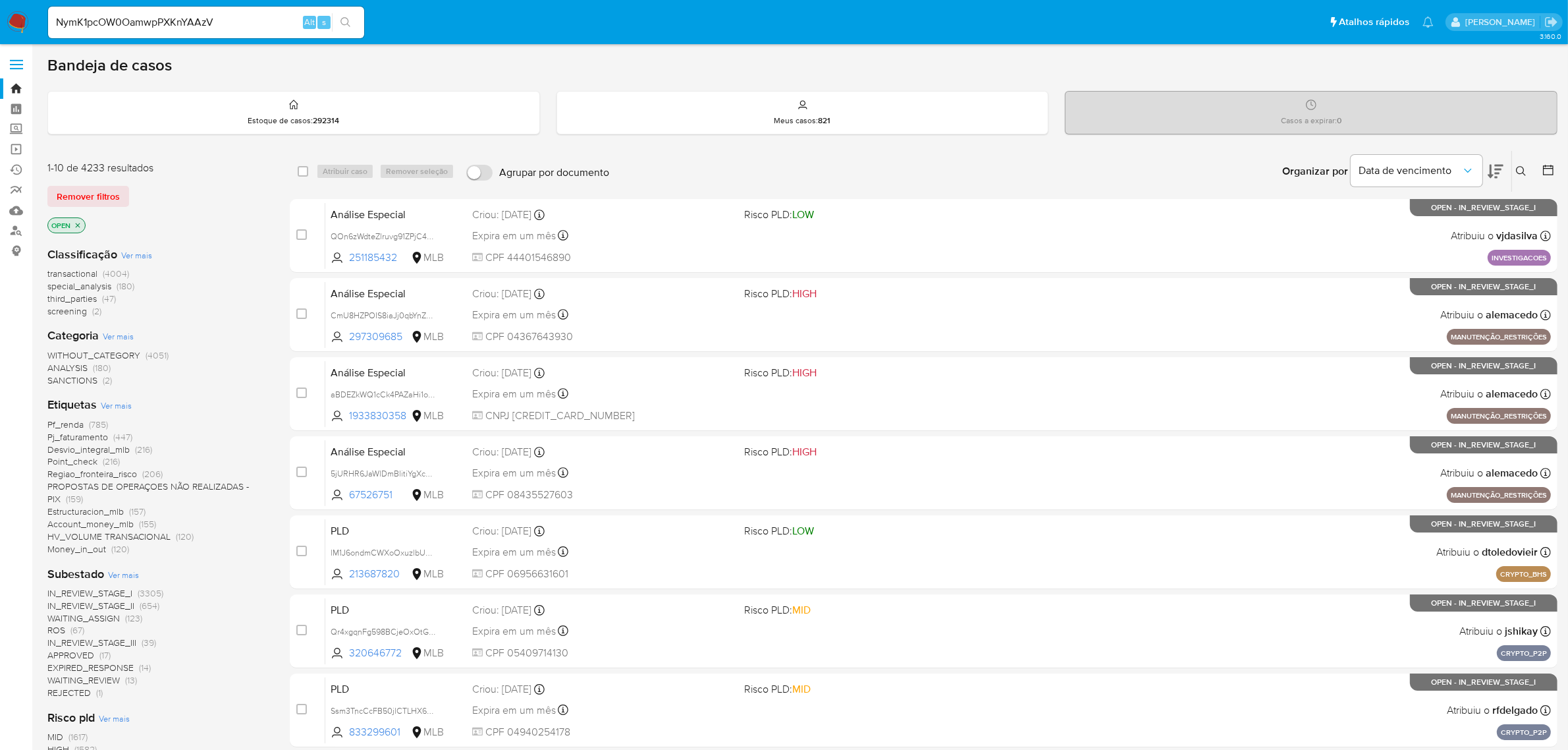
click at [124, 406] on span "Ver mais" at bounding box center [116, 405] width 31 height 12
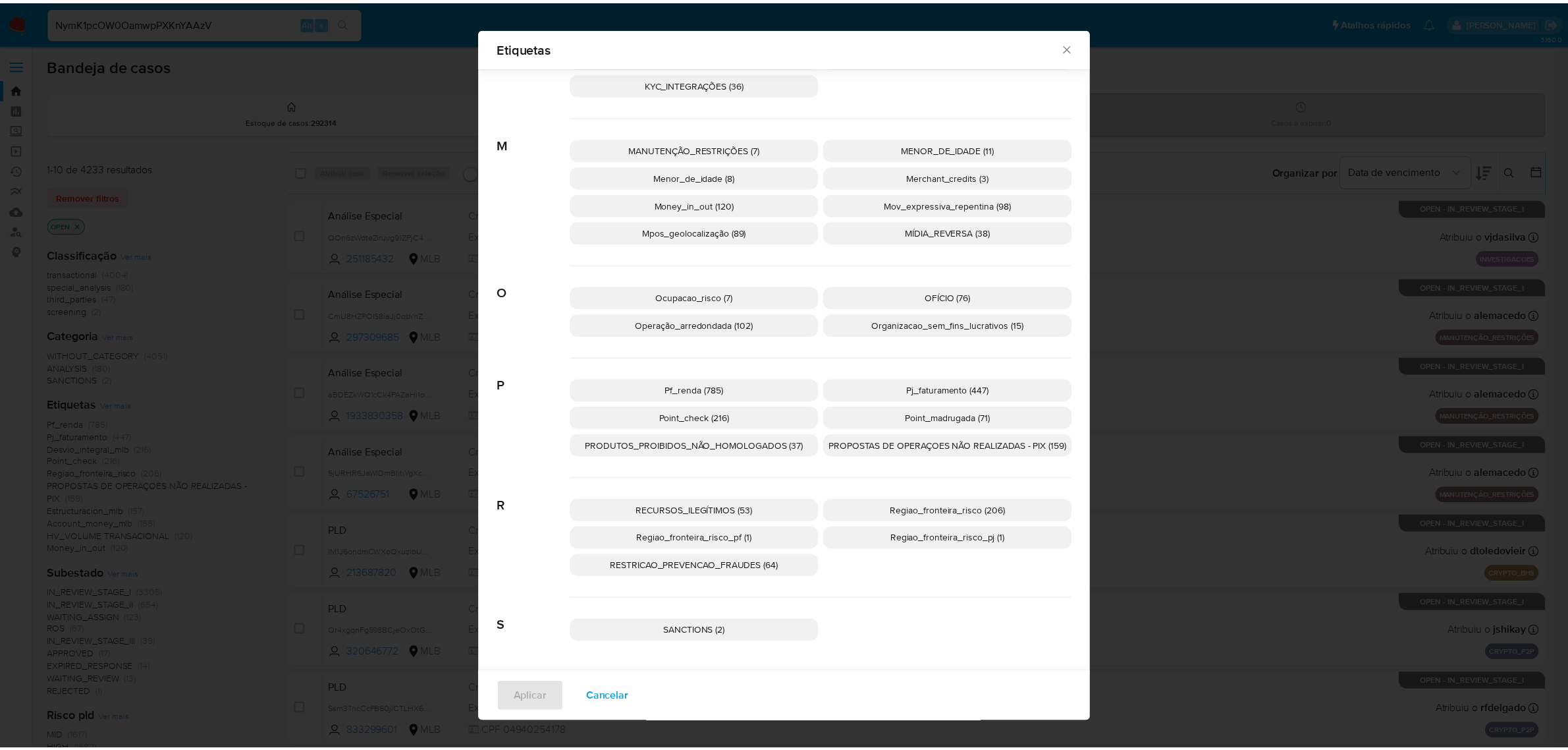
scroll to position [1014, 0]
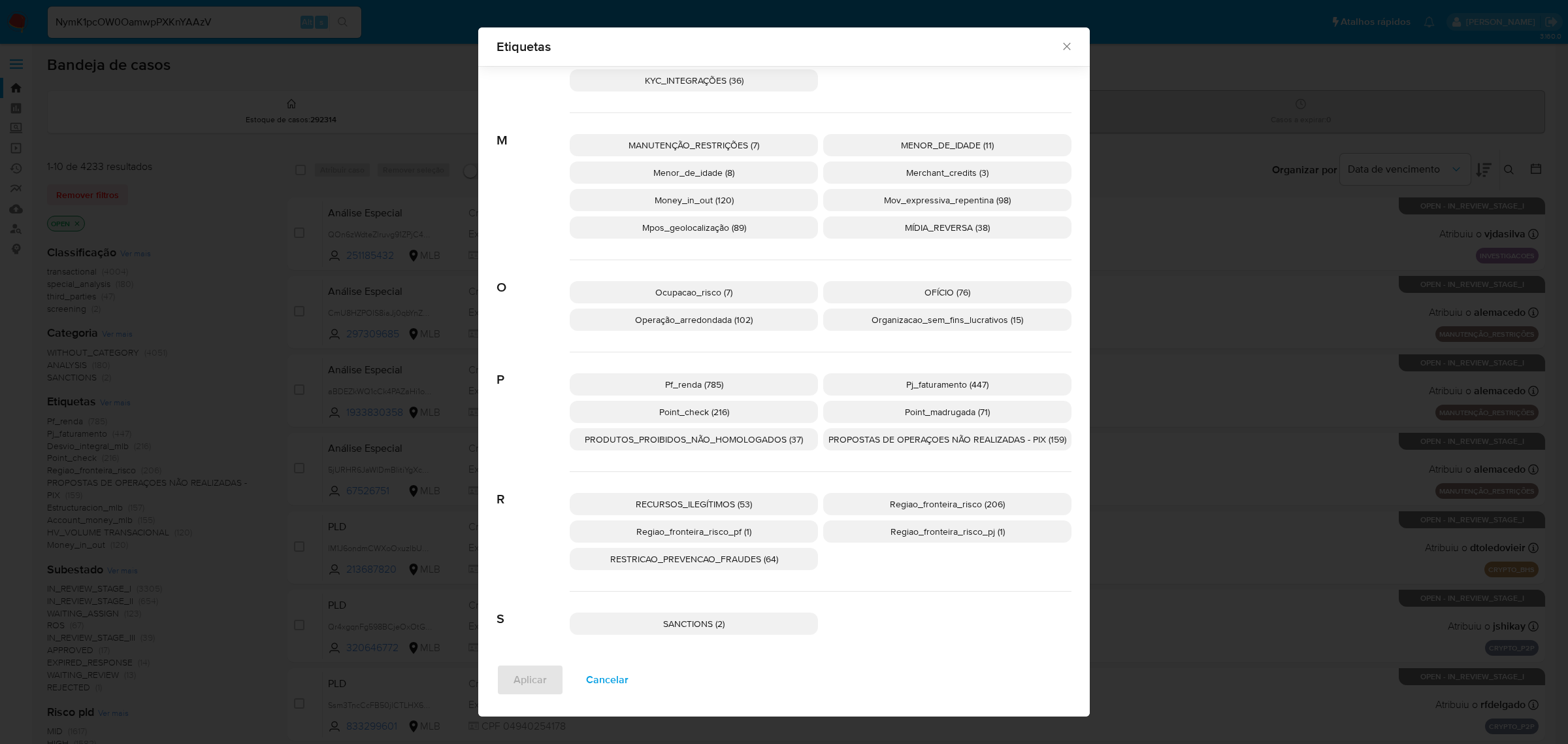
click at [927, 507] on span "Regiao_fronteira_risco (206)" at bounding box center [947, 504] width 115 height 13
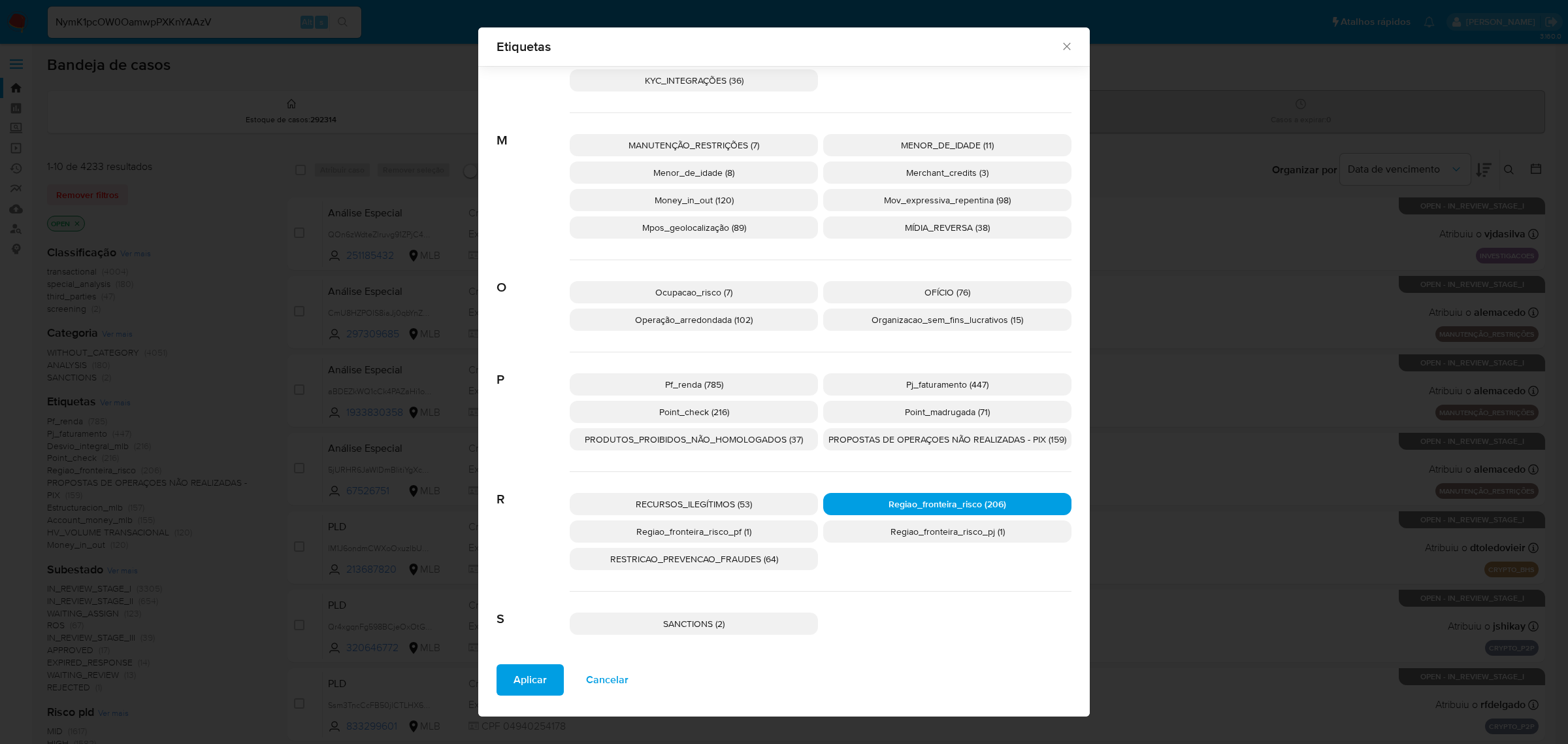
click at [520, 679] on span "Aplicar" at bounding box center [530, 679] width 33 height 29
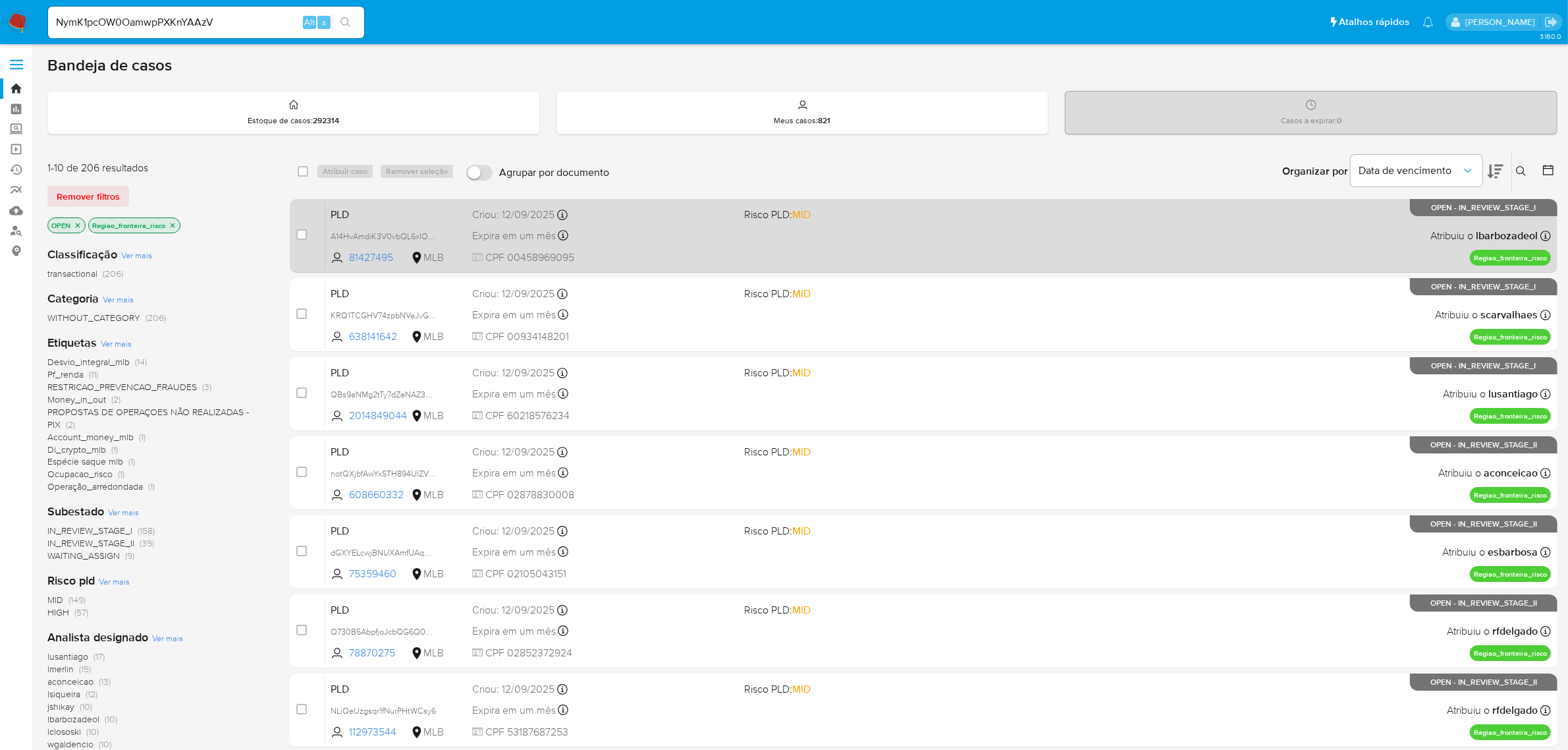
click at [663, 237] on div "Expira em um mês Expira em 27/10/2025 00:39:28" at bounding box center [603, 235] width 262 height 18
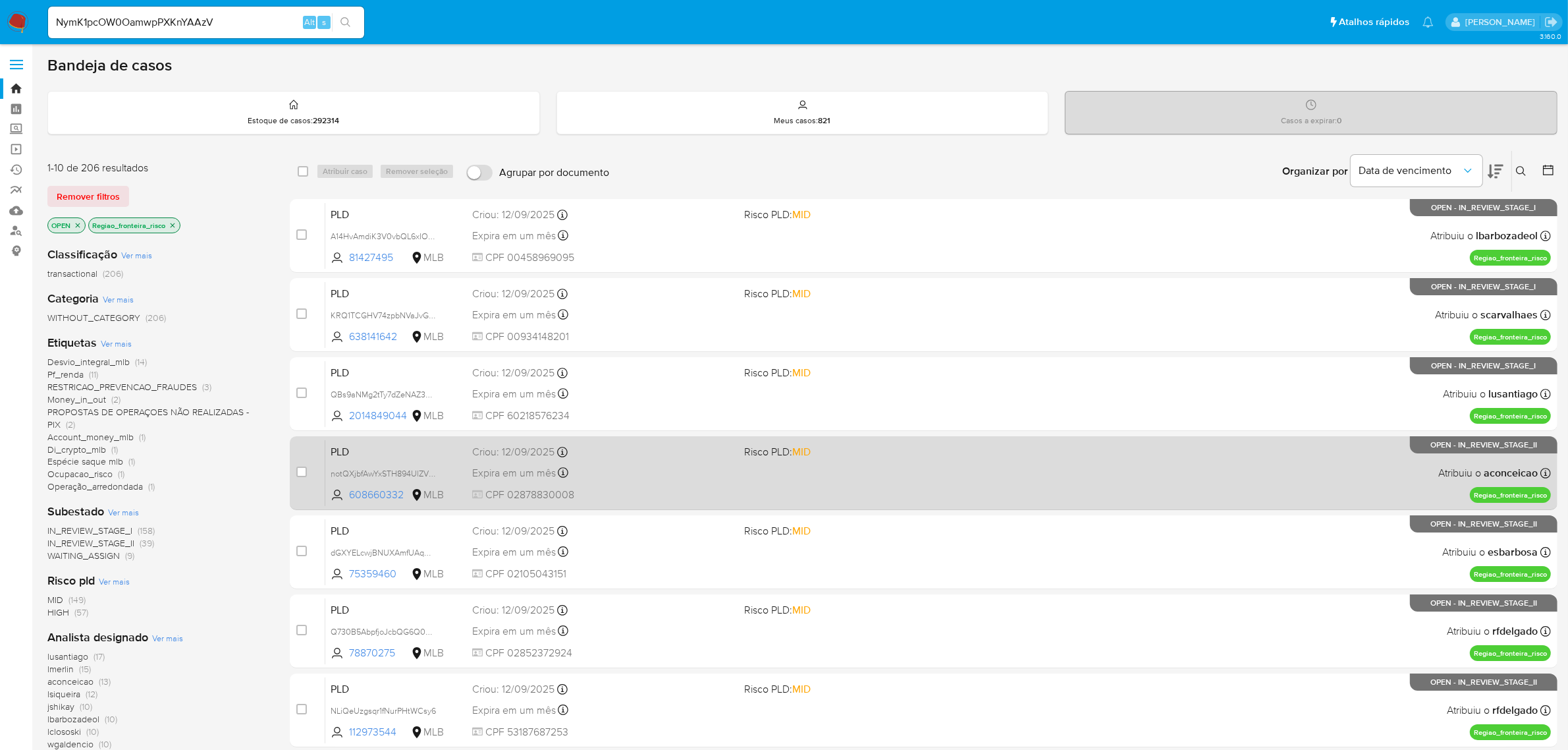
click at [637, 481] on div "PLD notQXjbfAwYxSTH894UlZVNs 608660332 MLB Risco PLD: MID Criou: 12/09/2025 Cri…" at bounding box center [938, 472] width 1226 height 67
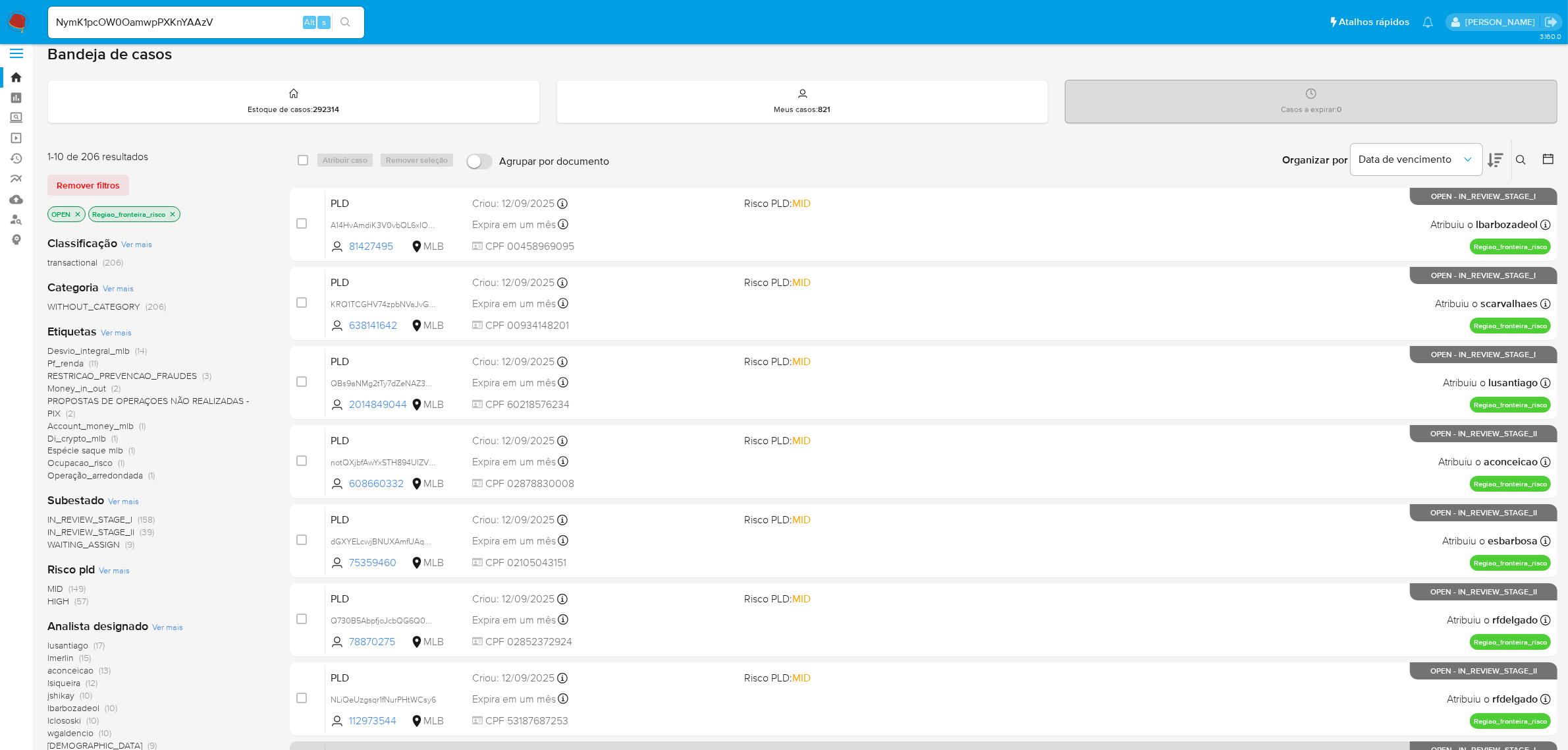
scroll to position [337, 0]
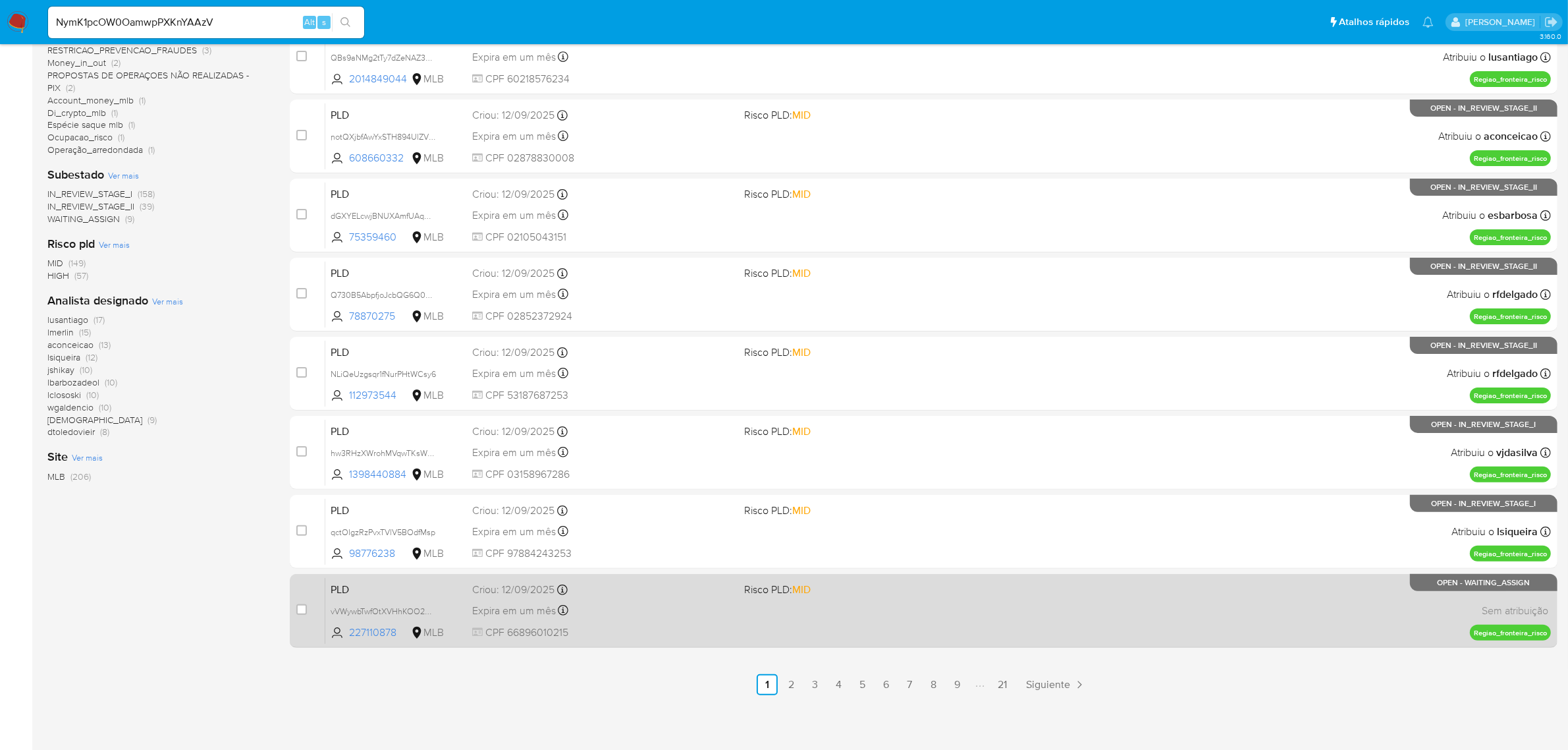
click at [659, 618] on div "PLD vVWywbTwfOtXVHhKOO2NS6Ki 227110878 MLB Risco PLD: MID Criou: 12/09/2025 Cri…" at bounding box center [938, 610] width 1226 height 67
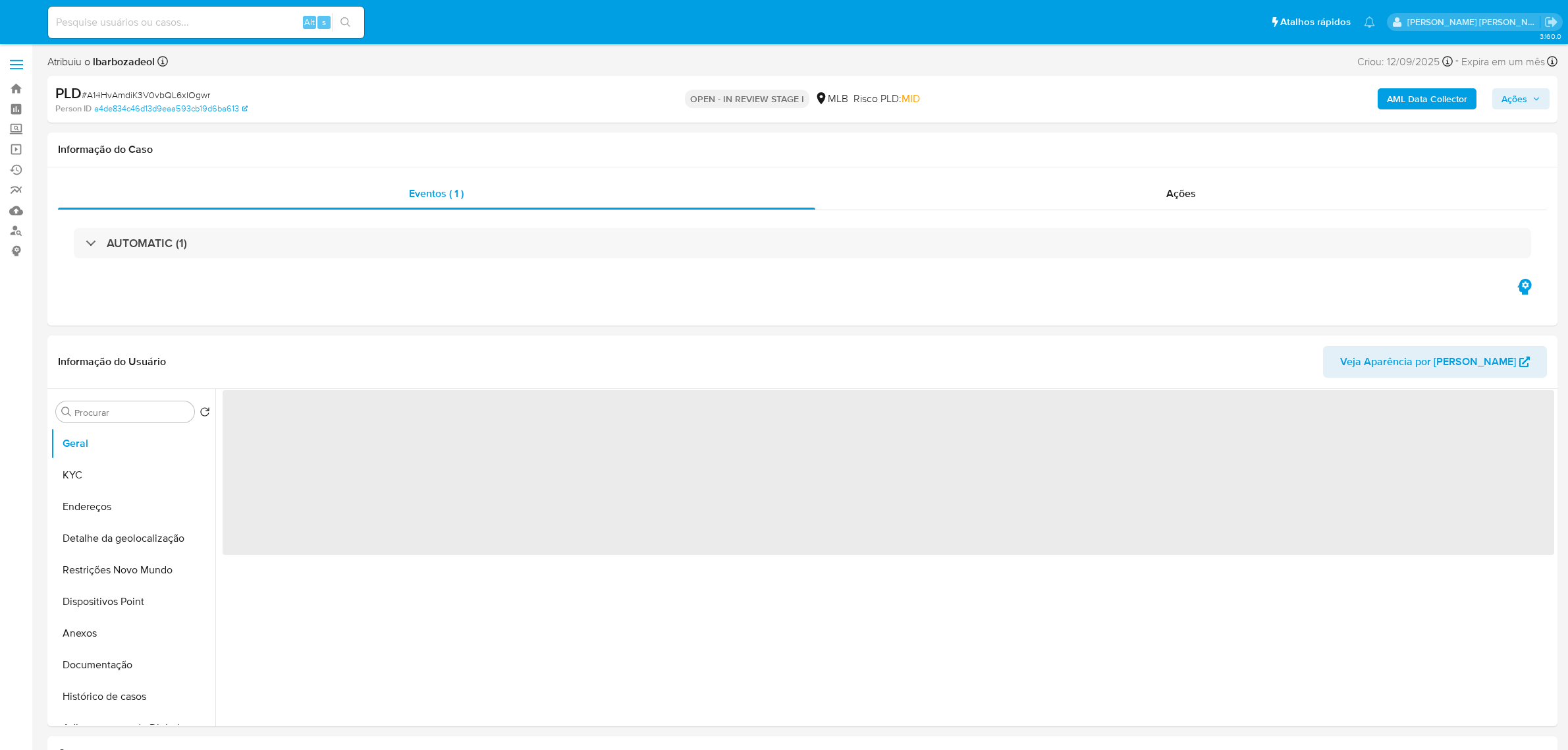
select select "10"
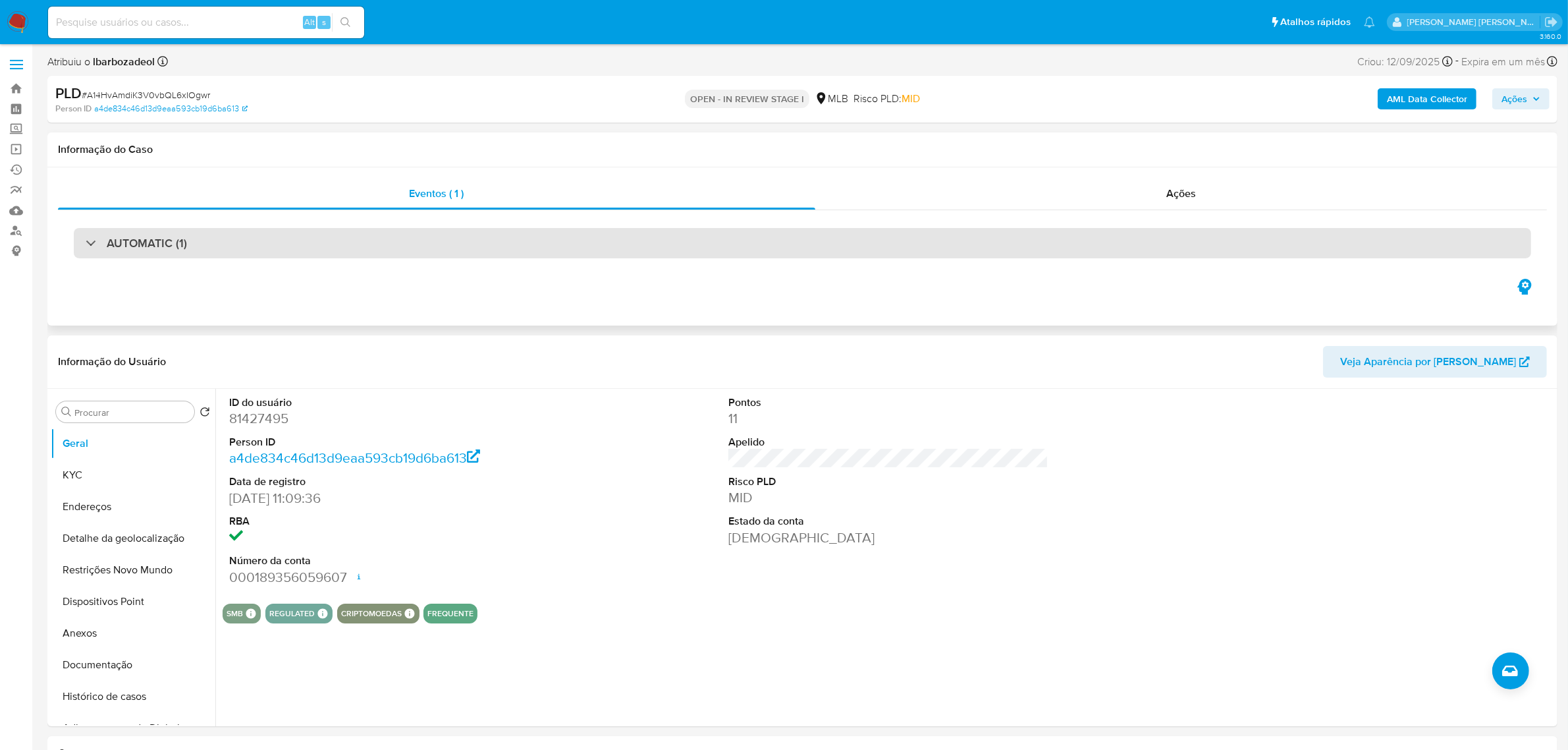
click at [695, 235] on div "AUTOMATIC (1)" at bounding box center [802, 243] width 1457 height 30
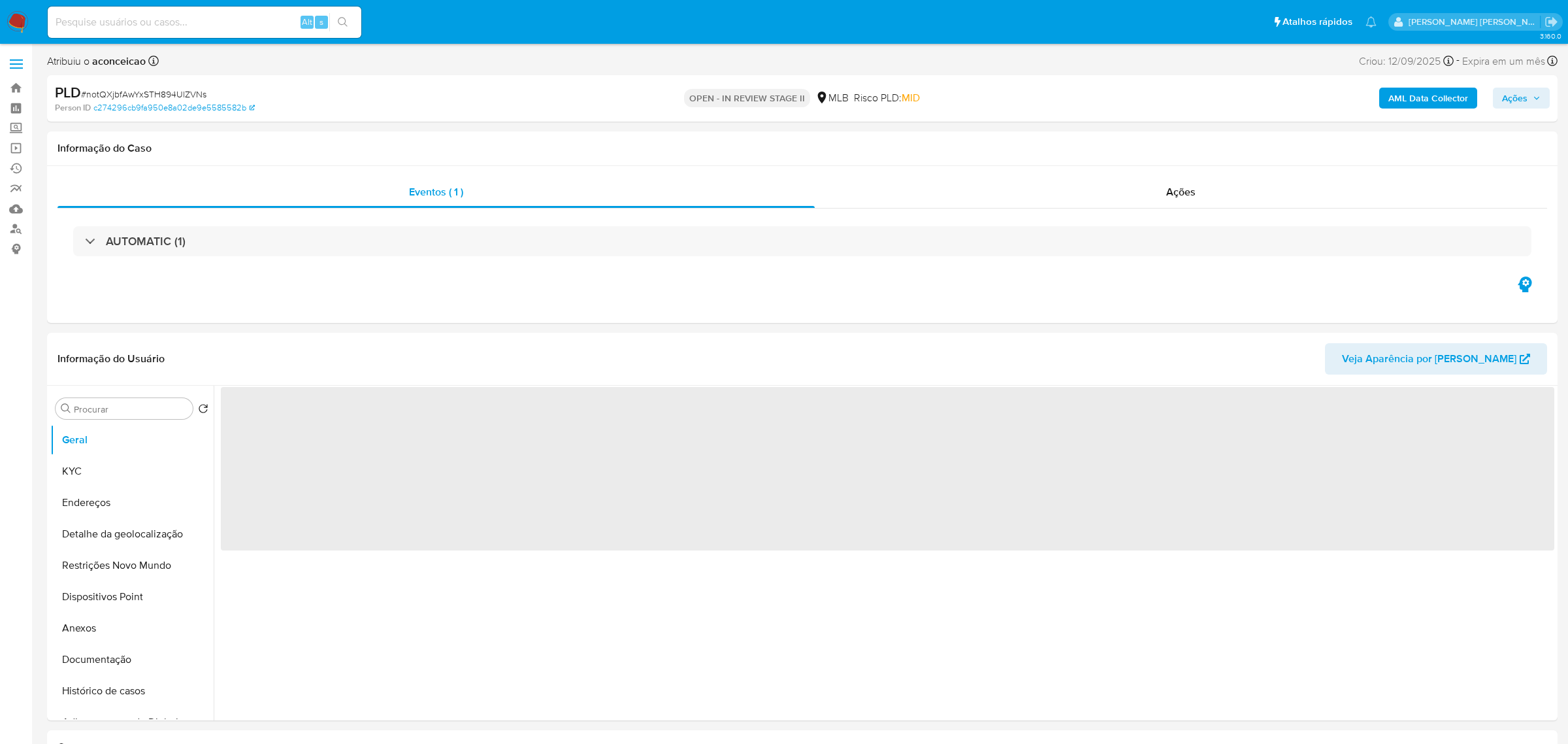
select select "10"
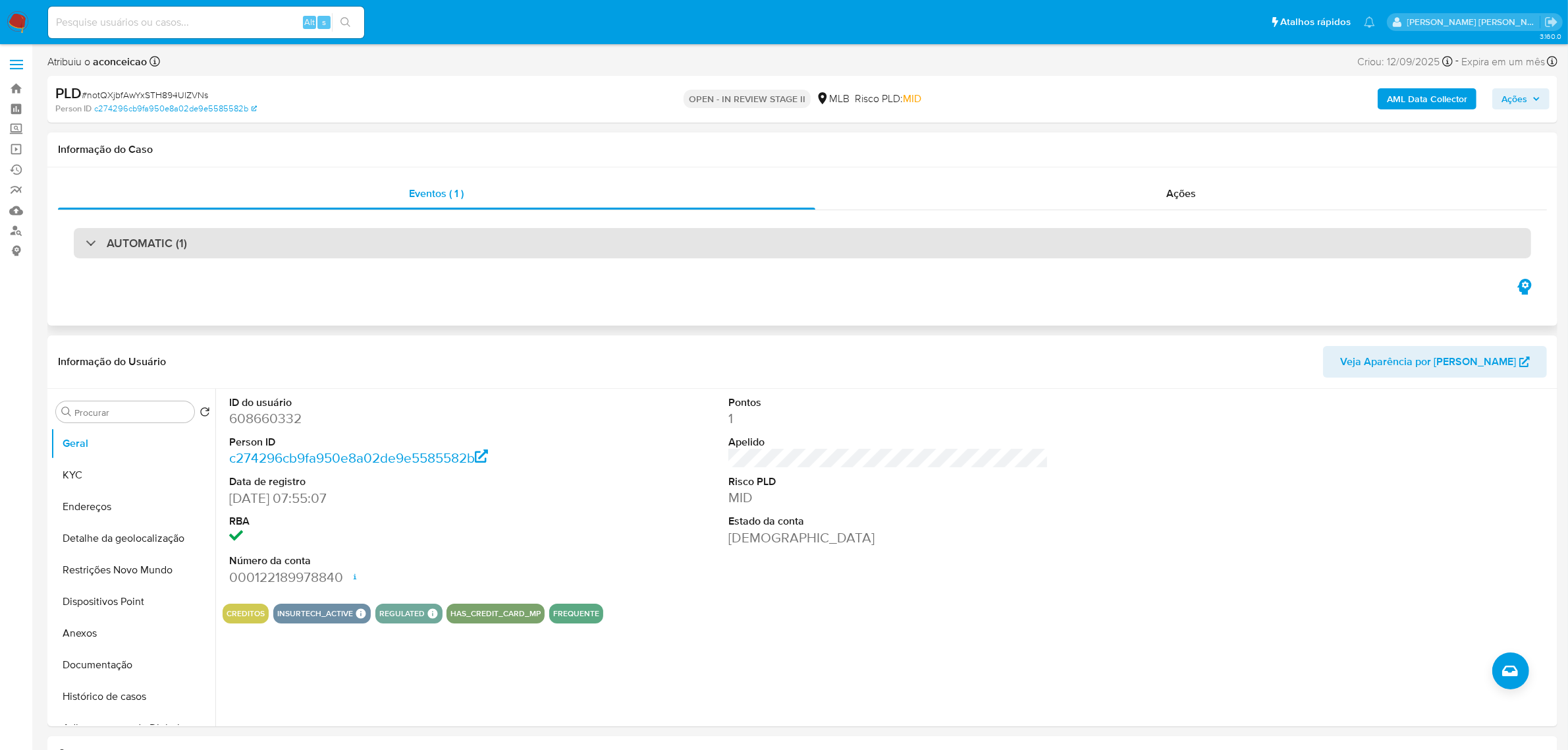
click at [152, 248] on h3 "AUTOMATIC (1)" at bounding box center [147, 243] width 81 height 15
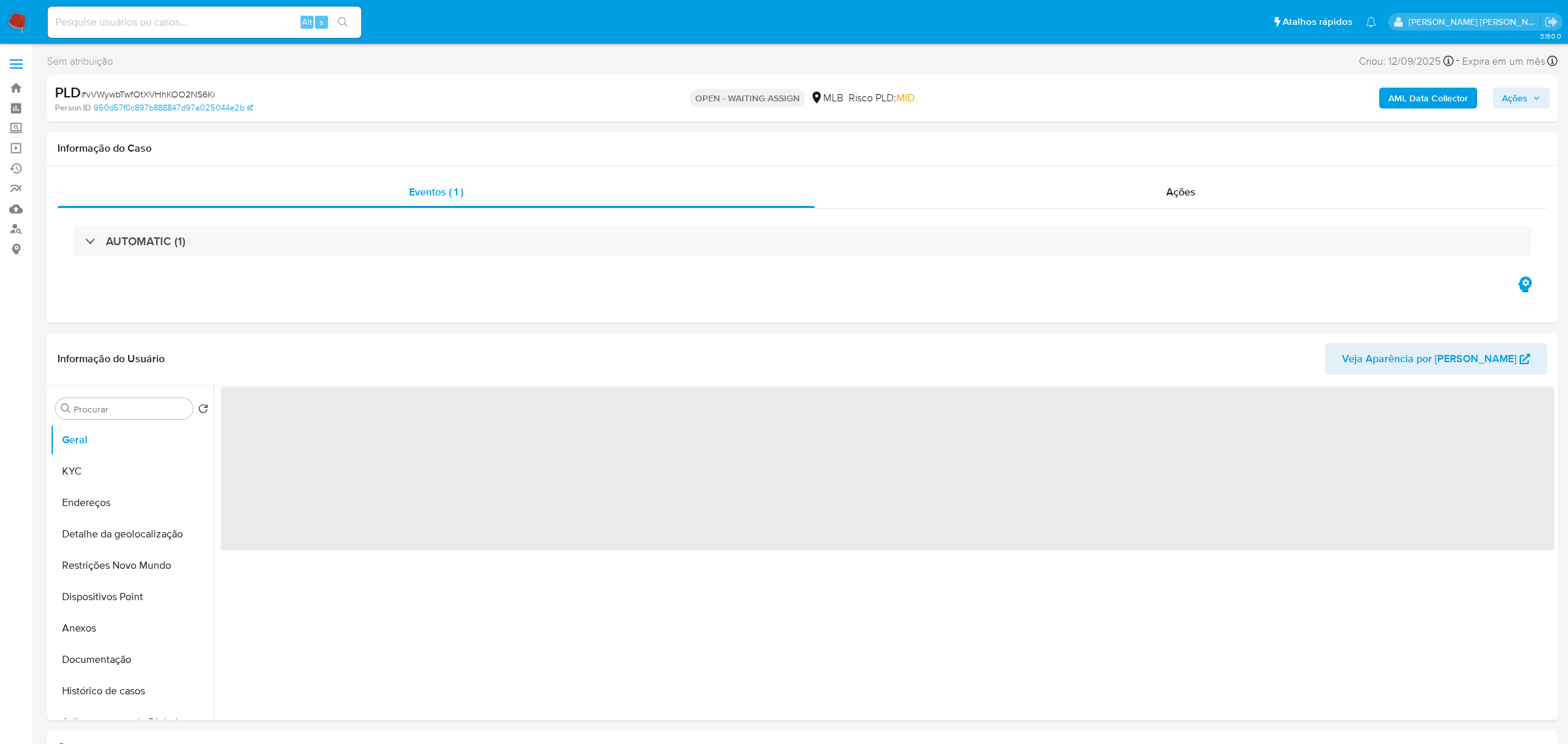
select select "10"
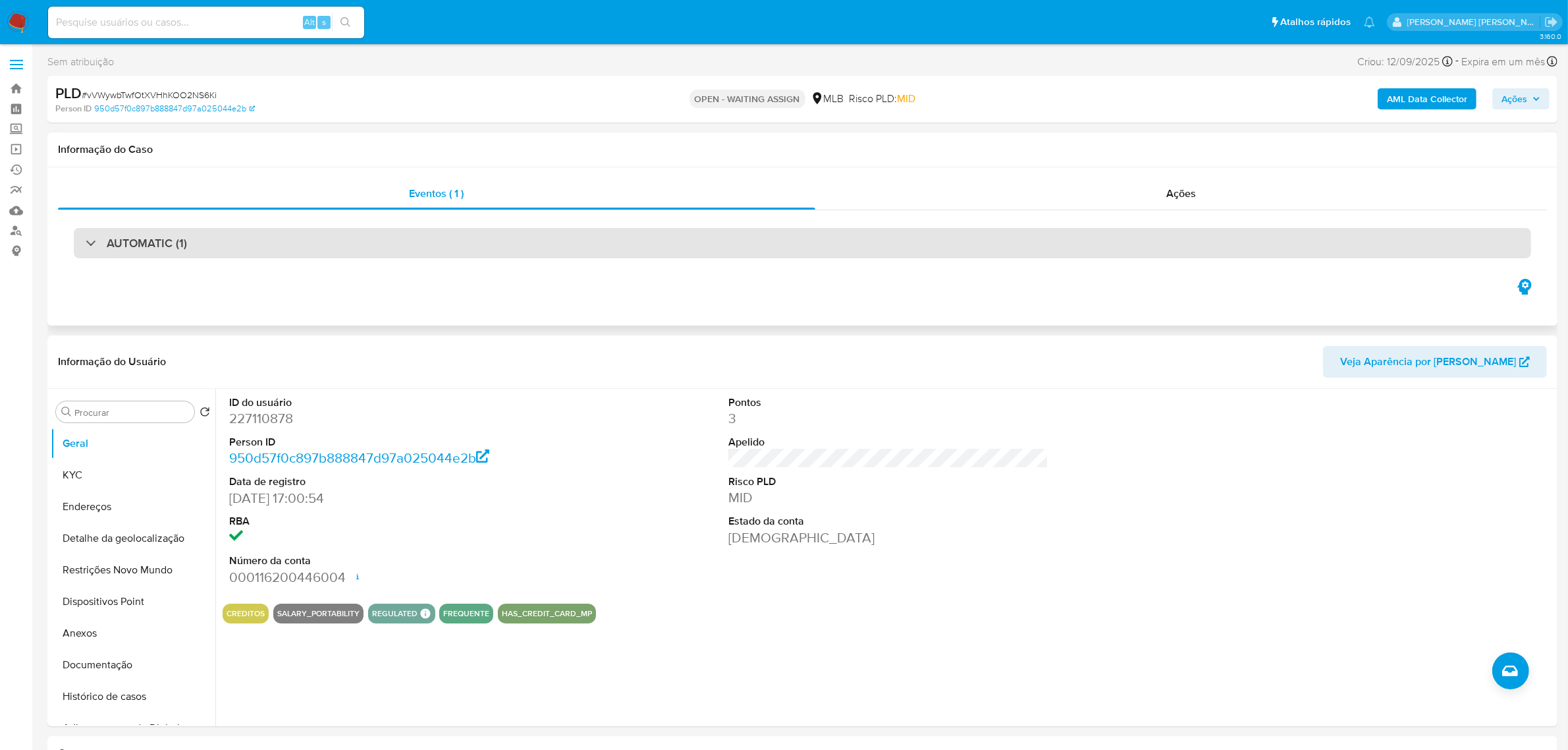
click at [163, 250] on h3 "AUTOMATIC (1)" at bounding box center [147, 243] width 81 height 15
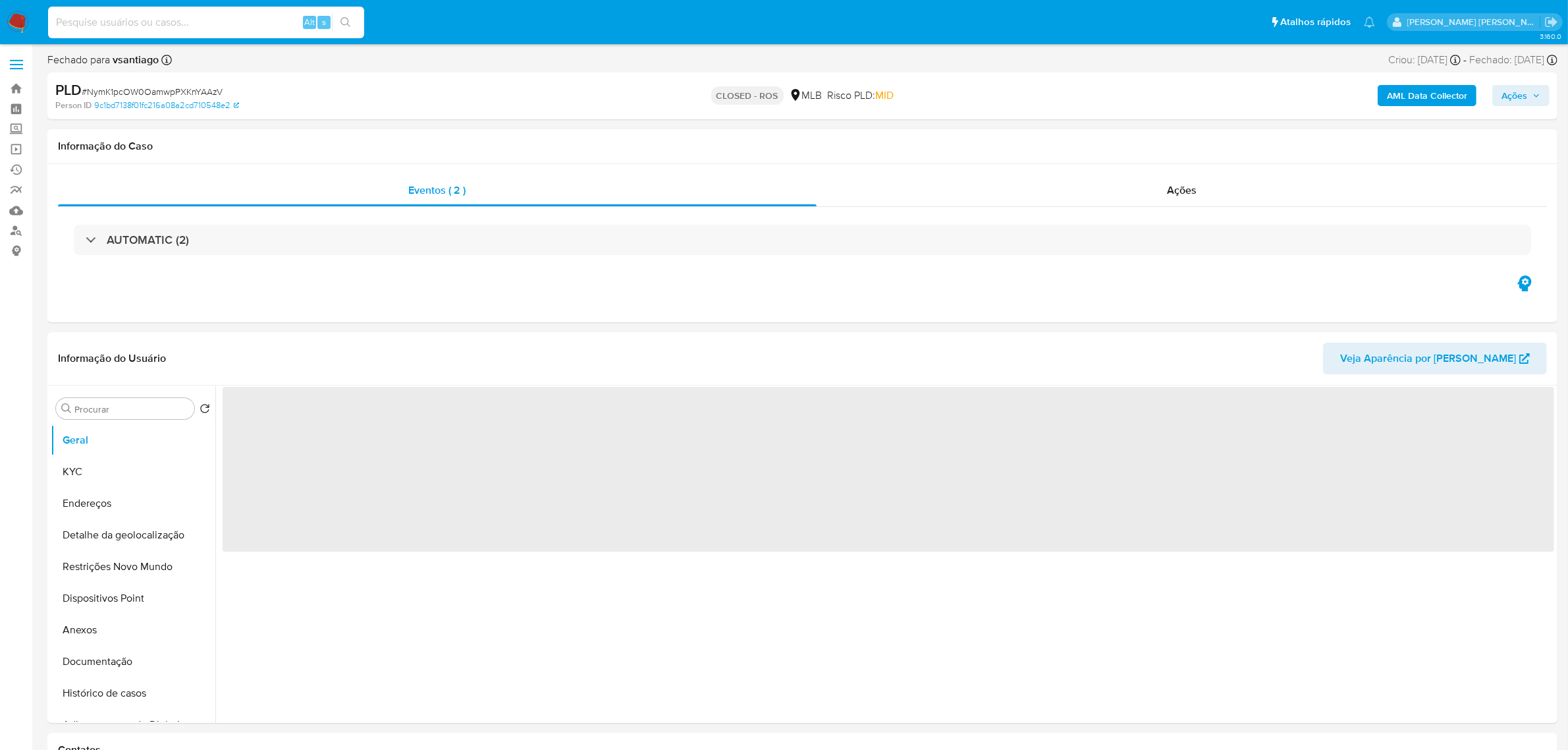
click at [187, 22] on input at bounding box center [206, 22] width 316 height 17
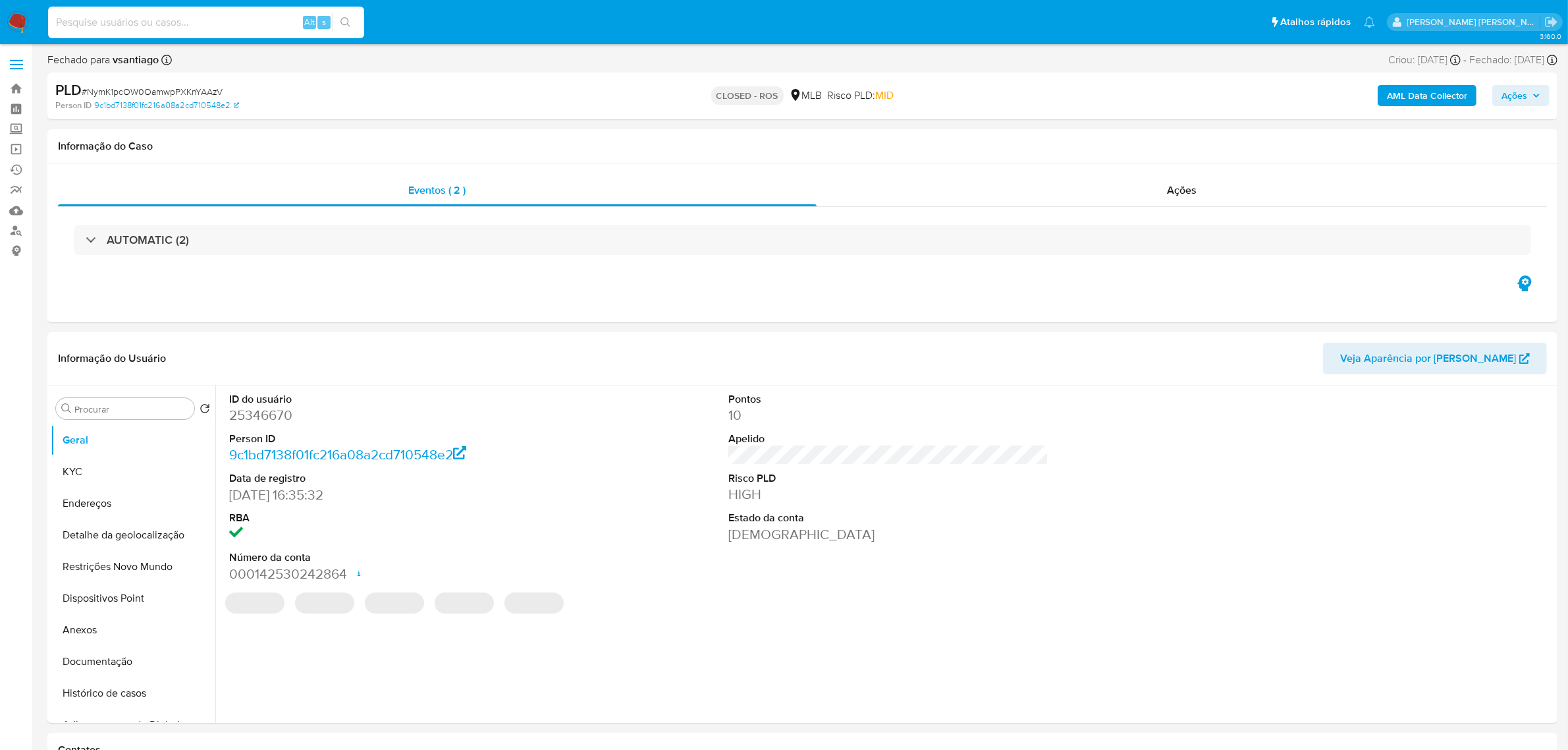
paste input "sVtU9w4Hh4fYjFkazWxXFCuZ"
type input "sVtU9w4Hh4fYjFkazWxXFCuZ"
select select "10"
type input "sVtU9w4Hh4fYjFkazWxXFCuZ"
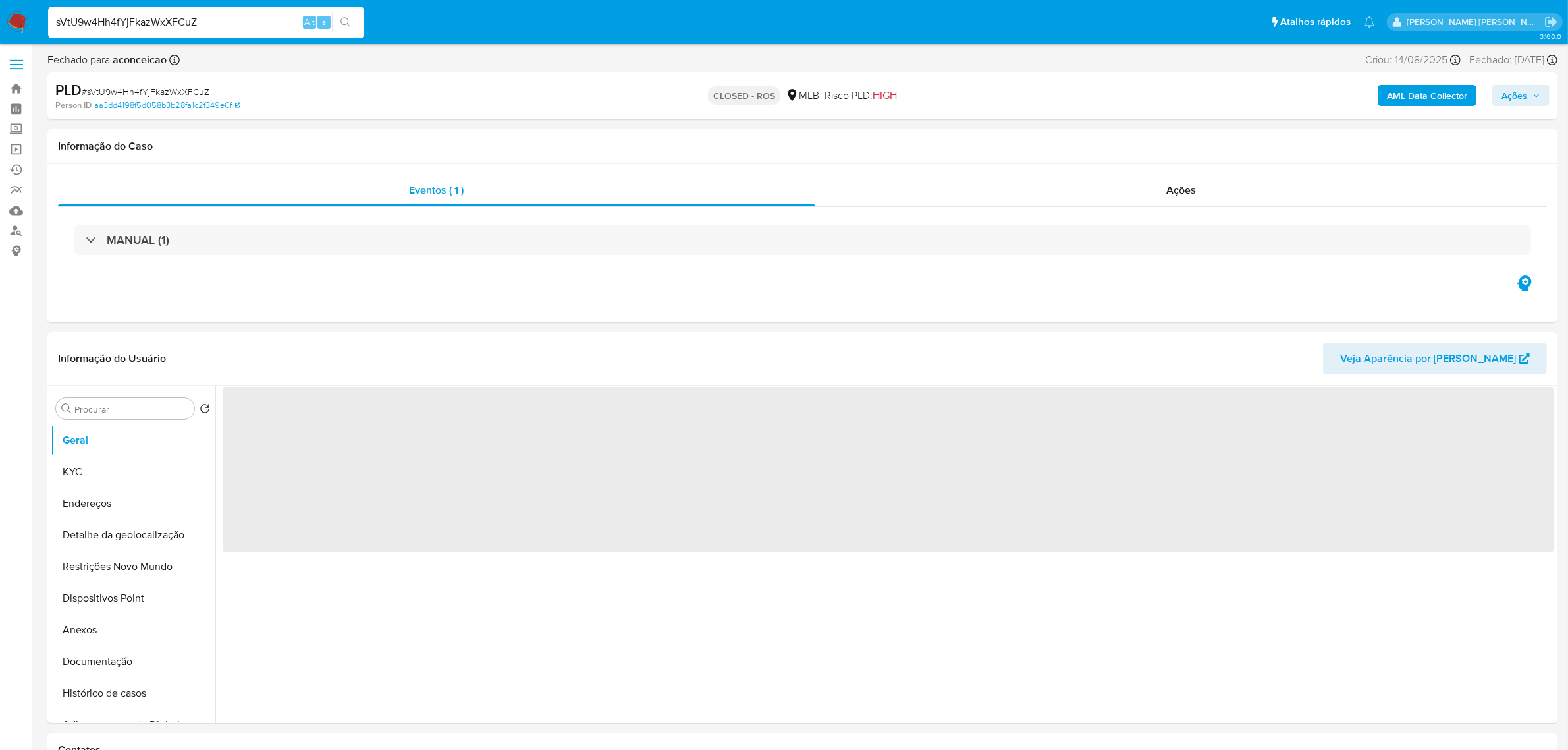
select select "10"
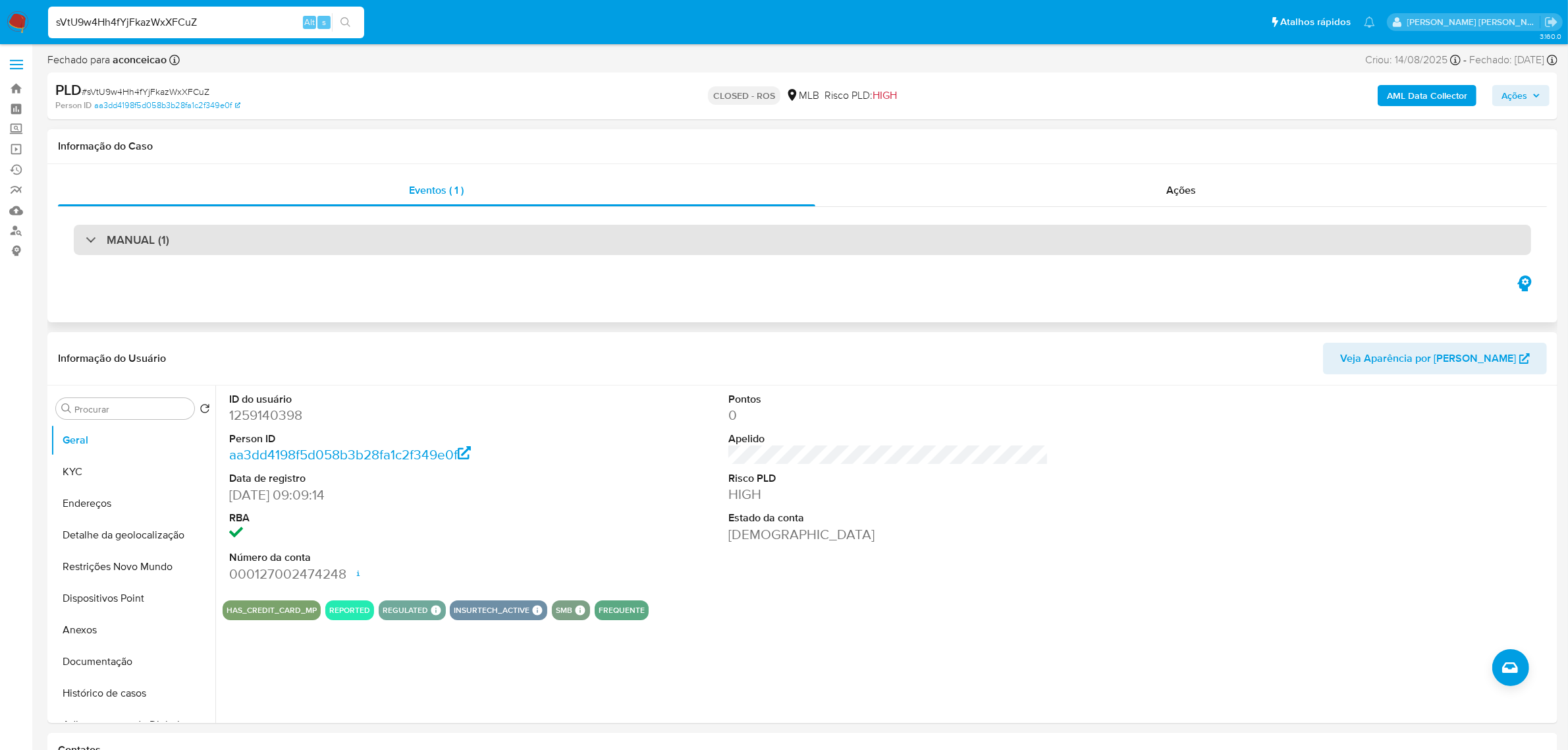
click at [160, 245] on h3 "MANUAL (1)" at bounding box center [137, 240] width 62 height 15
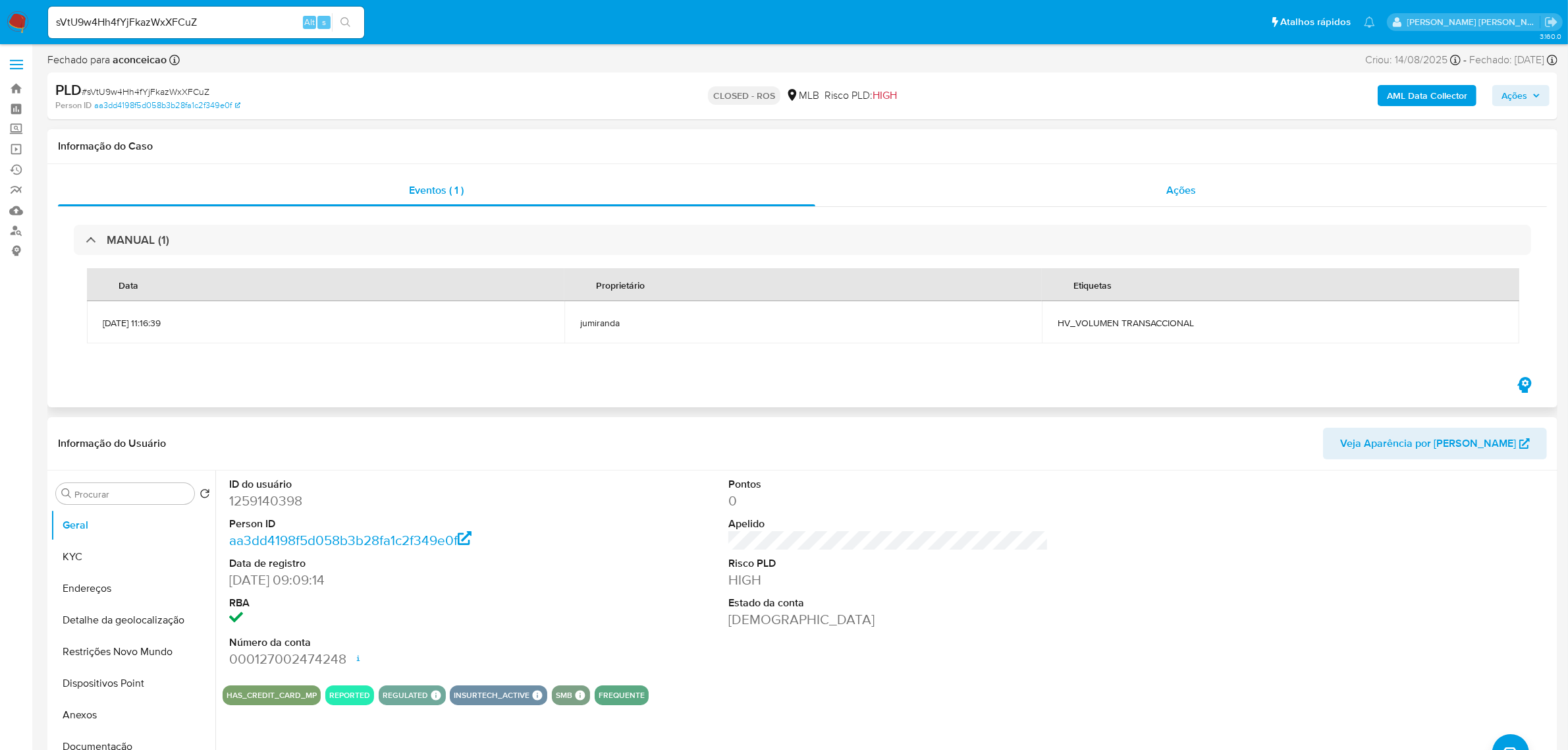
click at [1194, 182] on span "Ações" at bounding box center [1181, 190] width 29 height 15
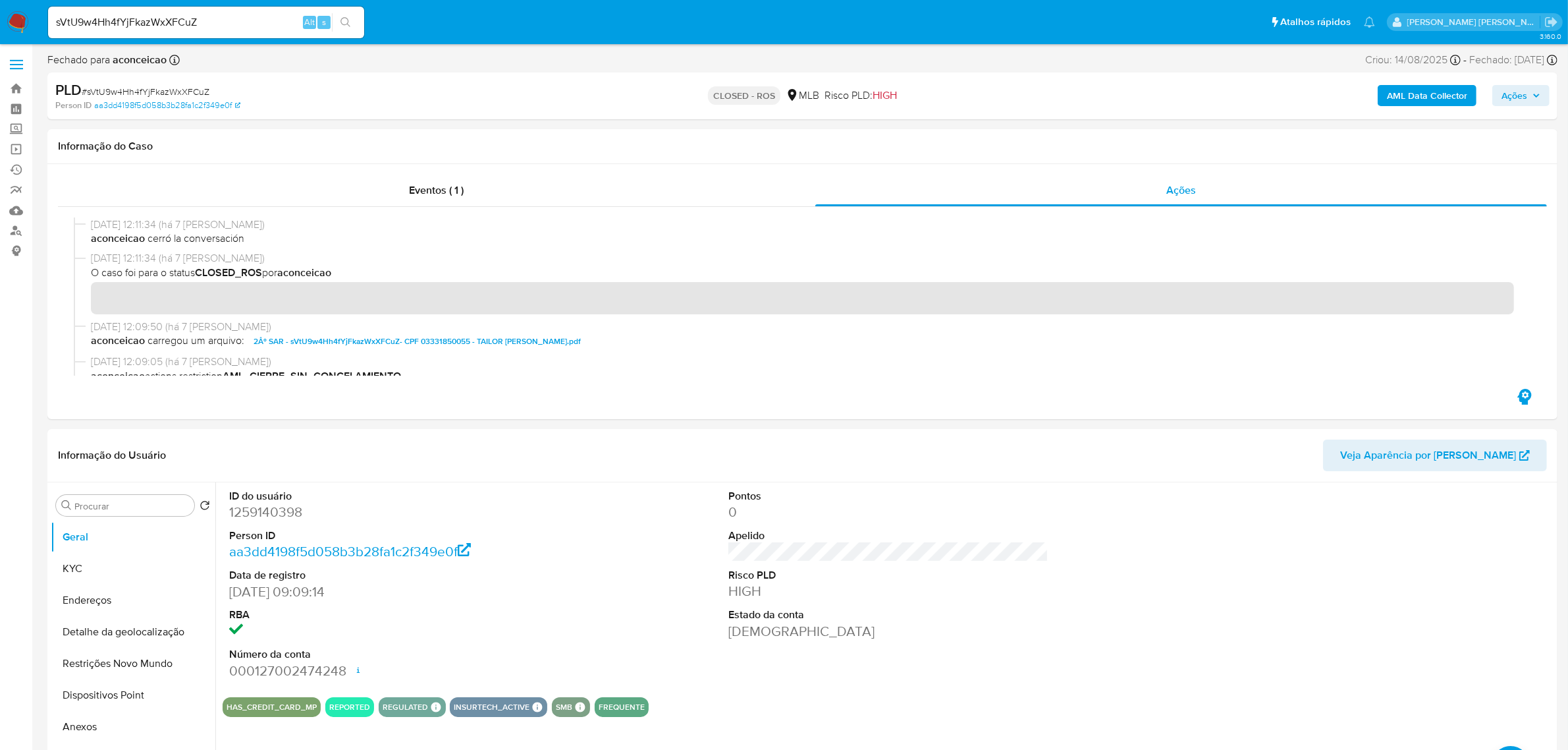
click at [251, 27] on input "sVtU9w4Hh4fYjFkazWxXFCuZ" at bounding box center [206, 22] width 316 height 17
paste input "cGx9hmZwdcx7m8VZPid0zvAe"
type input "cGx9hmZwdcx7m8VZPid0zvAe"
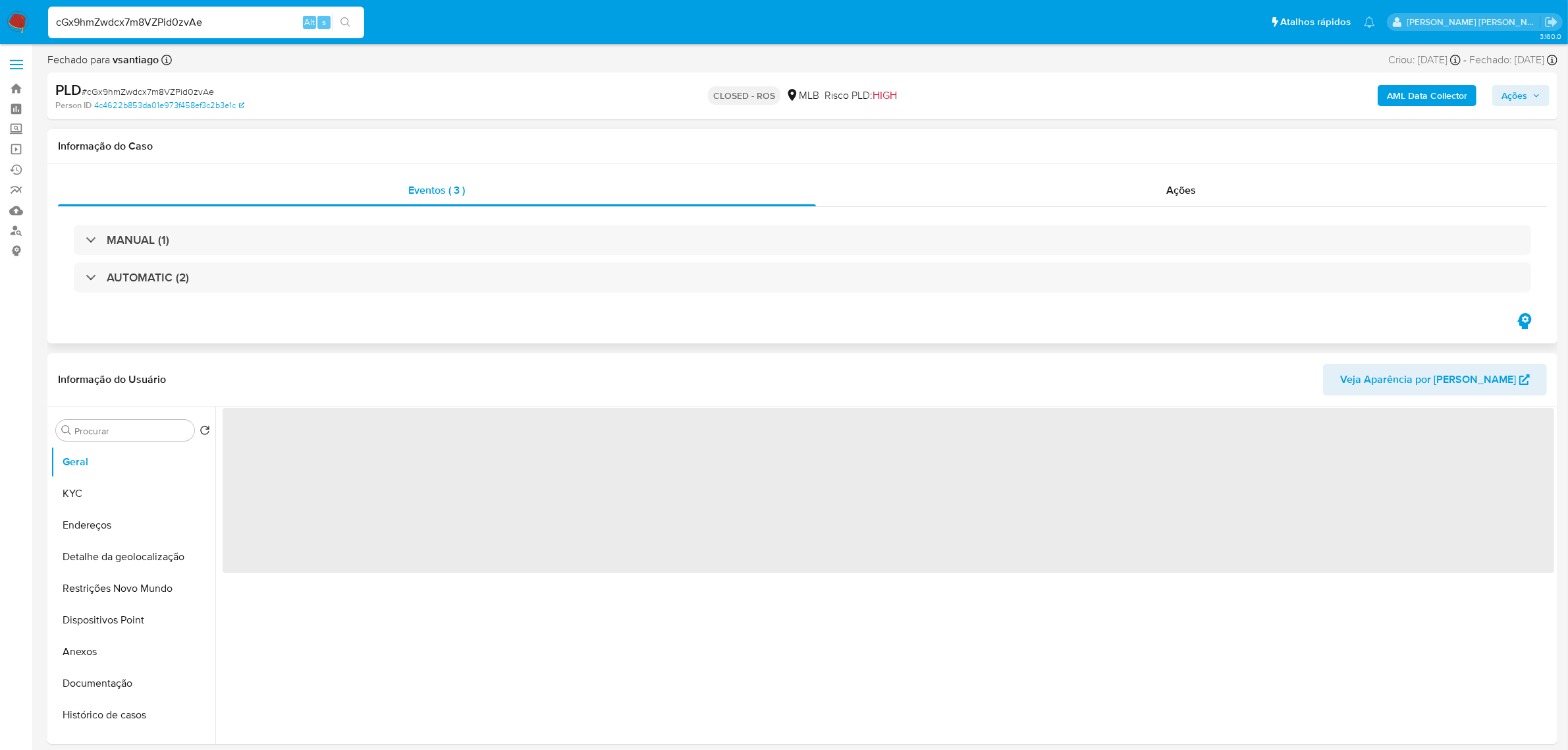
select select "10"
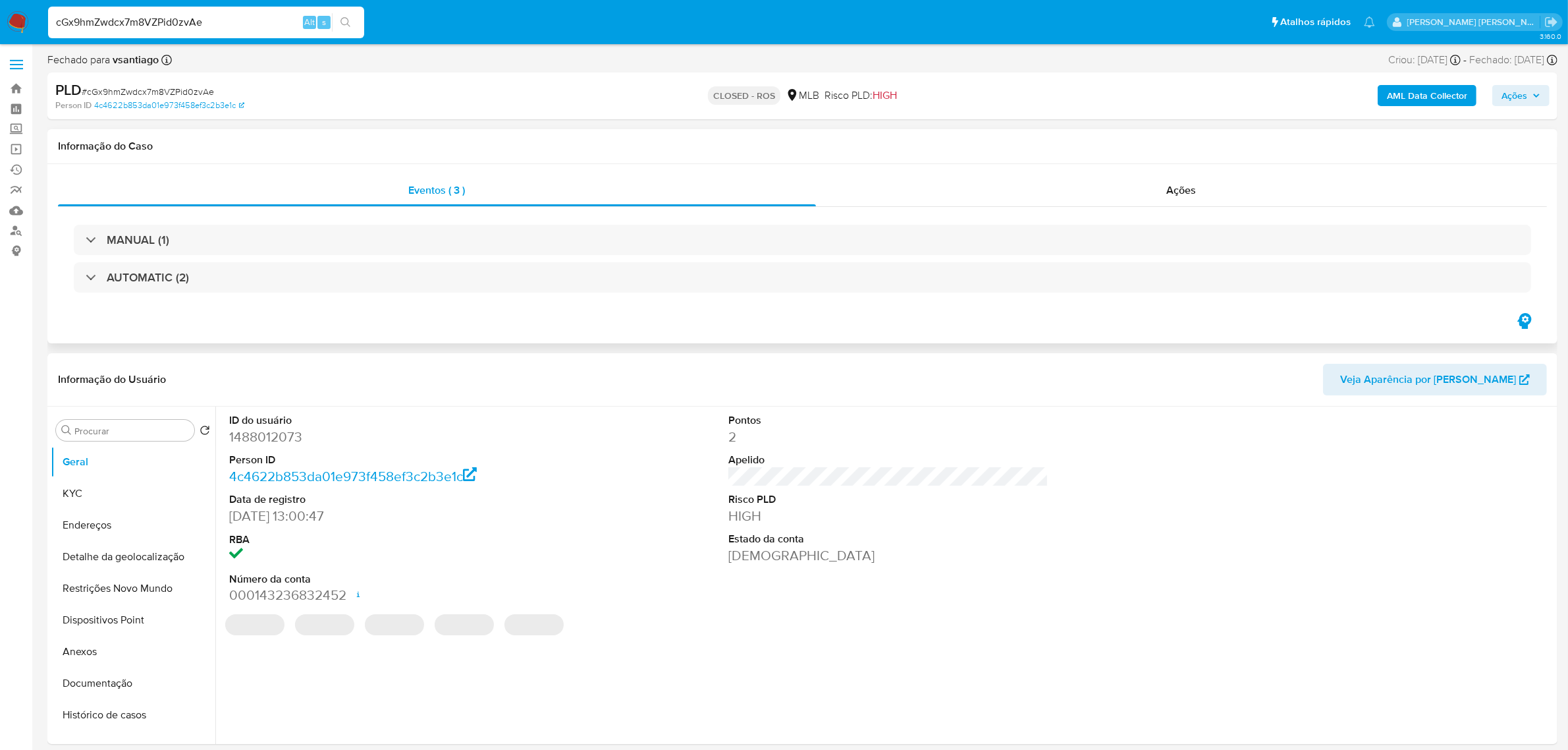
click at [617, 147] on h1 "Informação do Caso" at bounding box center [802, 146] width 1489 height 13
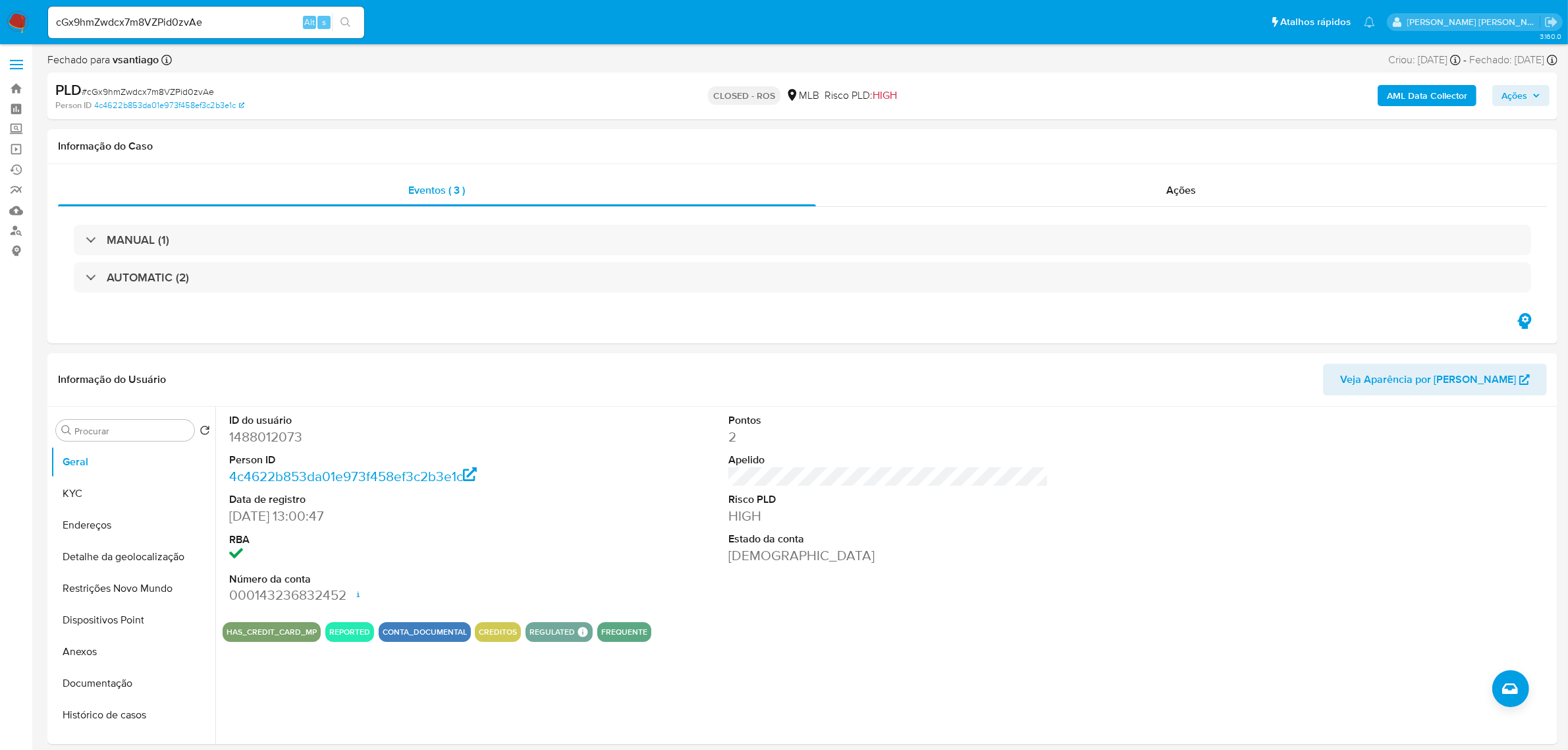
scroll to position [82, 0]
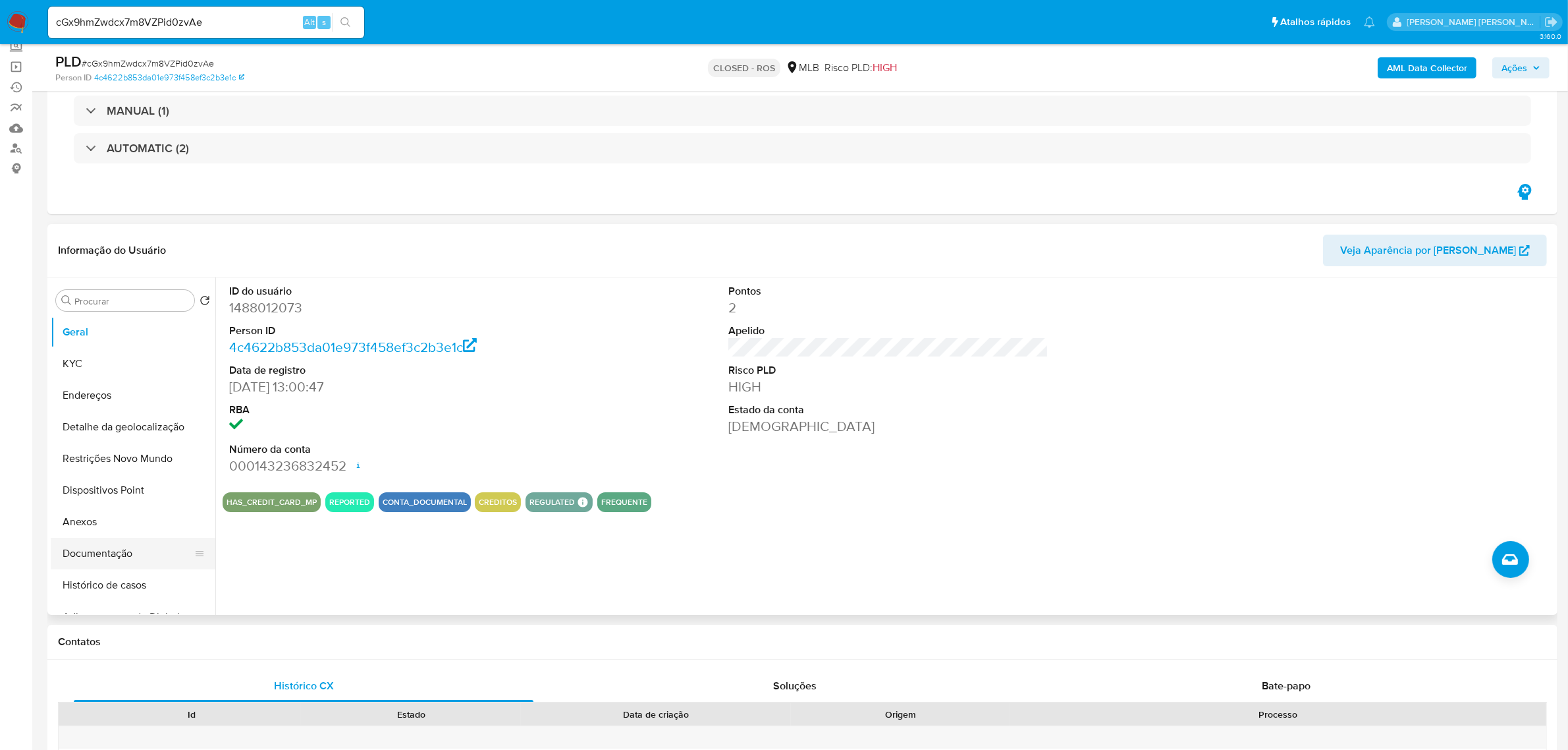
click at [80, 555] on button "Documentação" at bounding box center [128, 553] width 154 height 32
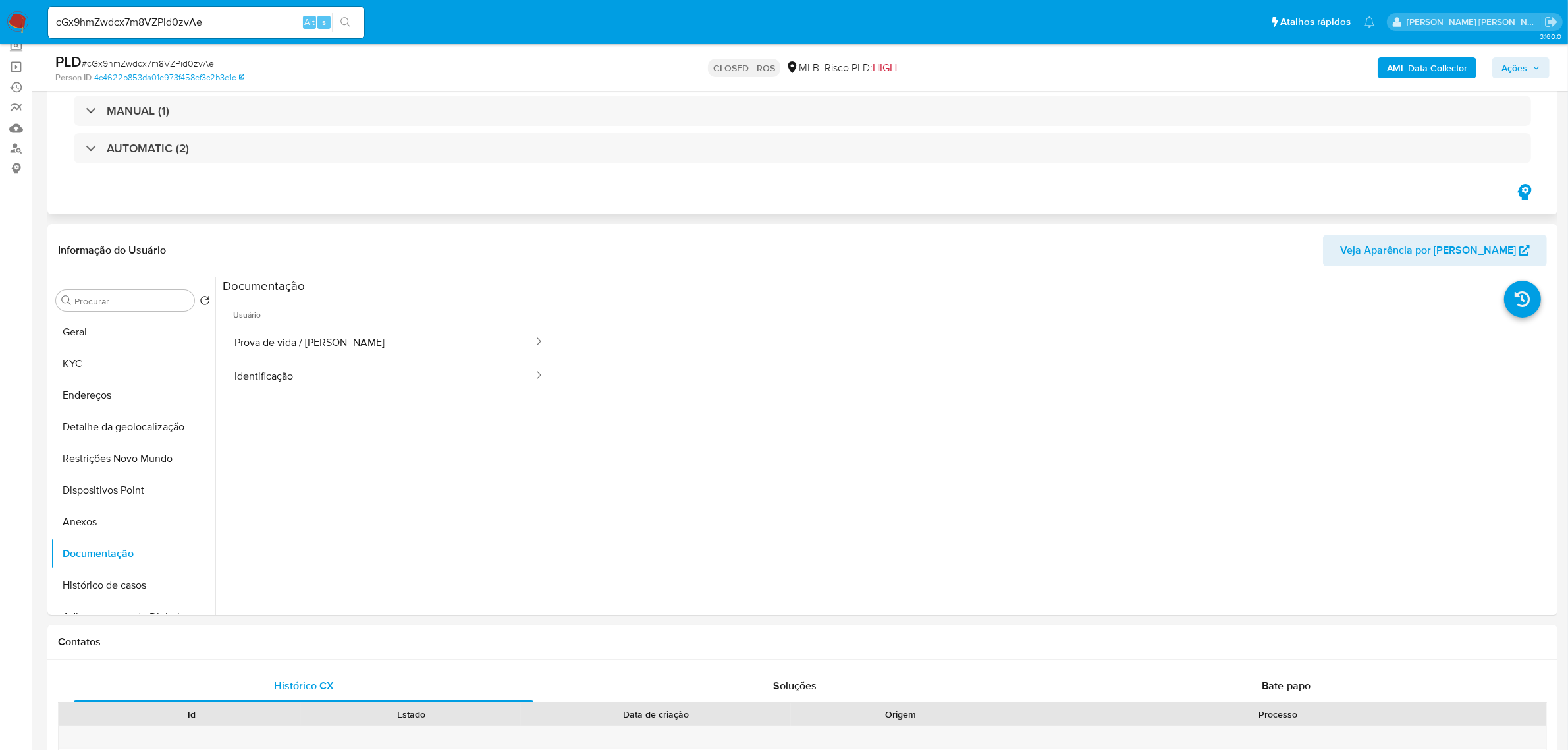
scroll to position [0, 0]
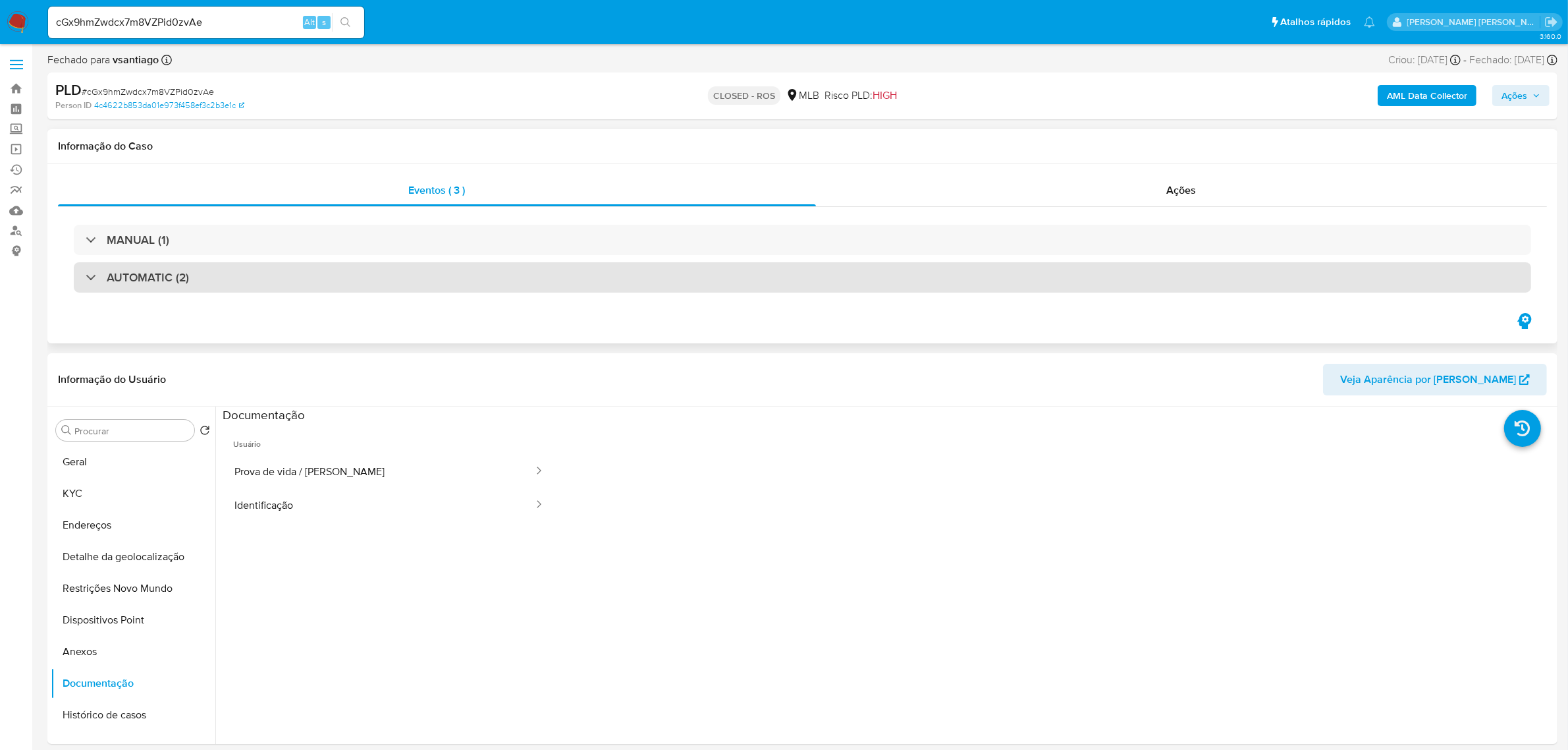
click at [366, 274] on div "AUTOMATIC (2)" at bounding box center [802, 277] width 1457 height 30
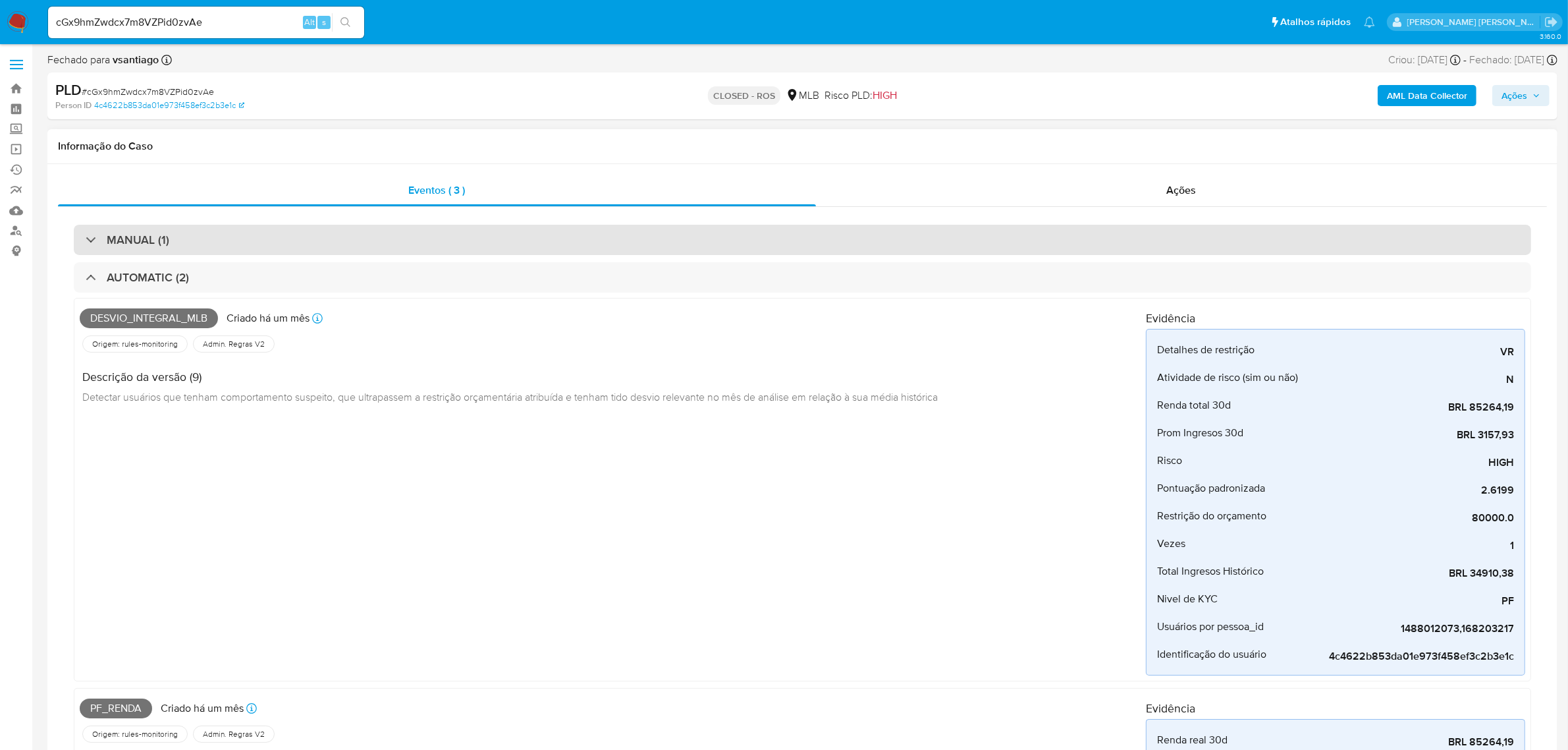
click at [593, 239] on div "MANUAL (1)" at bounding box center [802, 239] width 1457 height 30
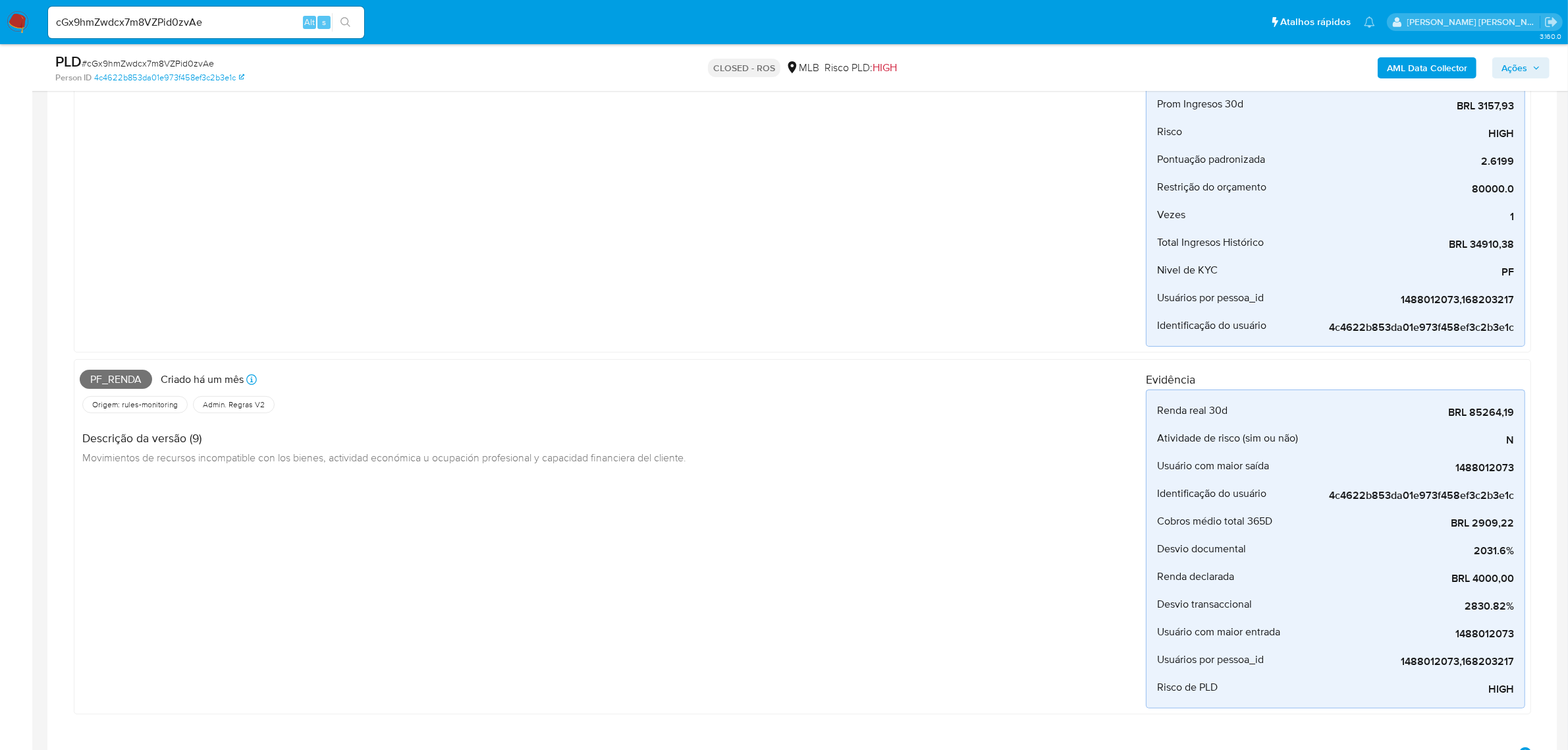
scroll to position [412, 0]
